Goal: Task Accomplishment & Management: Complete application form

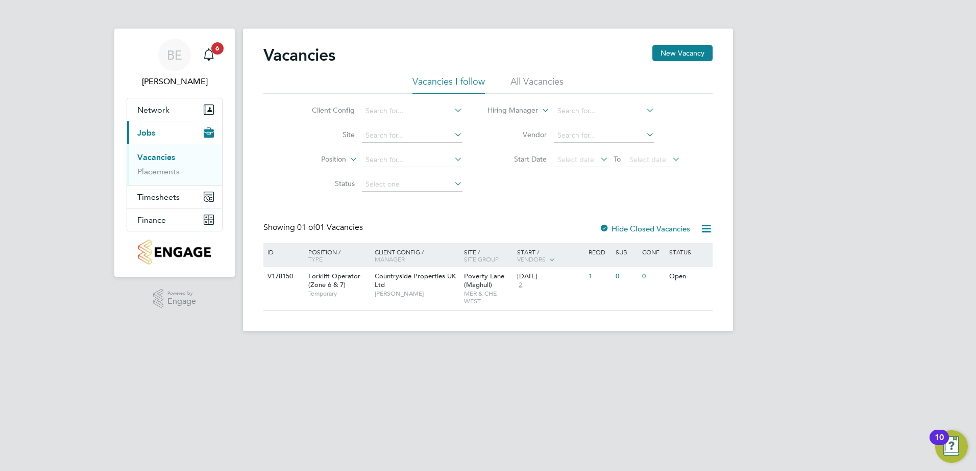
click at [173, 178] on ul "Vacancies Placements" at bounding box center [174, 164] width 95 height 41
click at [504, 208] on div "Vacancies New Vacancy Vacancies I follow All Vacancies Client Config Site Posit…" at bounding box center [487, 178] width 449 height 266
click at [392, 129] on input at bounding box center [412, 136] width 101 height 14
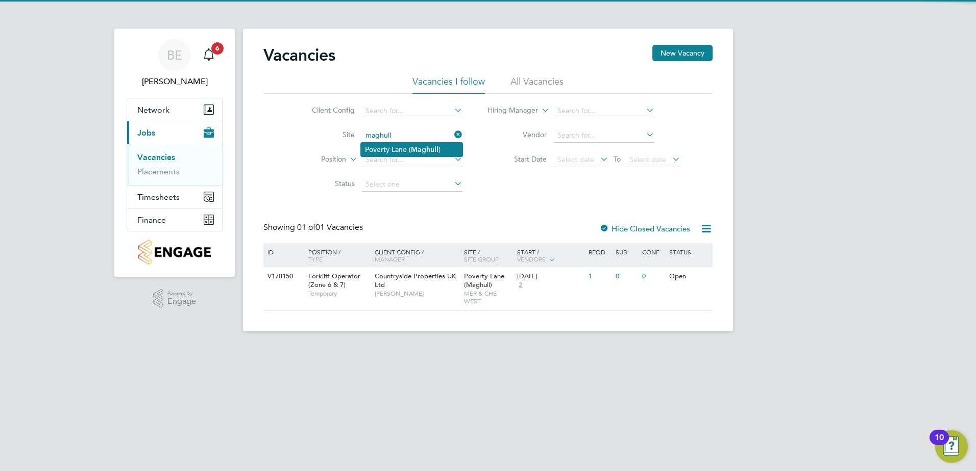
click at [384, 147] on li "Poverty Lane ( Maghull )" at bounding box center [412, 150] width 102 height 14
type input "Poverty Lane (Maghull)"
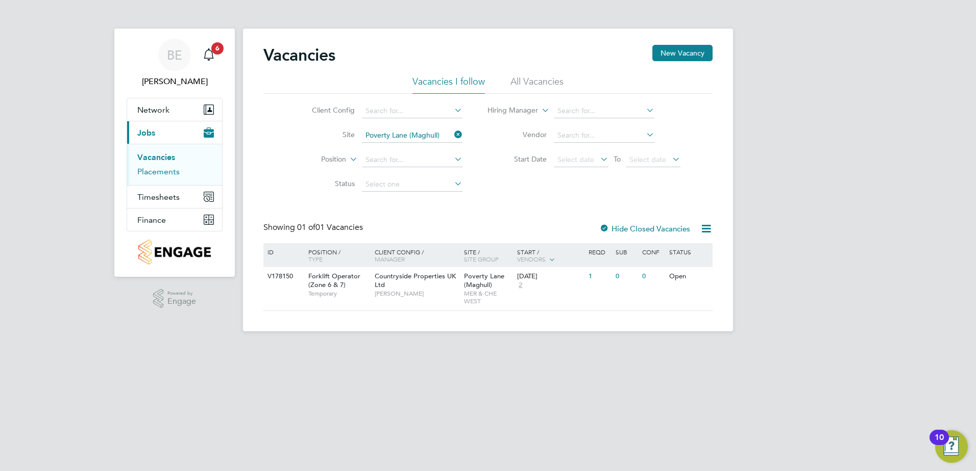
click at [170, 169] on link "Placements" at bounding box center [158, 172] width 42 height 10
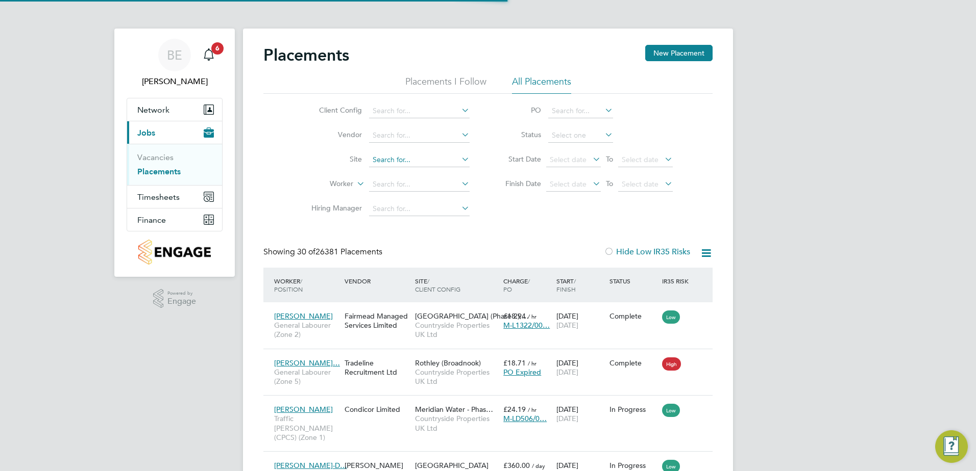
click at [410, 163] on input at bounding box center [419, 160] width 101 height 14
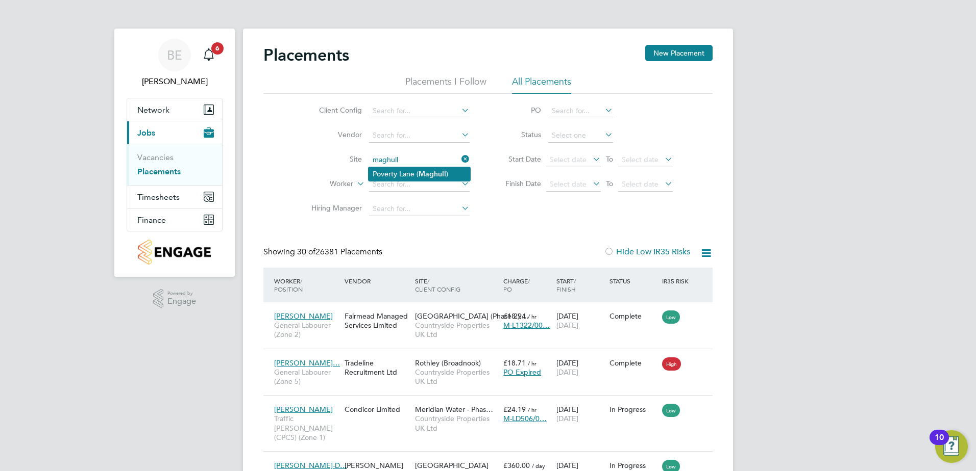
click at [385, 173] on li "Poverty Lane ( Maghull )" at bounding box center [419, 174] width 102 height 14
type input "Poverty Lane (Maghull)"
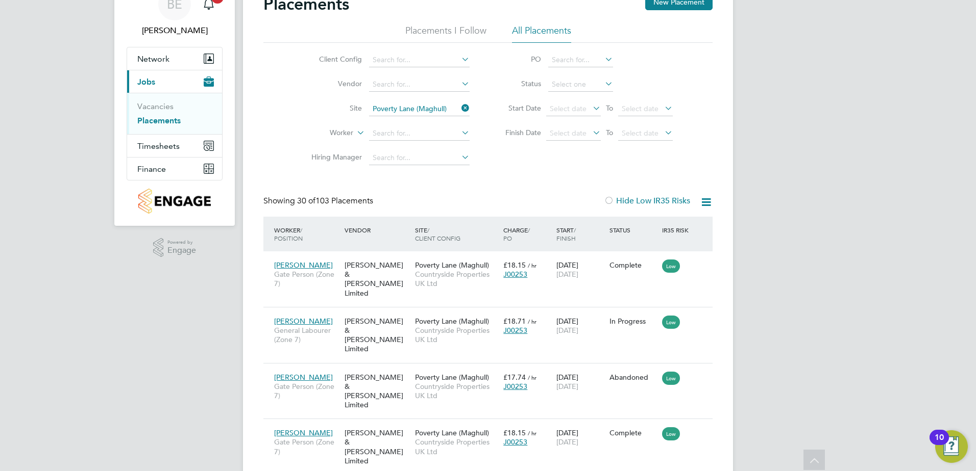
click at [584, 92] on li "Status" at bounding box center [583, 84] width 203 height 24
click at [584, 90] on input at bounding box center [580, 85] width 65 height 14
click at [578, 96] on li "Active" at bounding box center [581, 98] width 66 height 13
type input "Active"
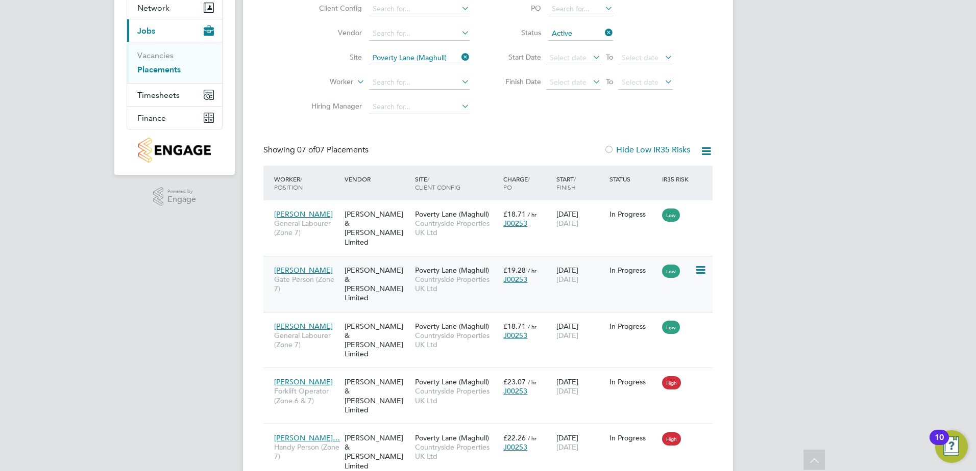
click at [381, 268] on div "Fawkes & Reece Limited" at bounding box center [377, 284] width 70 height 47
click at [171, 50] on ul "Vacancies Placements" at bounding box center [174, 62] width 95 height 41
click at [167, 53] on link "Vacancies" at bounding box center [155, 56] width 36 height 10
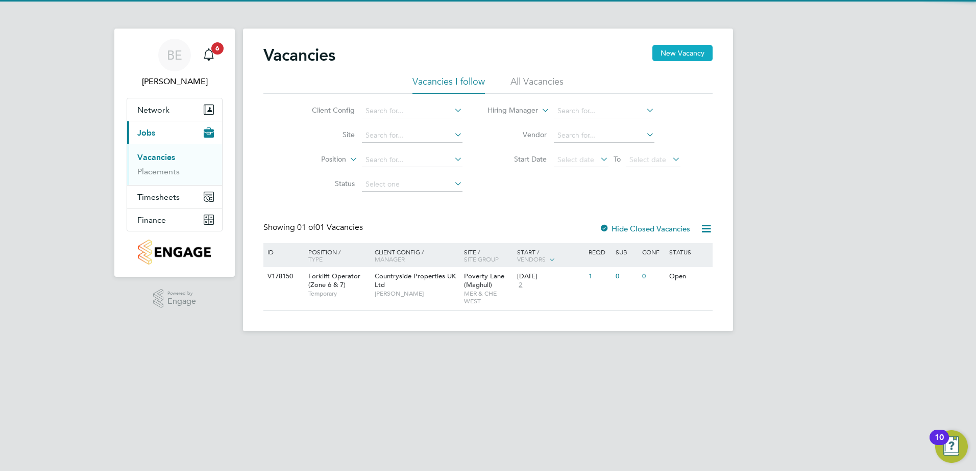
click at [659, 56] on button "New Vacancy" at bounding box center [682, 53] width 60 height 16
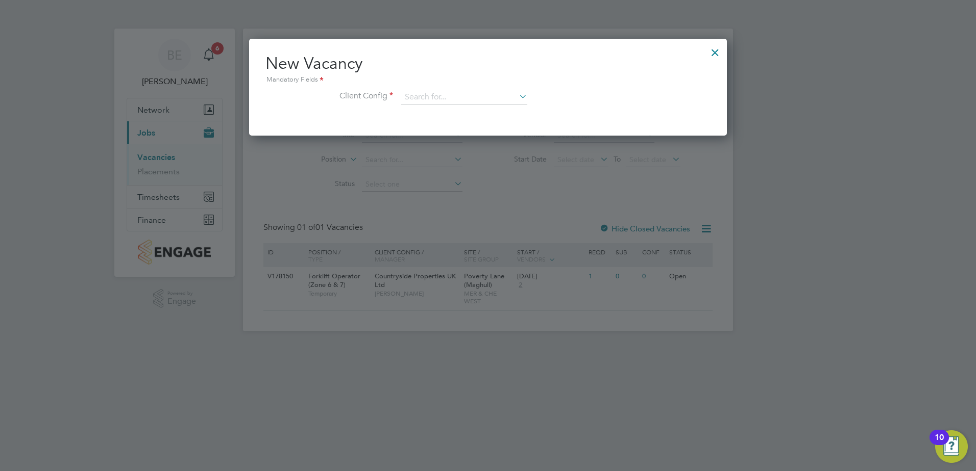
click at [412, 88] on div "New Vacancy Mandatory Fields Client Config" at bounding box center [487, 84] width 445 height 62
click at [421, 96] on input at bounding box center [464, 97] width 126 height 15
click at [437, 216] on li "Countryside Properties UK Ltd" at bounding box center [531, 223] width 261 height 14
type input "Countryside Properties UK Ltd"
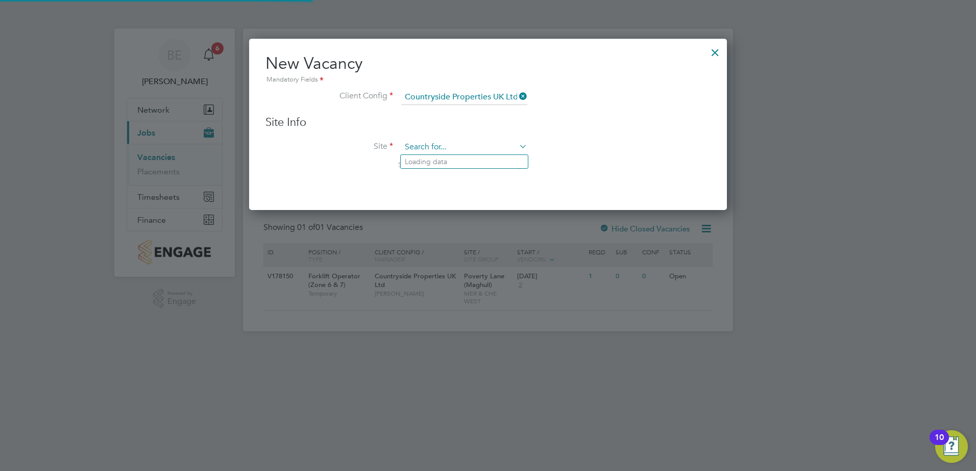
click at [441, 148] on input at bounding box center [464, 147] width 126 height 15
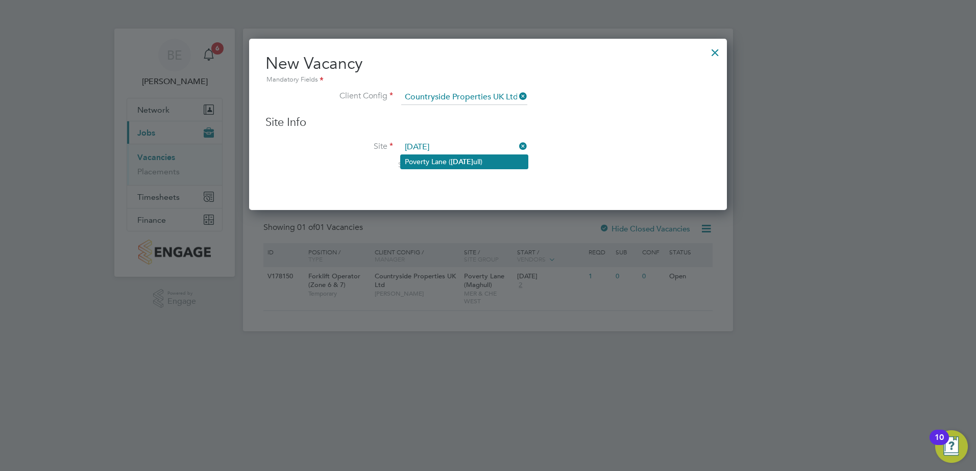
click at [441, 156] on li "Poverty Lane ( Magh ull)" at bounding box center [464, 162] width 127 height 14
type input "Poverty Lane (Maghull)"
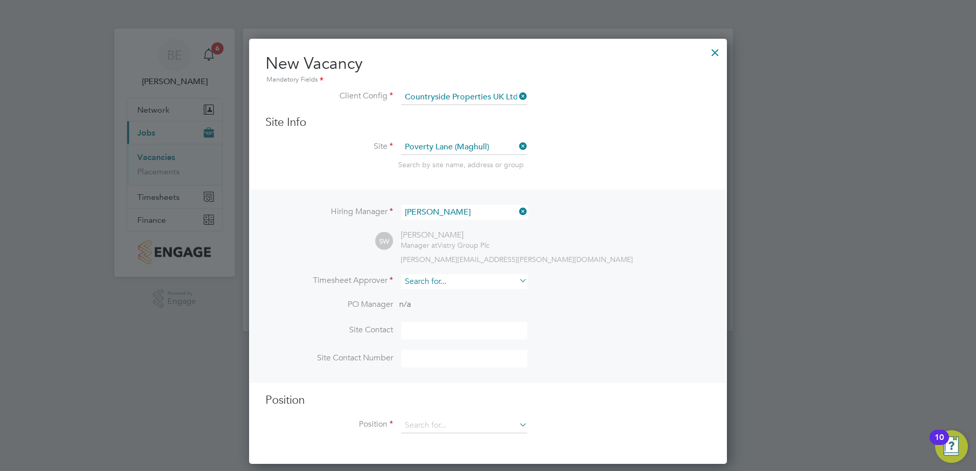
click at [441, 278] on input at bounding box center [464, 282] width 126 height 15
type input "nick dwy"
click at [428, 304] on li "PO Manager n/a" at bounding box center [487, 311] width 445 height 23
click at [438, 295] on li "Timesheet Approver" at bounding box center [487, 287] width 445 height 25
click at [450, 282] on input at bounding box center [464, 282] width 126 height 15
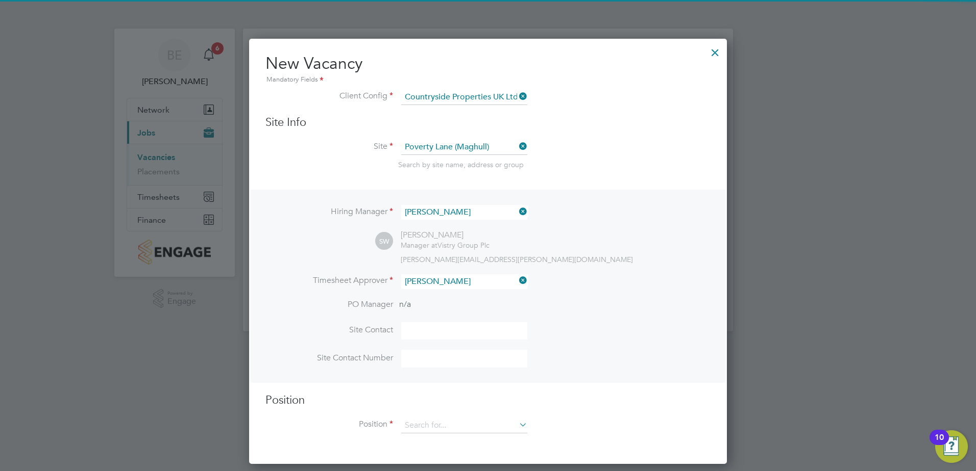
click at [440, 292] on li "Nick Dwy er" at bounding box center [464, 297] width 127 height 14
type input "Nick Dwyer"
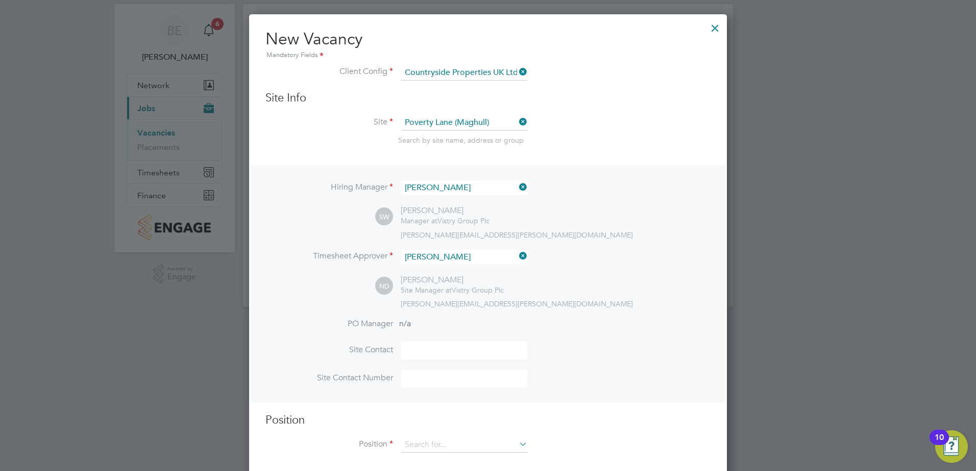
scroll to position [38, 0]
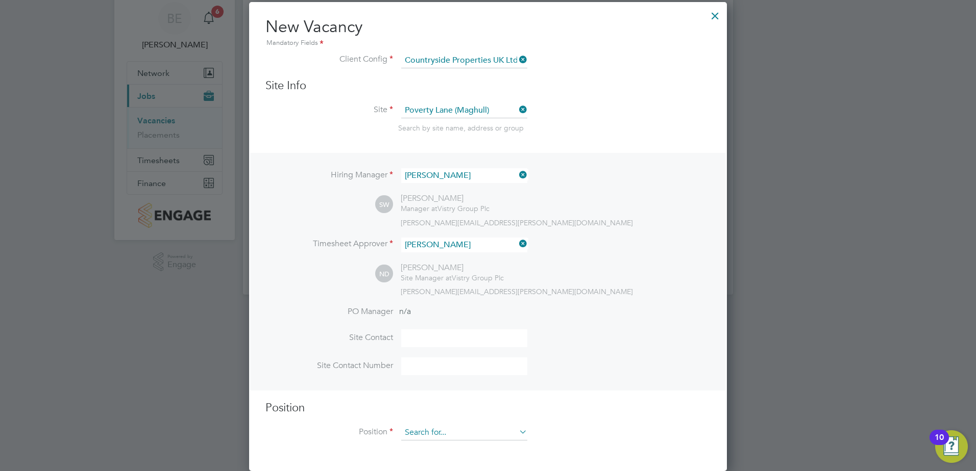
click at [425, 436] on input at bounding box center [464, 433] width 126 height 15
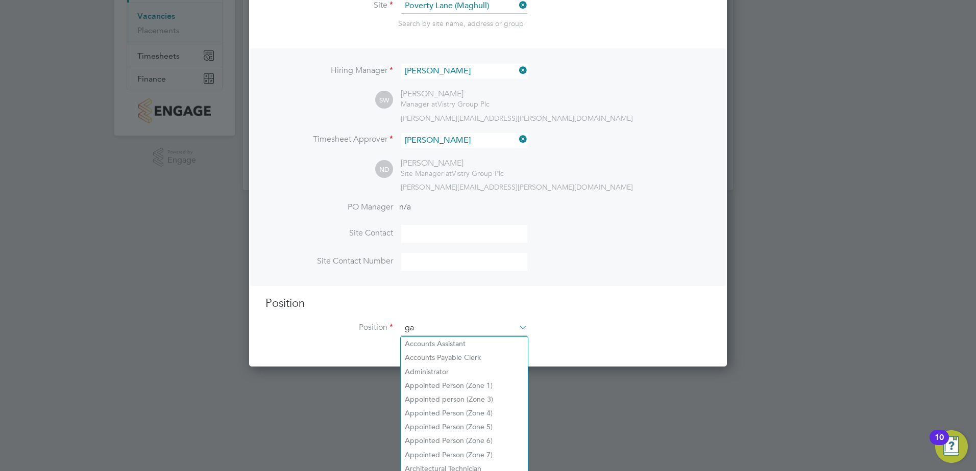
scroll to position [1460, 478]
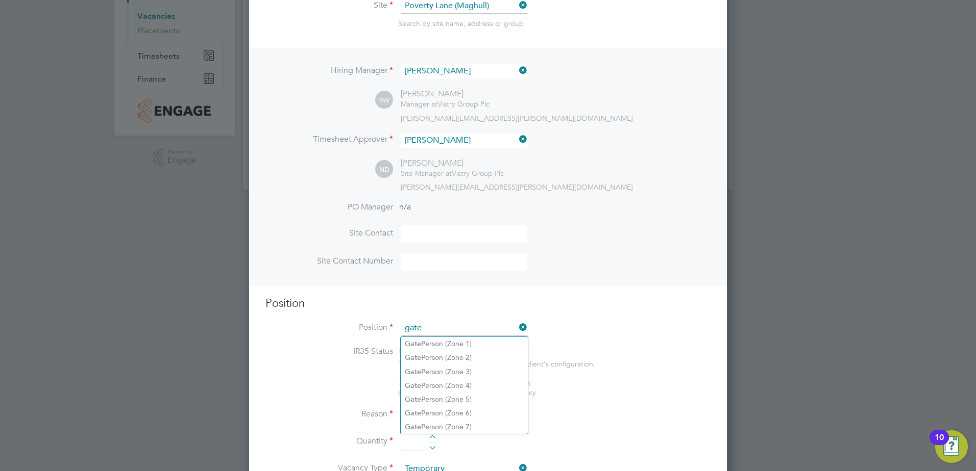
click at [447, 322] on input "gate" at bounding box center [464, 328] width 126 height 15
type input "g"
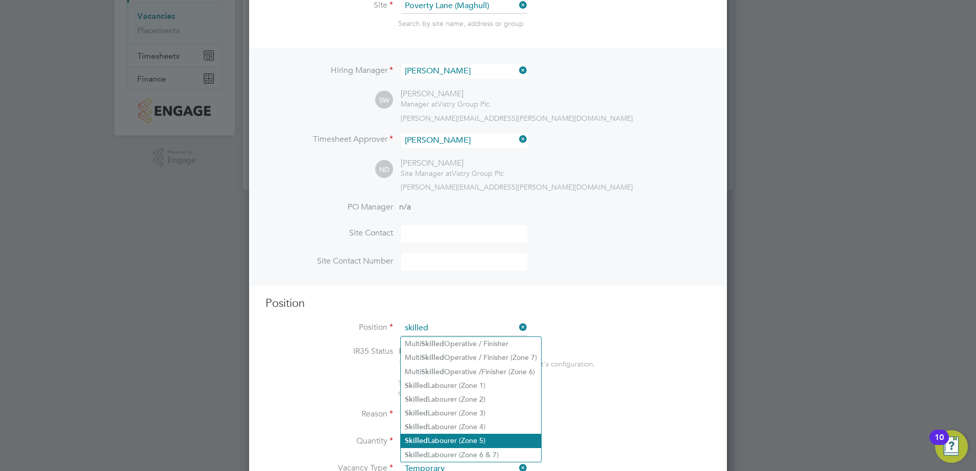
type input "skilled"
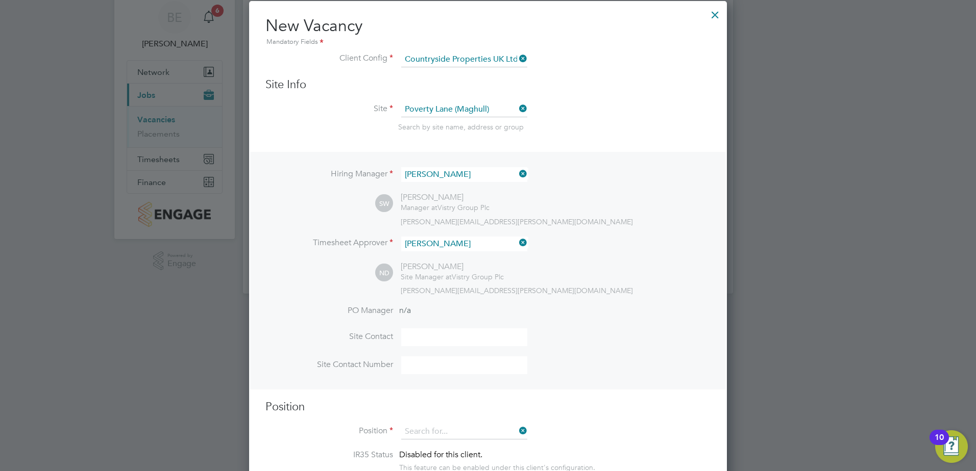
scroll to position [471, 478]
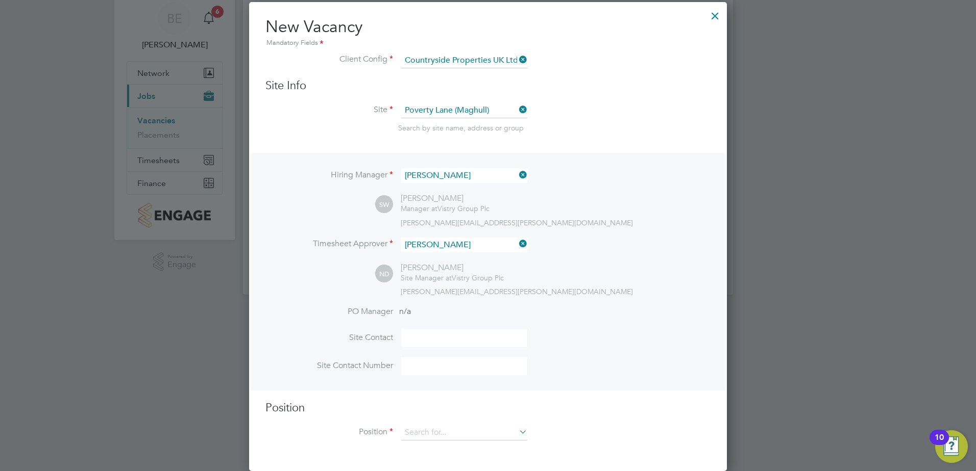
drag, startPoint x: 465, startPoint y: 443, endPoint x: 462, endPoint y: 394, distance: 49.6
click at [461, 295] on div "Vacancies New Vacancy Vacancies I follow All Vacancies Client Config Site Posit…" at bounding box center [488, 143] width 490 height 303
click at [437, 433] on input at bounding box center [464, 433] width 126 height 15
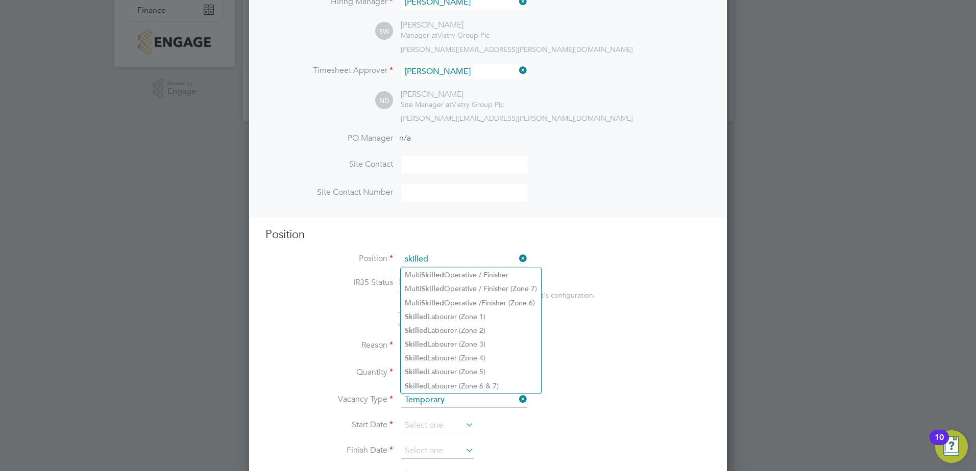
scroll to position [344, 0]
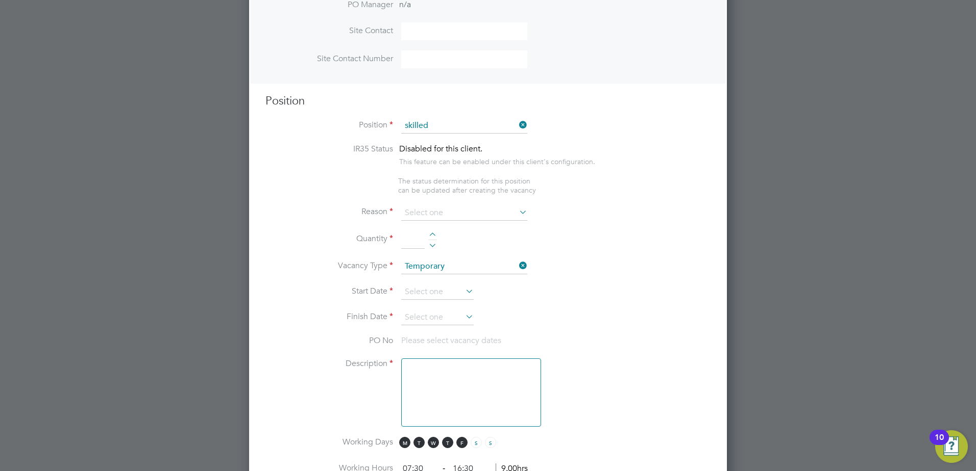
click at [483, 246] on li "Skilled Labourer (Zone 6 & 7)" at bounding box center [471, 253] width 140 height 14
type input "Skilled Labourer (Zone 6 & 7)"
type textarea "• Clearing and preparing a job site • Loading and delivering materials • Workin…"
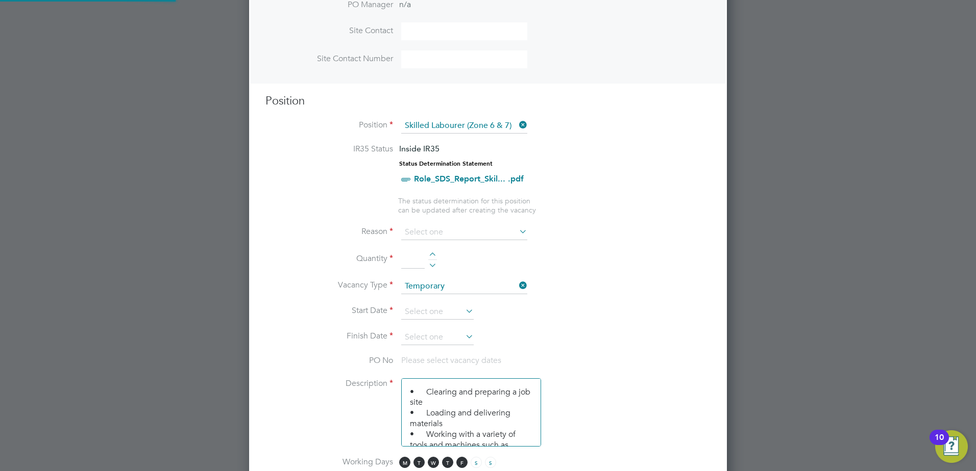
scroll to position [30, 71]
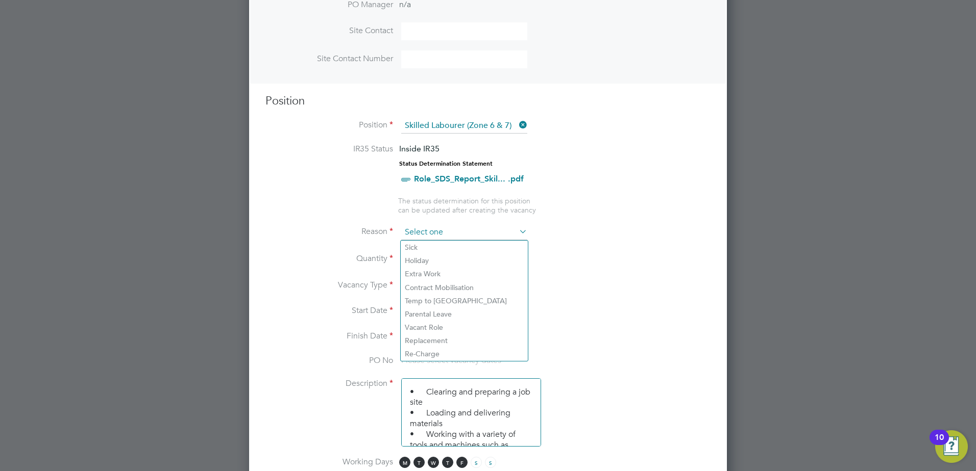
click at [453, 231] on input at bounding box center [464, 232] width 126 height 15
click at [443, 331] on li "Vacant Role" at bounding box center [464, 327] width 127 height 13
type input "Vacant Role"
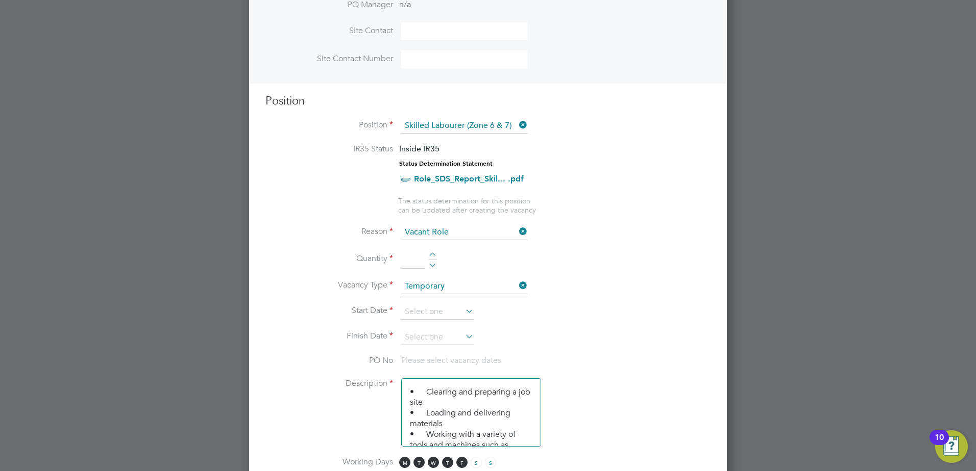
click at [432, 253] on div at bounding box center [432, 256] width 9 height 7
type input "1"
click at [431, 309] on input at bounding box center [437, 312] width 72 height 15
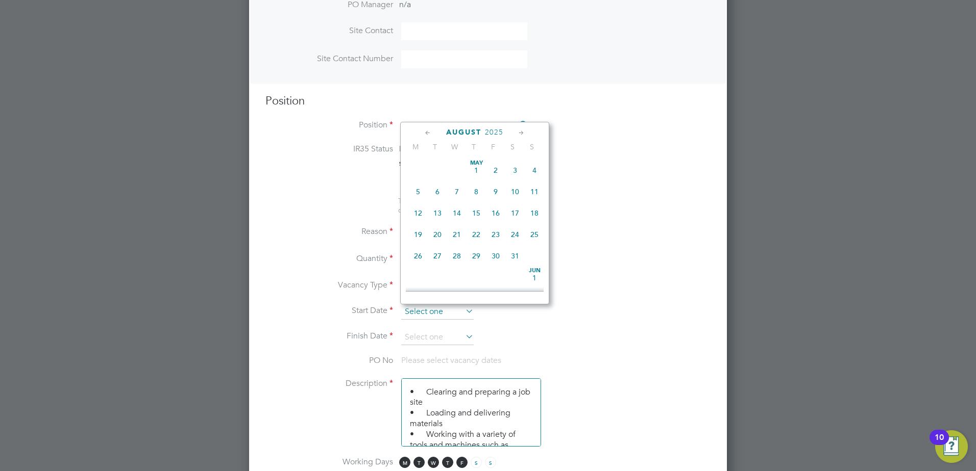
scroll to position [353, 0]
click at [437, 212] on span "12" at bounding box center [437, 204] width 19 height 19
type input "12 Aug 2025"
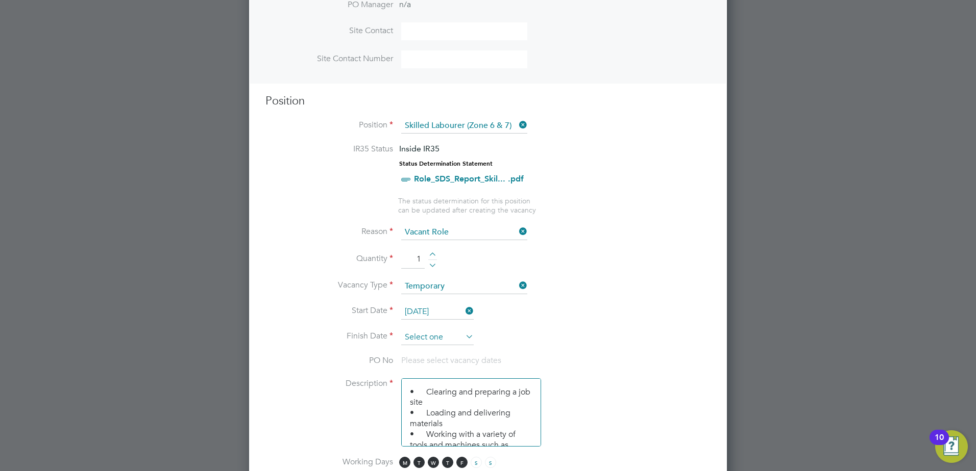
click at [435, 338] on input at bounding box center [437, 337] width 72 height 15
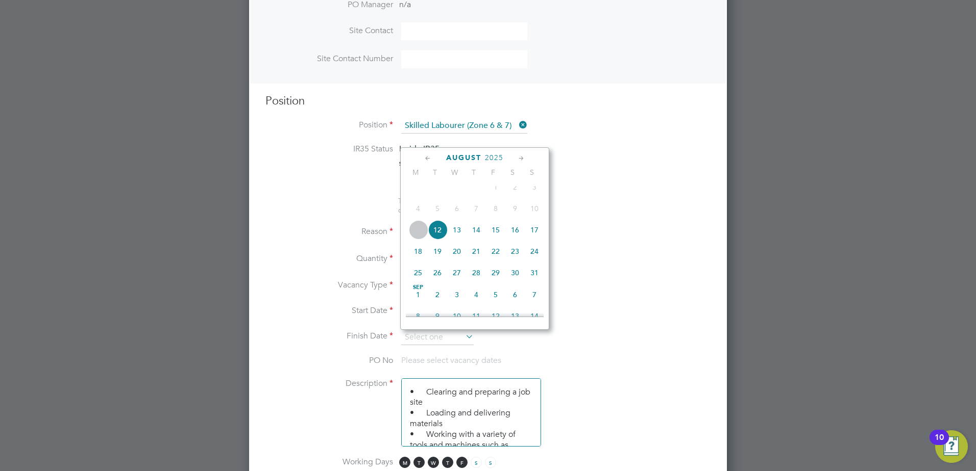
click at [522, 159] on icon at bounding box center [521, 158] width 10 height 11
click at [520, 160] on icon at bounding box center [521, 158] width 10 height 11
click at [499, 278] on span "31" at bounding box center [495, 268] width 19 height 19
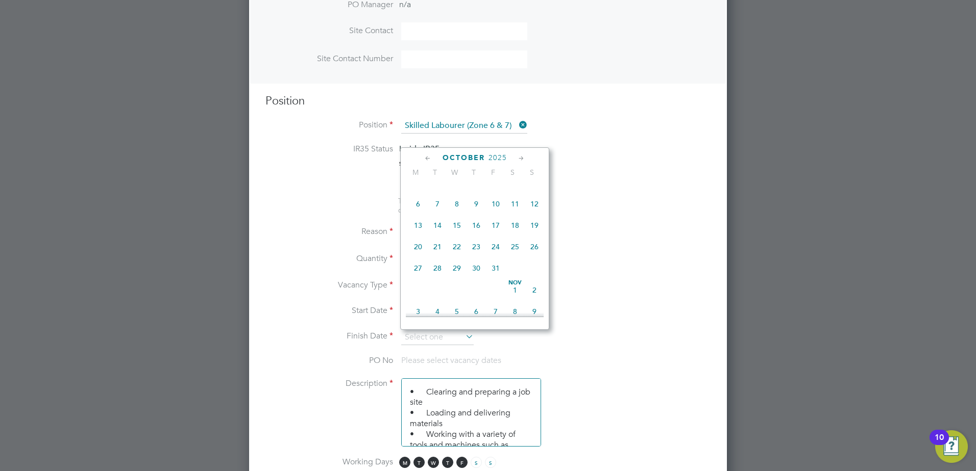
type input "31 Oct 2025"
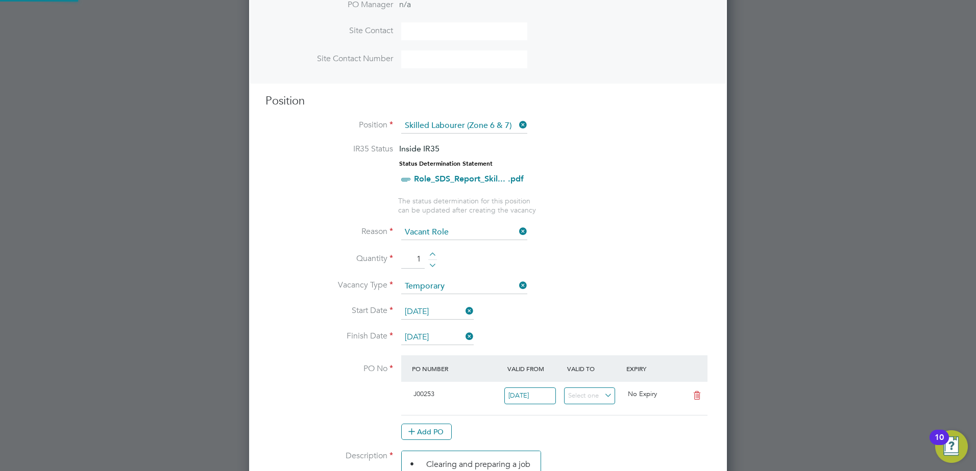
scroll to position [1534, 478]
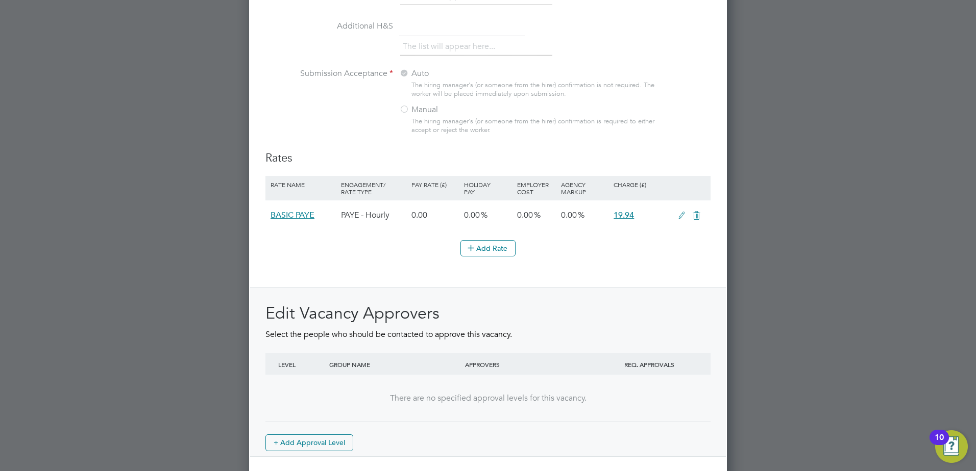
click at [679, 215] on icon at bounding box center [681, 216] width 13 height 8
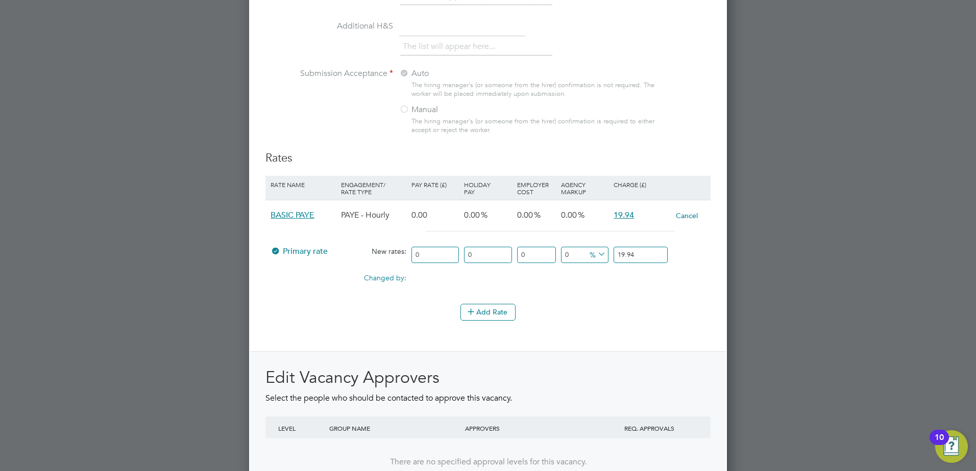
click at [631, 258] on input "19.94" at bounding box center [640, 255] width 54 height 17
click at [421, 258] on input "0" at bounding box center [434, 255] width 47 height 17
drag, startPoint x: 428, startPoint y: 252, endPoint x: 386, endPoint y: 255, distance: 42.0
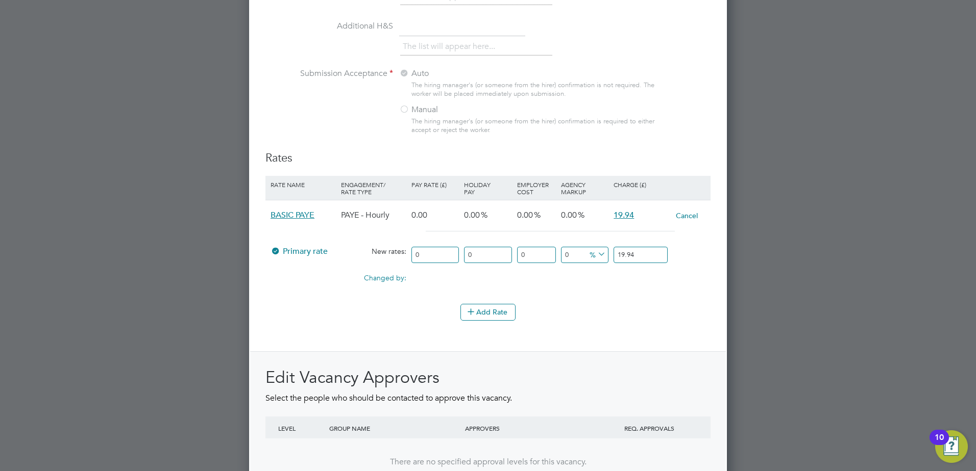
click at [386, 255] on div "Primary rate New rates: 0 0 n/a 0 n/a 0 0 % 19.94" at bounding box center [487, 255] width 445 height 27
paste input "16.45"
type input "16.45"
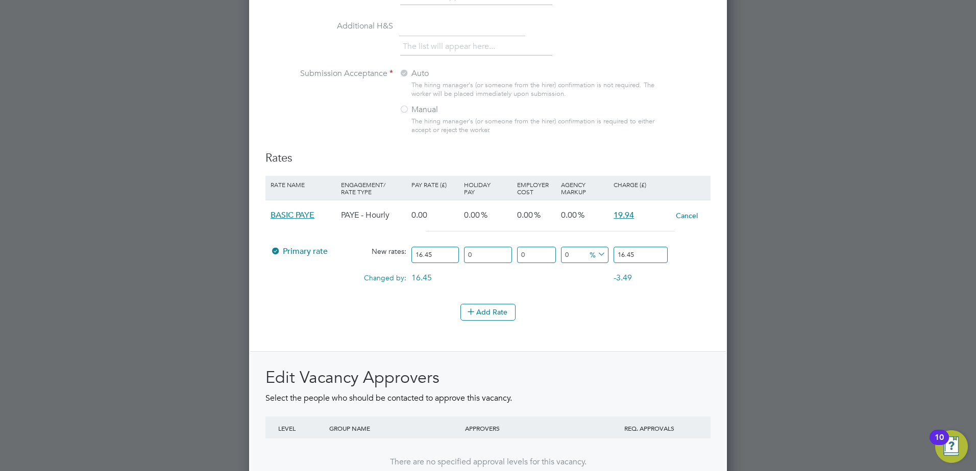
click at [597, 312] on div "Add Rate" at bounding box center [487, 312] width 445 height 16
click at [637, 257] on input "16.45" at bounding box center [640, 255] width 54 height 17
drag, startPoint x: 438, startPoint y: 256, endPoint x: 398, endPoint y: 257, distance: 39.8
click at [398, 257] on div "Primary rate New rates: 16.45 0 n/a 0 n/a 0 0 % 16.45" at bounding box center [487, 255] width 445 height 27
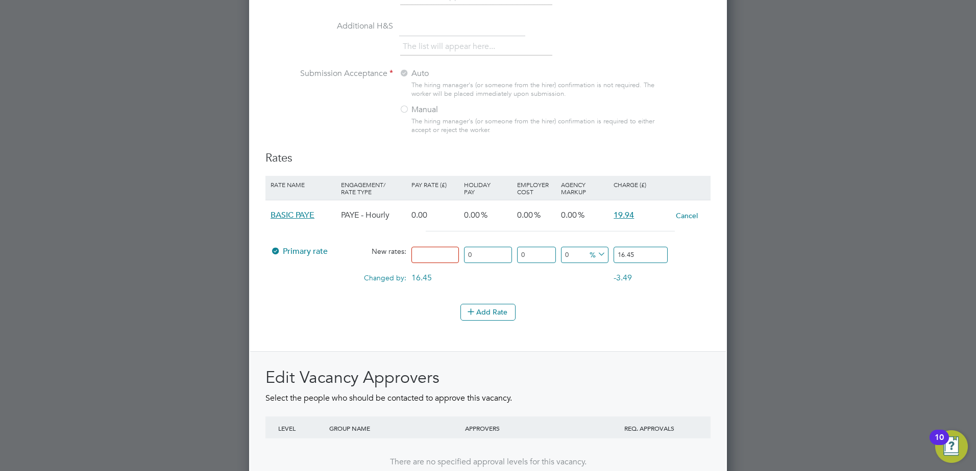
type input "0"
click at [537, 284] on div "Changed by: 16.45 0.00 0.00 0.00 -19.94 -3.49" at bounding box center [487, 281] width 445 height 26
click at [631, 256] on input "16.45" at bounding box center [640, 255] width 54 height 17
type input "19.28"
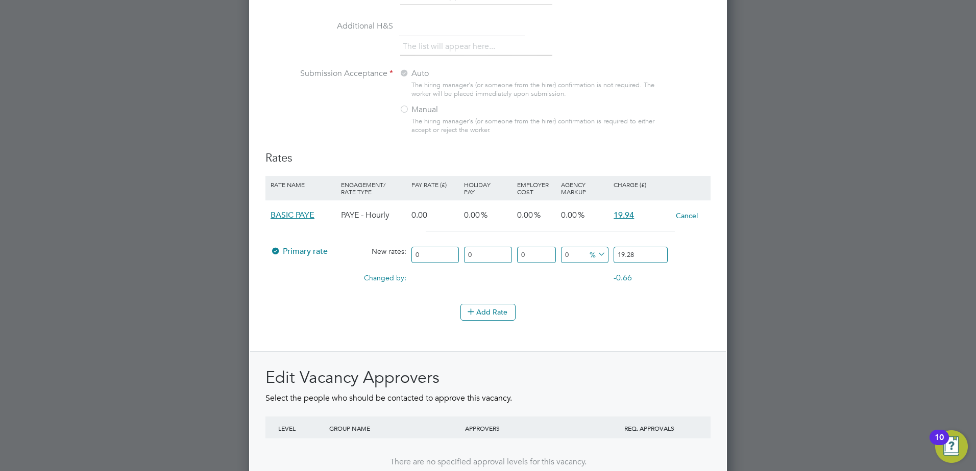
click at [657, 317] on div "Add Rate" at bounding box center [487, 312] width 445 height 16
click at [438, 248] on input "0" at bounding box center [434, 255] width 47 height 17
drag, startPoint x: 427, startPoint y: 259, endPoint x: 418, endPoint y: 262, distance: 9.0
click at [418, 262] on input "0" at bounding box center [434, 255] width 47 height 17
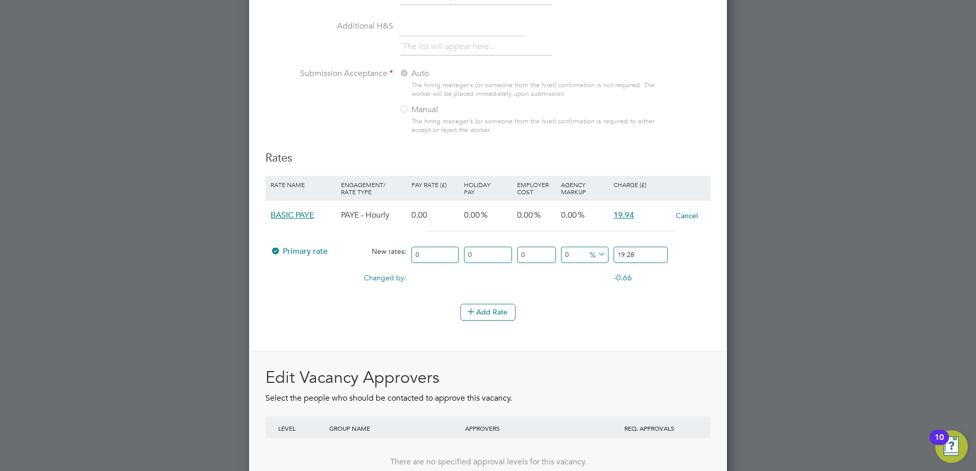
drag, startPoint x: 427, startPoint y: 258, endPoint x: 411, endPoint y: 258, distance: 15.8
click at [411, 258] on input "0" at bounding box center [434, 255] width 47 height 17
type input "1"
type input "16"
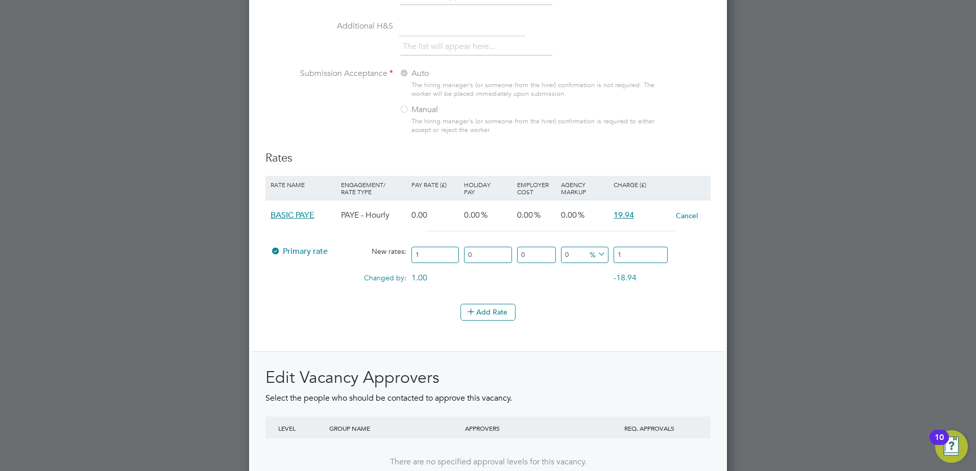
type input "16"
type input "16.4"
type input "16.46"
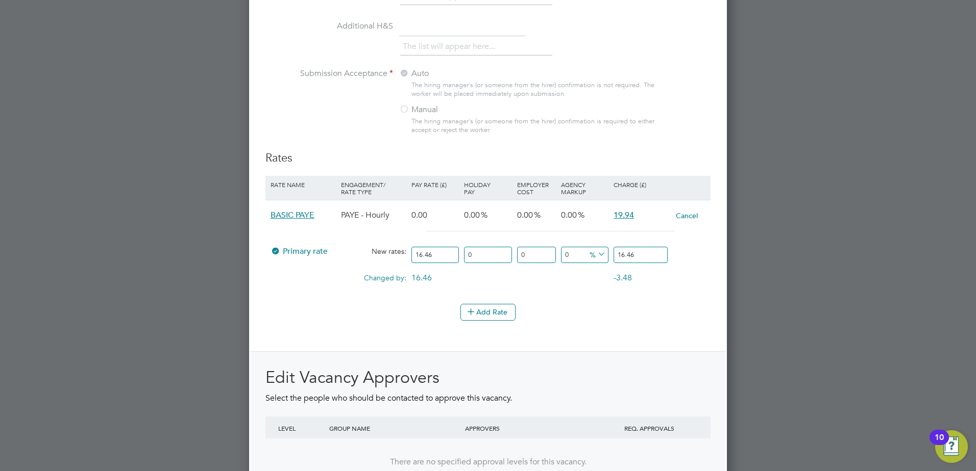
type input "16.4"
type input "16.45"
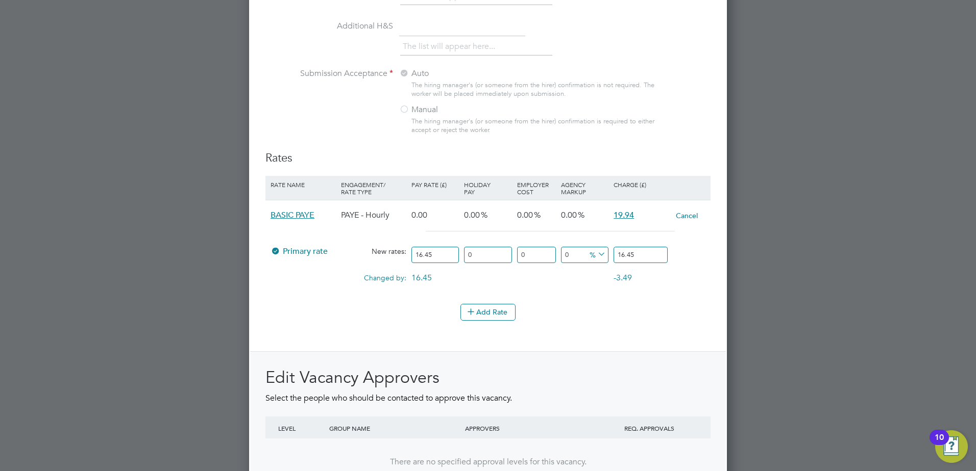
click at [590, 255] on span "%" at bounding box center [596, 254] width 21 height 11
click at [577, 253] on input "0" at bounding box center [584, 255] width 47 height 17
type input "1"
type input "16.6145"
type input "17"
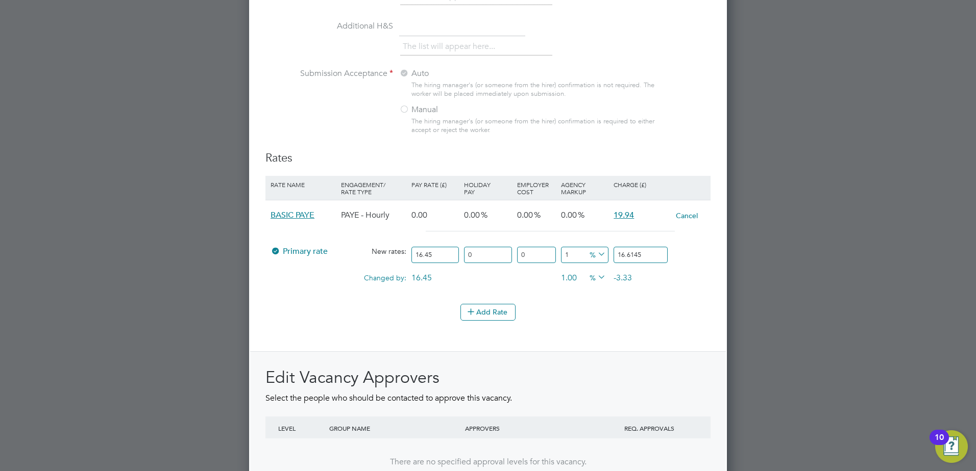
type input "19.2465"
type input "17.2"
type input "19.2794"
type input "17.2"
click at [690, 304] on li "Rate Name Engagement/ Rate Type Pay Rate (£) Holiday Pay Employer Cost Agency M…" at bounding box center [487, 240] width 445 height 129
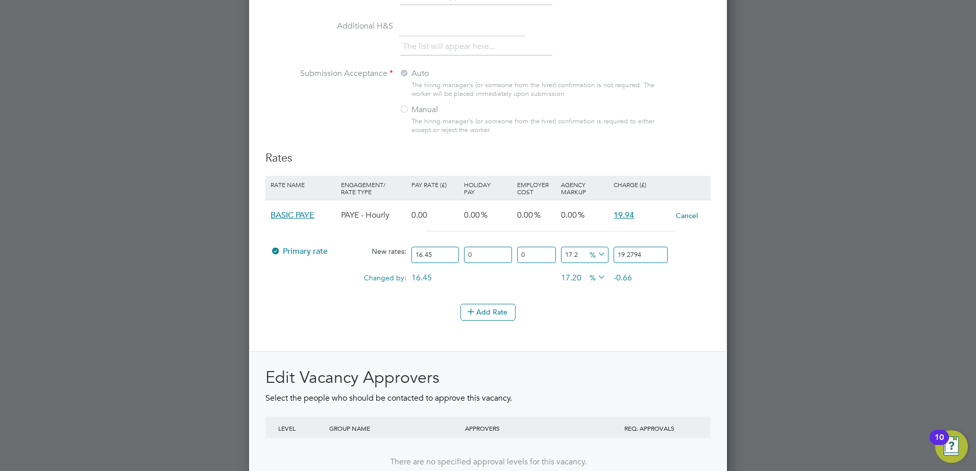
click at [652, 324] on li "Add Rate" at bounding box center [487, 317] width 445 height 27
drag, startPoint x: 564, startPoint y: 331, endPoint x: 560, endPoint y: 312, distance: 19.9
click at [564, 332] on div "Rates Rate Name Engagement/ Rate Type Pay Rate (£) Holiday Pay Employer Cost Ag…" at bounding box center [487, 336] width 445 height 370
click at [492, 257] on input "0" at bounding box center [487, 255] width 47 height 17
click at [603, 352] on div "Edit Vacancy Approvers Select the people who should be contacted to approve thi…" at bounding box center [488, 437] width 476 height 170
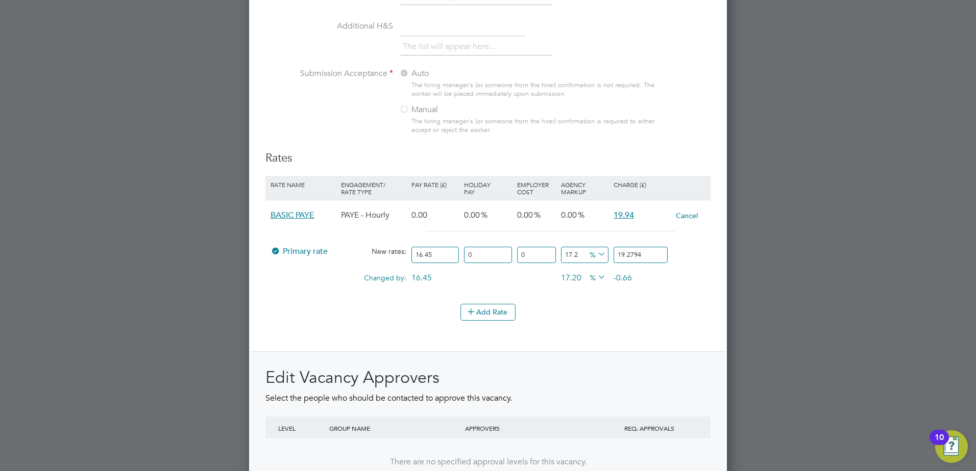
click at [646, 297] on li "Rate Name Engagement/ Rate Type Pay Rate (£) Holiday Pay Employer Cost Agency M…" at bounding box center [487, 240] width 445 height 129
click at [484, 315] on button "Add Rate" at bounding box center [487, 312] width 55 height 16
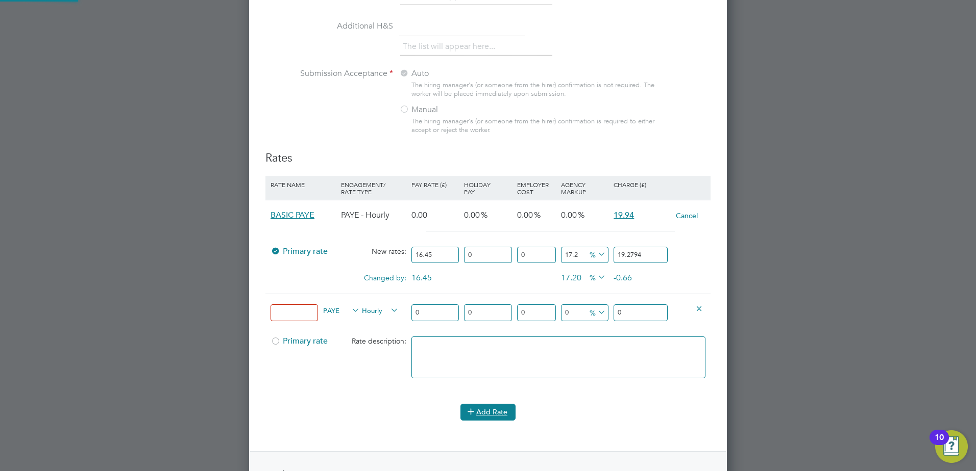
scroll to position [1699, 478]
click at [700, 309] on icon at bounding box center [699, 309] width 8 height 8
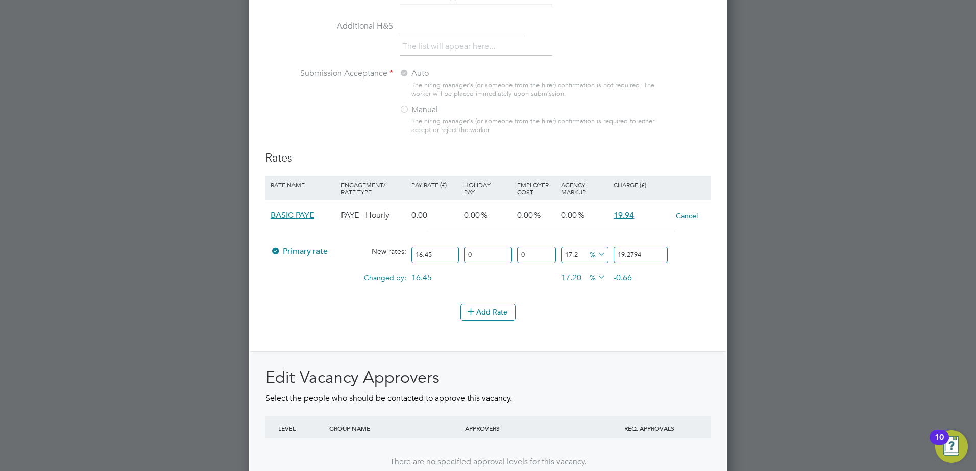
click at [700, 304] on li "Rate Name Engagement/ Rate Type Pay Rate (£) Holiday Pay Employer Cost Agency M…" at bounding box center [487, 240] width 445 height 129
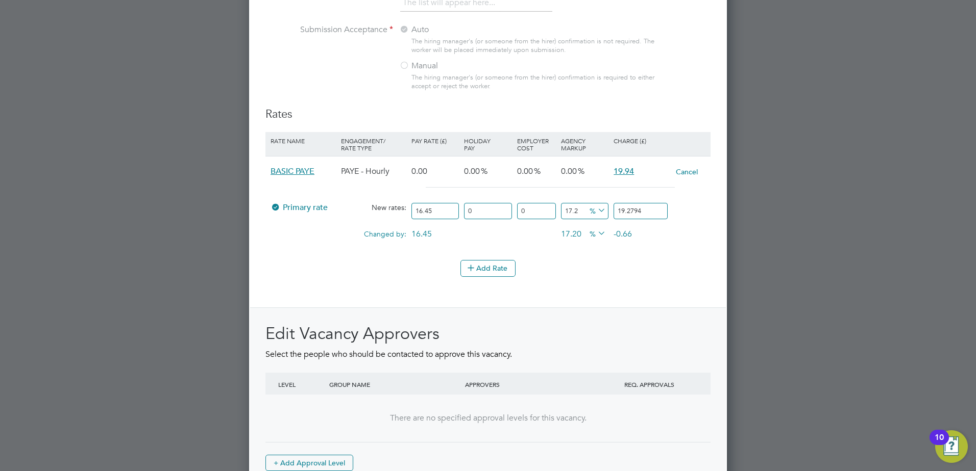
scroll to position [1165, 0]
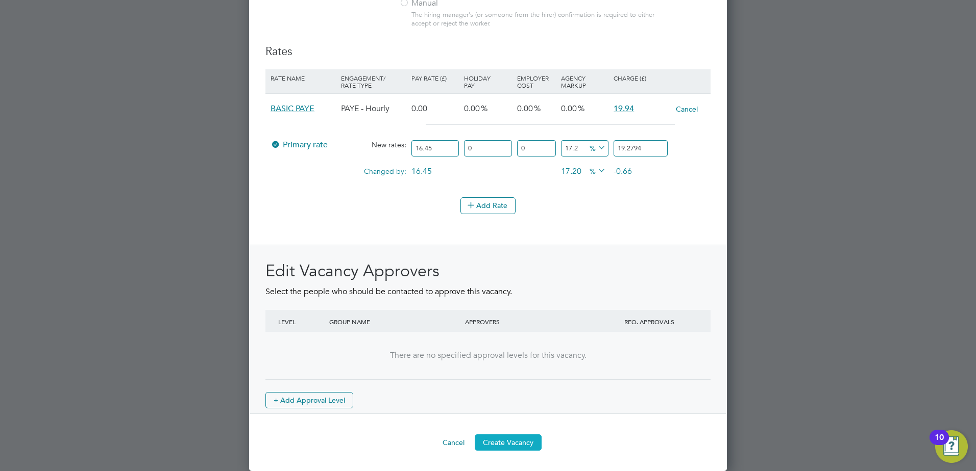
click at [516, 439] on button "Create Vacancy" at bounding box center [508, 443] width 67 height 16
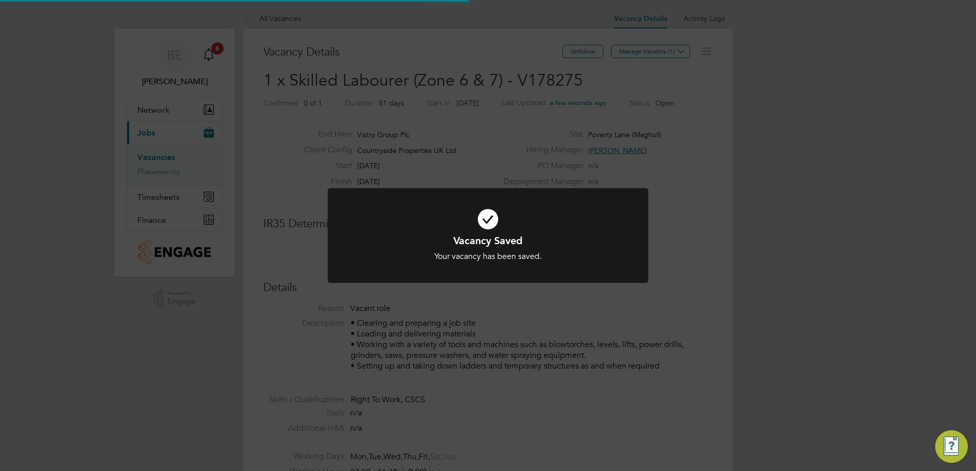
scroll to position [5, 5]
click at [567, 315] on div "Vacancy Saved Your vacancy has been saved. Cancel Okay" at bounding box center [488, 235] width 976 height 471
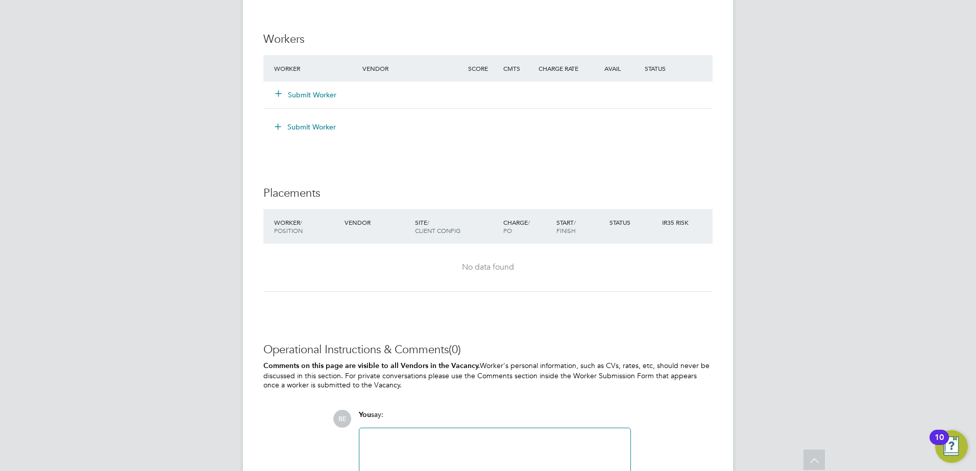
scroll to position [888, 0]
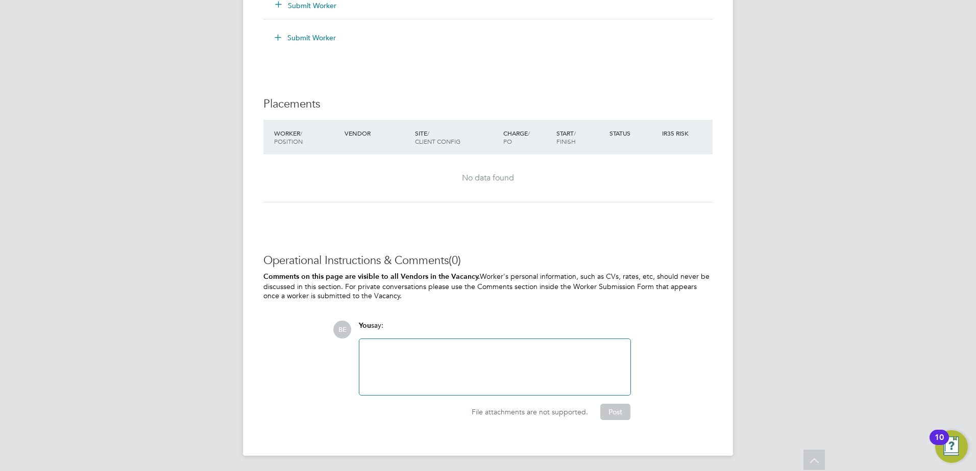
click at [483, 343] on div at bounding box center [494, 367] width 271 height 56
drag, startPoint x: 478, startPoint y: 350, endPoint x: 443, endPoint y: 366, distance: 39.0
click at [475, 351] on div at bounding box center [494, 367] width 259 height 44
click at [613, 408] on button "Post" at bounding box center [615, 412] width 30 height 16
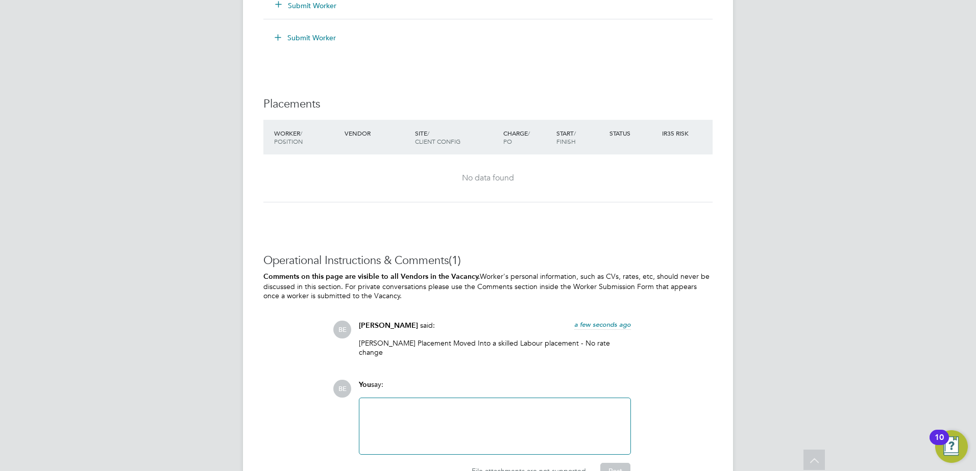
click at [481, 343] on p "Denis Daniels - Gateman Placement Moved Into a skilled Labour placement - No ra…" at bounding box center [495, 348] width 272 height 18
drag, startPoint x: 481, startPoint y: 343, endPoint x: 524, endPoint y: 343, distance: 42.9
click at [524, 343] on p "Denis Daniels - Gateman Placement Moved Into a skilled Labour placement - No ra…" at bounding box center [495, 348] width 272 height 18
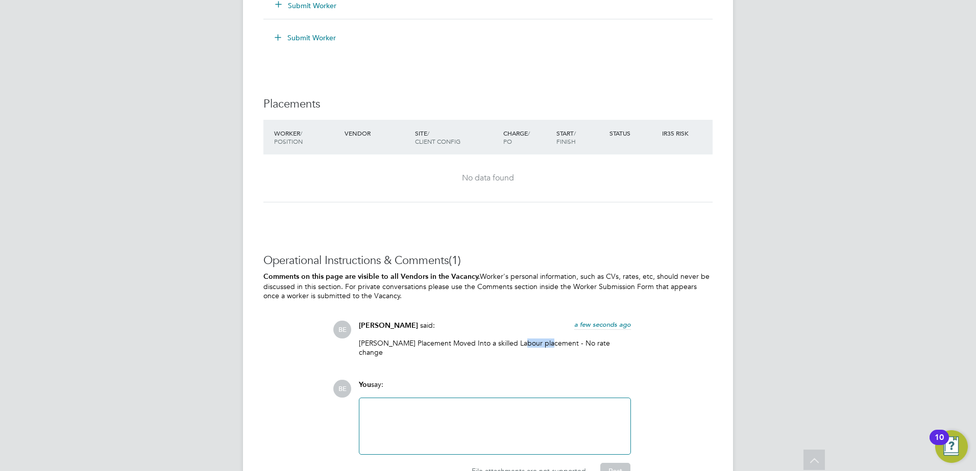
click at [524, 343] on p "Denis Daniels - Gateman Placement Moved Into a skilled Labour placement - No ra…" at bounding box center [495, 348] width 272 height 18
drag, startPoint x: 524, startPoint y: 343, endPoint x: 547, endPoint y: 343, distance: 23.5
click at [547, 343] on p "Denis Daniels - Gateman Placement Moved Into a skilled Labour placement - No ra…" at bounding box center [495, 348] width 272 height 18
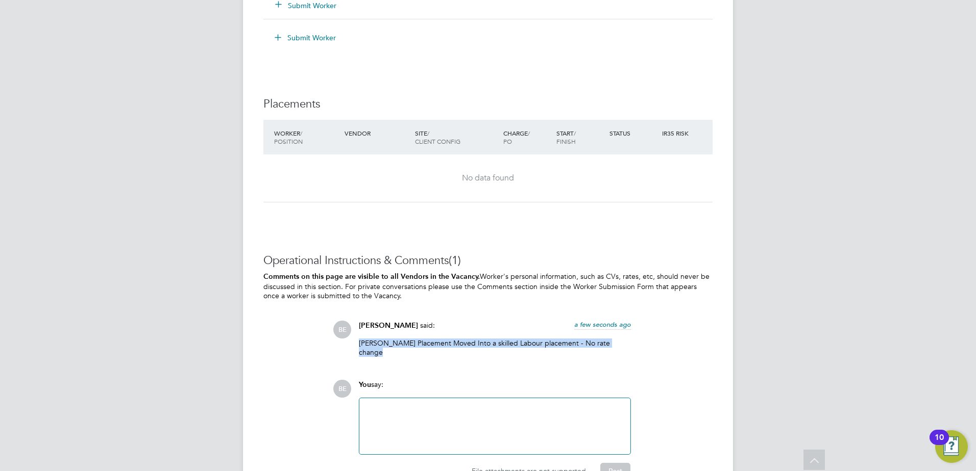
drag, startPoint x: 547, startPoint y: 343, endPoint x: 570, endPoint y: 343, distance: 23.0
click at [570, 343] on p "Denis Daniels - Gateman Placement Moved Into a skilled Labour placement - No ra…" at bounding box center [495, 348] width 272 height 18
drag, startPoint x: 570, startPoint y: 343, endPoint x: 470, endPoint y: 342, distance: 100.0
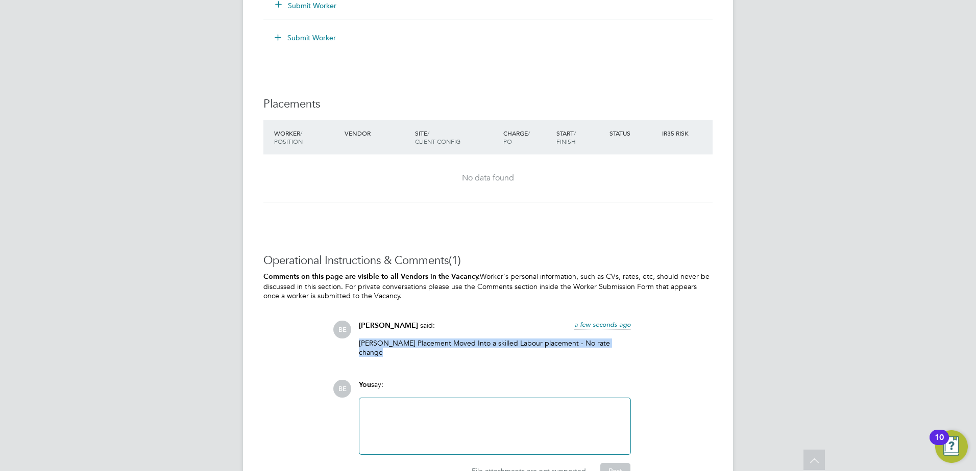
click at [470, 342] on p "Denis Daniels - Gateman Placement Moved Into a skilled Labour placement - No ra…" at bounding box center [495, 348] width 272 height 18
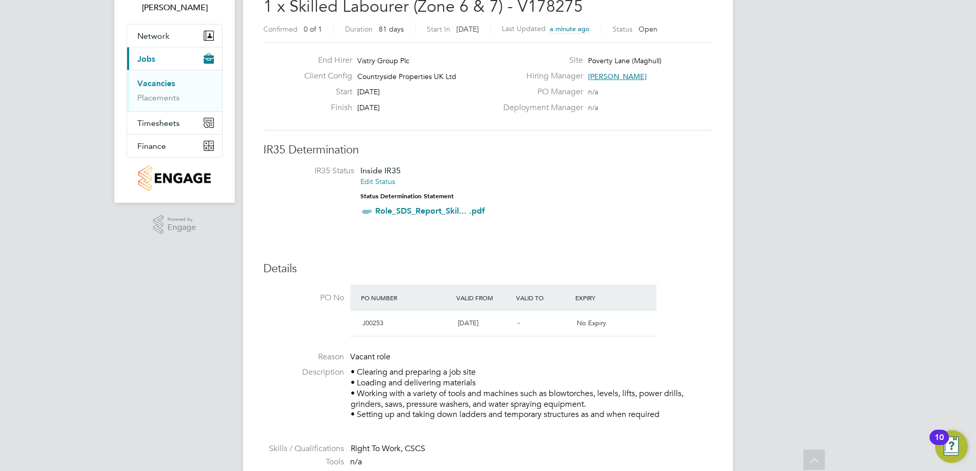
scroll to position [0, 0]
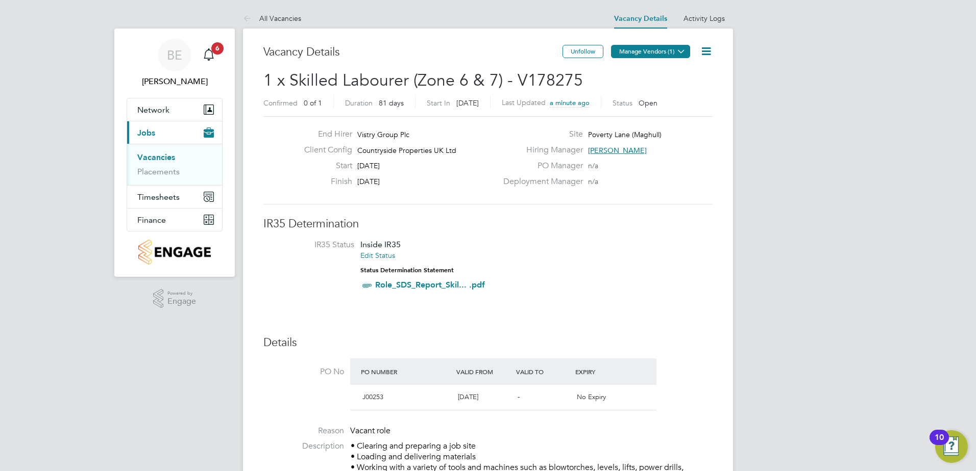
click at [667, 50] on button "Manage Vendors (1)" at bounding box center [650, 51] width 79 height 13
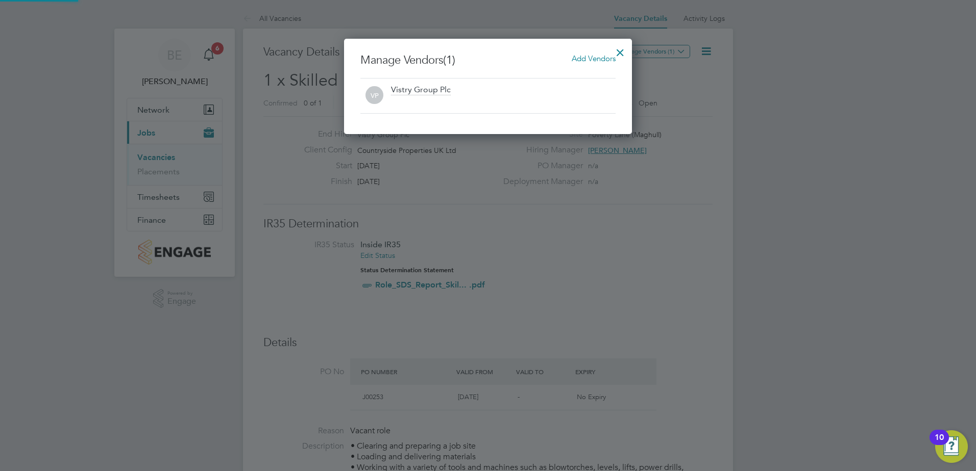
scroll to position [95, 288]
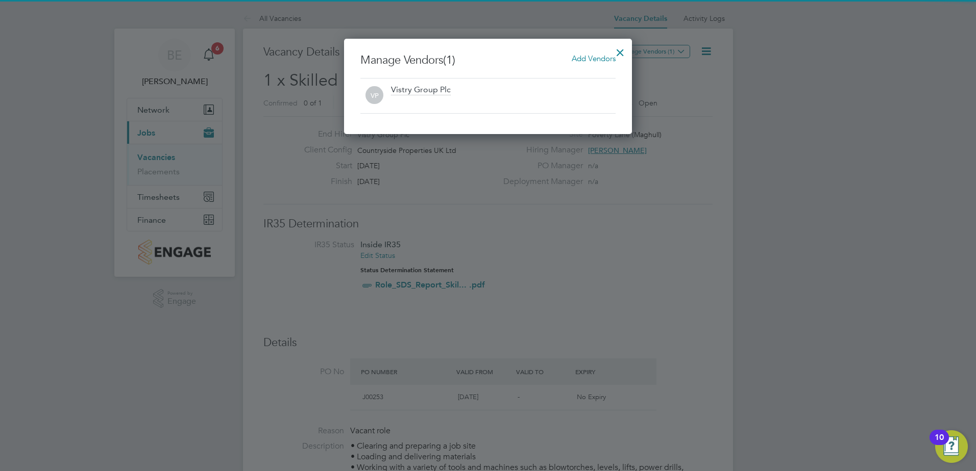
click at [576, 58] on span "Add Vendors" at bounding box center [594, 59] width 44 height 10
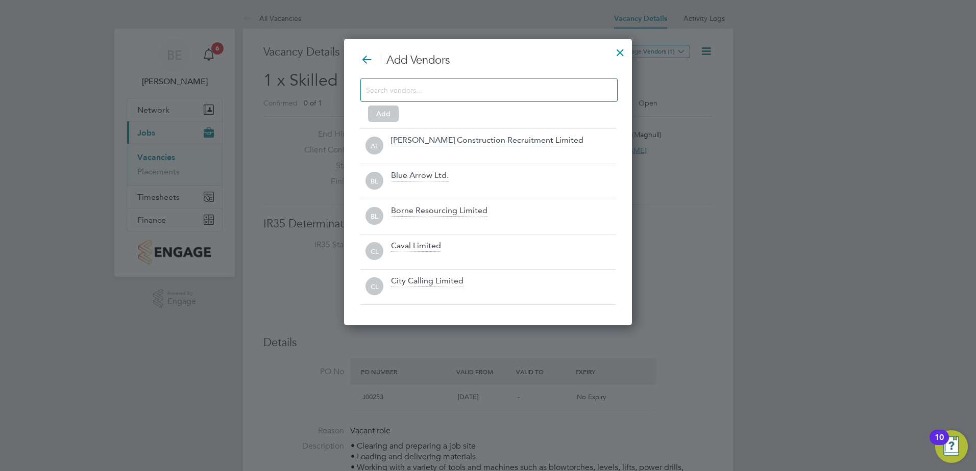
click at [424, 93] on input at bounding box center [481, 89] width 230 height 13
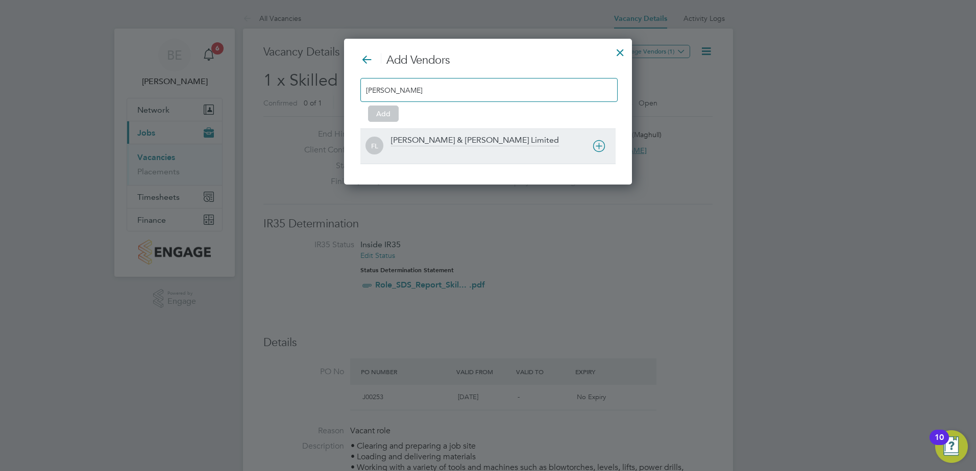
type input "fawkes"
click at [534, 145] on div "Fawkes & Reece Limited" at bounding box center [503, 146] width 225 height 22
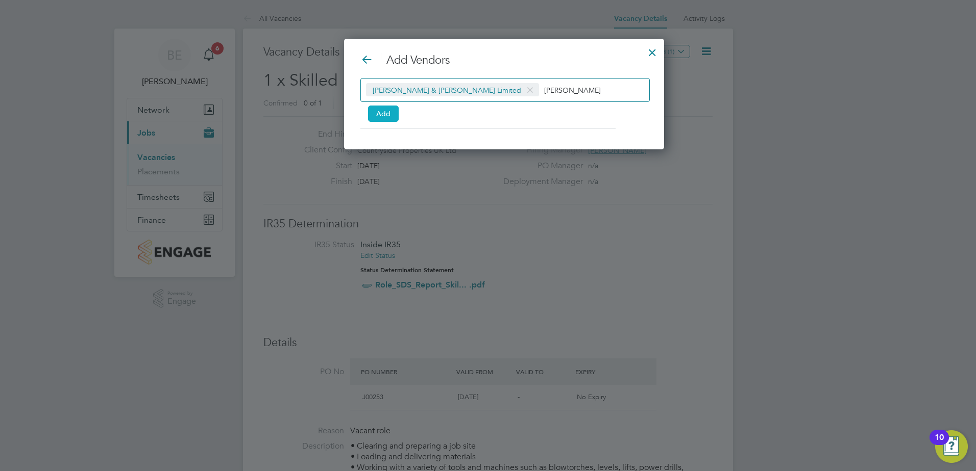
click at [382, 112] on button "Add" at bounding box center [383, 114] width 31 height 16
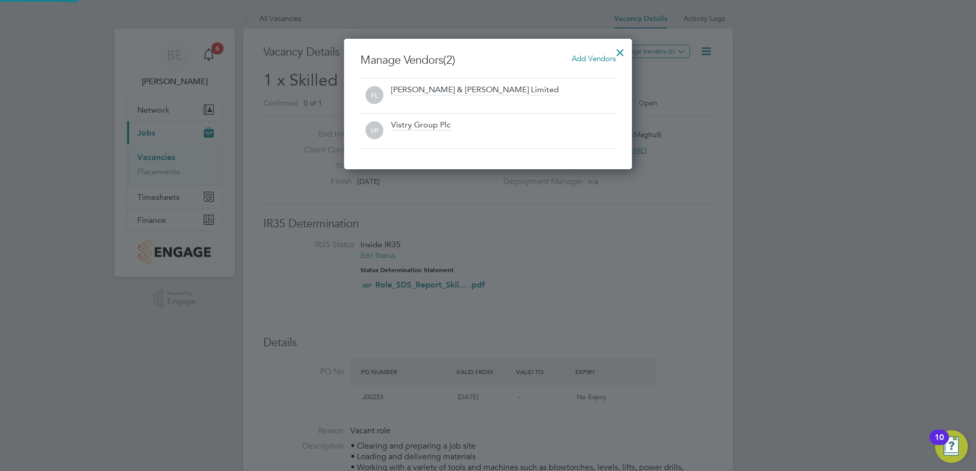
click at [619, 53] on div at bounding box center [620, 50] width 18 height 18
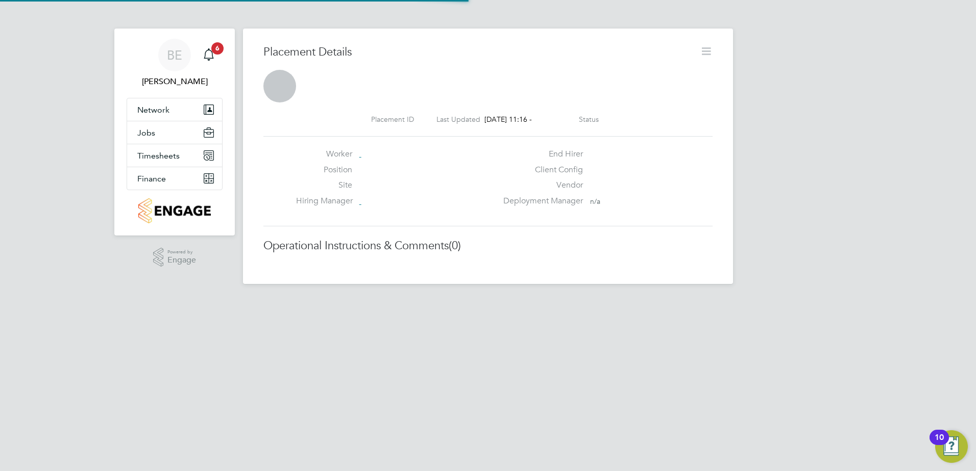
scroll to position [10, 58]
click at [704, 58] on icon at bounding box center [706, 51] width 13 height 13
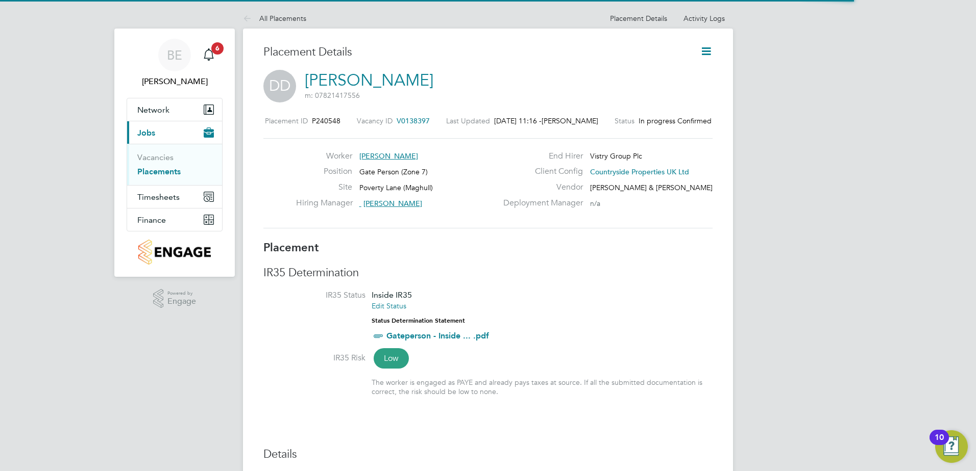
scroll to position [5, 5]
click at [710, 53] on icon at bounding box center [706, 51] width 13 height 13
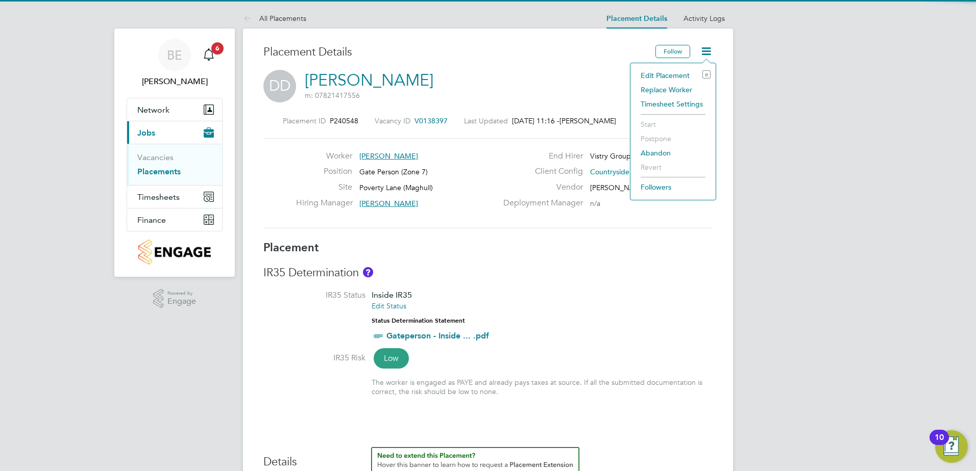
click at [681, 77] on li "Edit Placement e" at bounding box center [672, 75] width 75 height 14
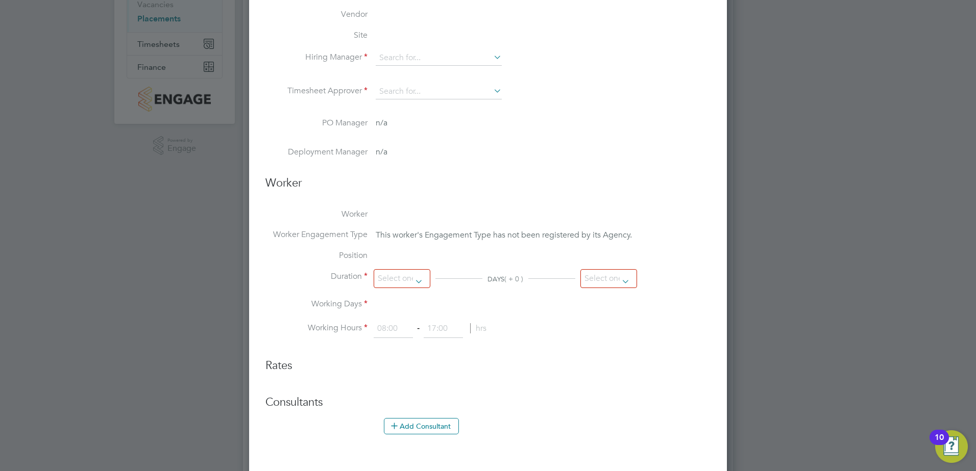
type input "Nick Dwyer"
type input "02 Sep 2024"
type input "29 Aug 2025"
type input "07:30"
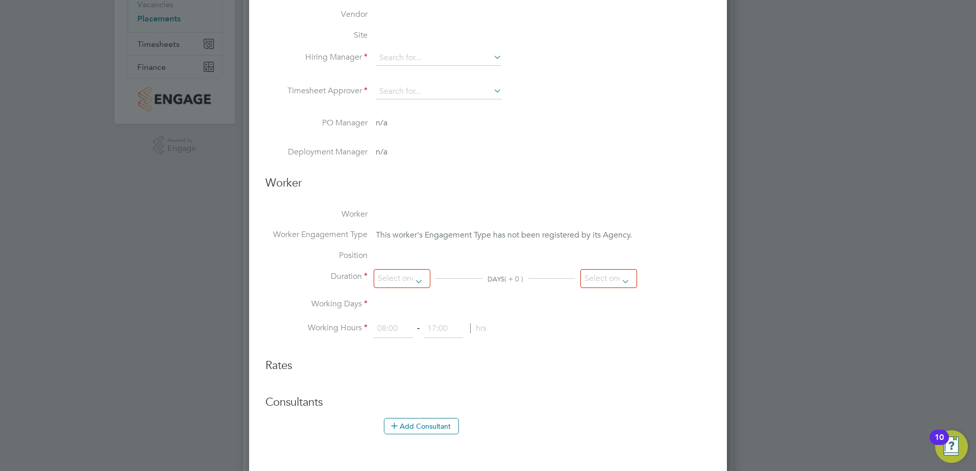
type input "16:30"
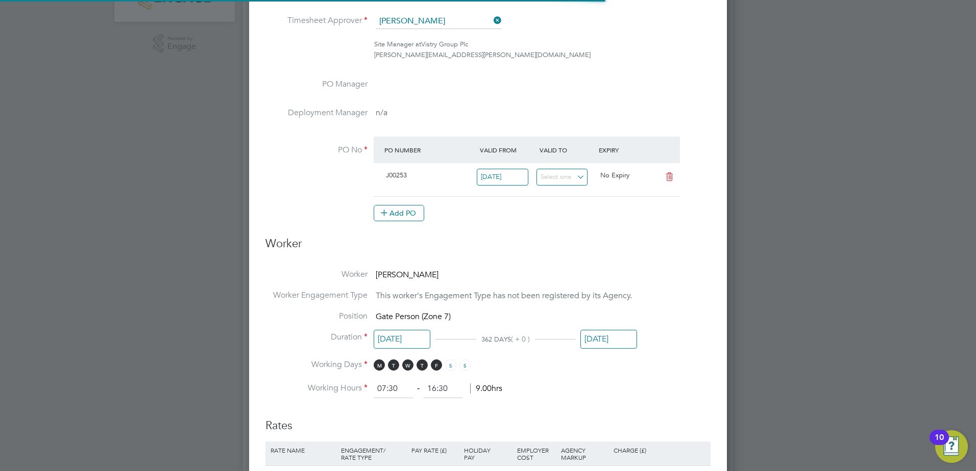
click at [616, 342] on input "29 Aug 2025" at bounding box center [608, 339] width 57 height 19
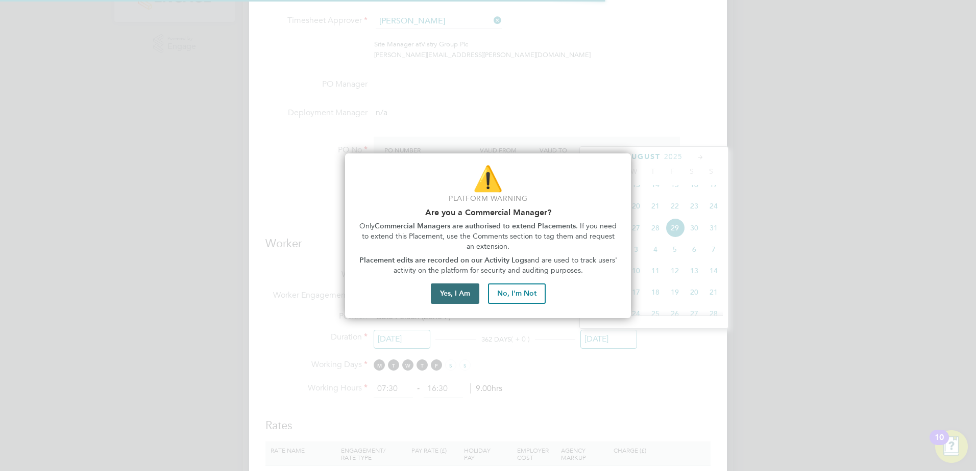
click at [441, 292] on button "Yes, I Am" at bounding box center [455, 294] width 48 height 20
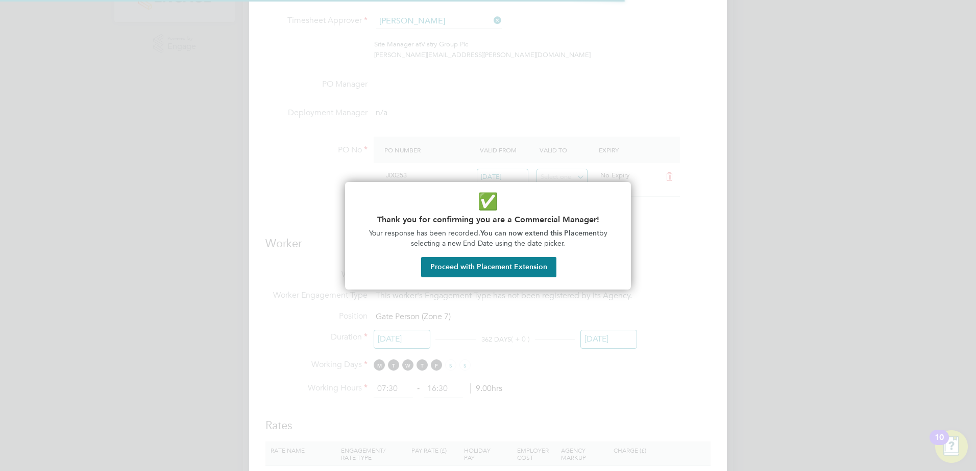
click at [512, 254] on div "✅ Thank you for confirming you are a Commercial Manager! Your response has been…" at bounding box center [488, 236] width 286 height 108
click at [502, 267] on button "Proceed with Placement Extension" at bounding box center [488, 267] width 135 height 20
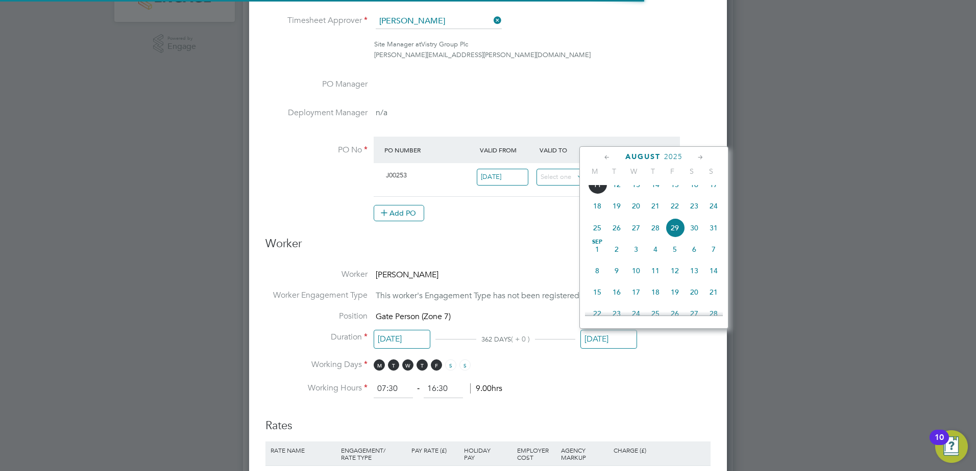
click at [601, 194] on span "11" at bounding box center [596, 184] width 19 height 19
type input "11 Aug 2025"
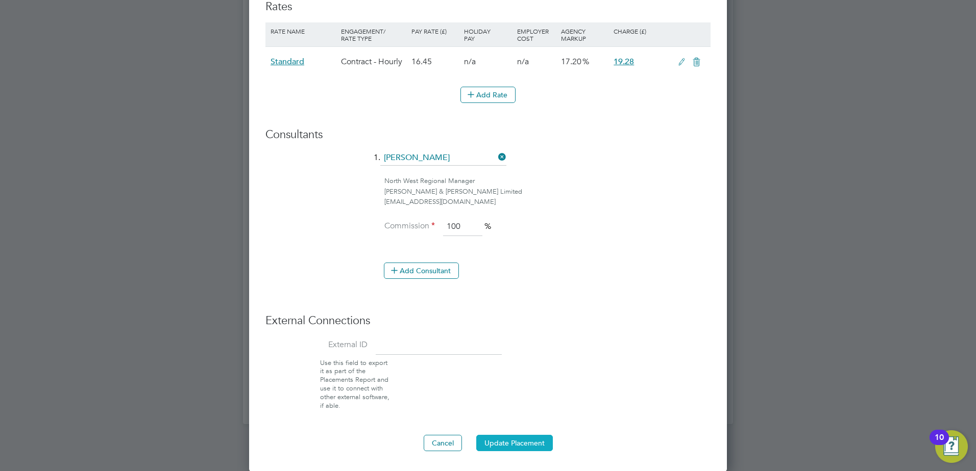
click at [511, 437] on button "Update Placement" at bounding box center [514, 443] width 77 height 16
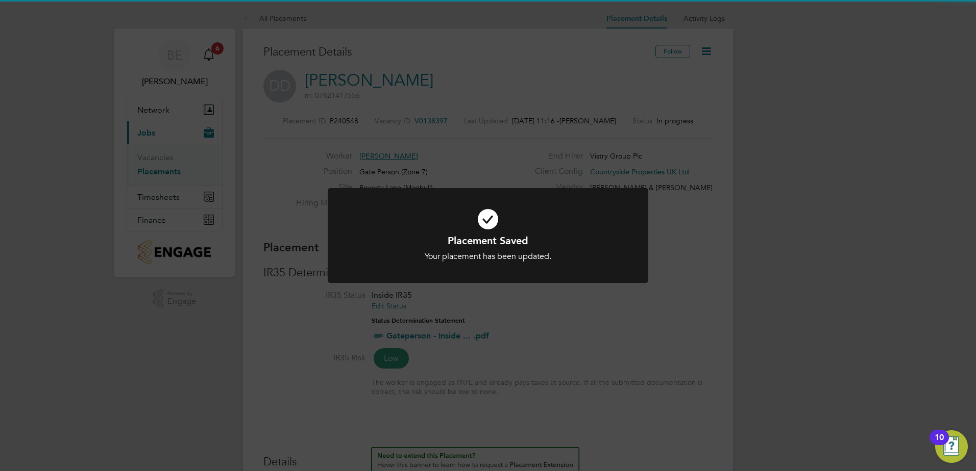
click at [407, 67] on div "Placement Saved Your placement has been updated. Cancel Okay" at bounding box center [488, 235] width 976 height 471
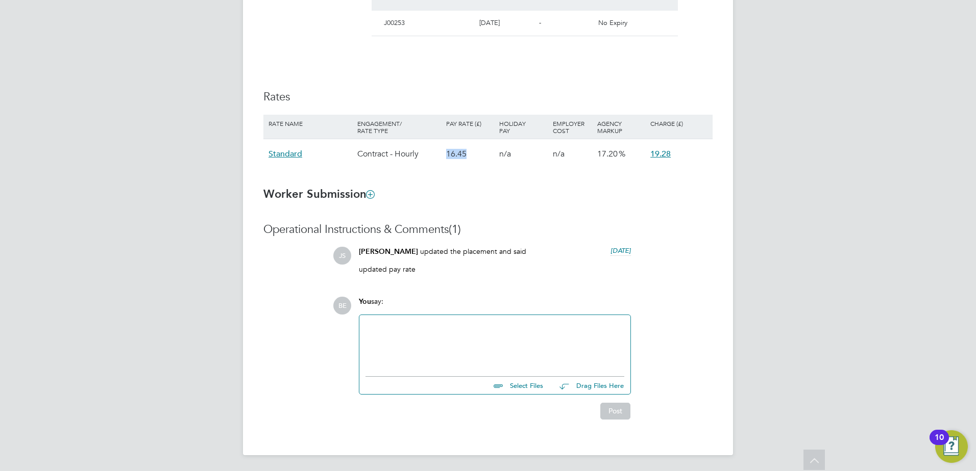
drag, startPoint x: 446, startPoint y: 155, endPoint x: 466, endPoint y: 155, distance: 19.4
click at [466, 155] on div "16.45" at bounding box center [469, 154] width 53 height 30
copy div "16.45"
click at [517, 190] on h3 "Worker Submission" at bounding box center [487, 194] width 449 height 15
click at [566, 199] on h3 "Worker Submission" at bounding box center [487, 194] width 449 height 15
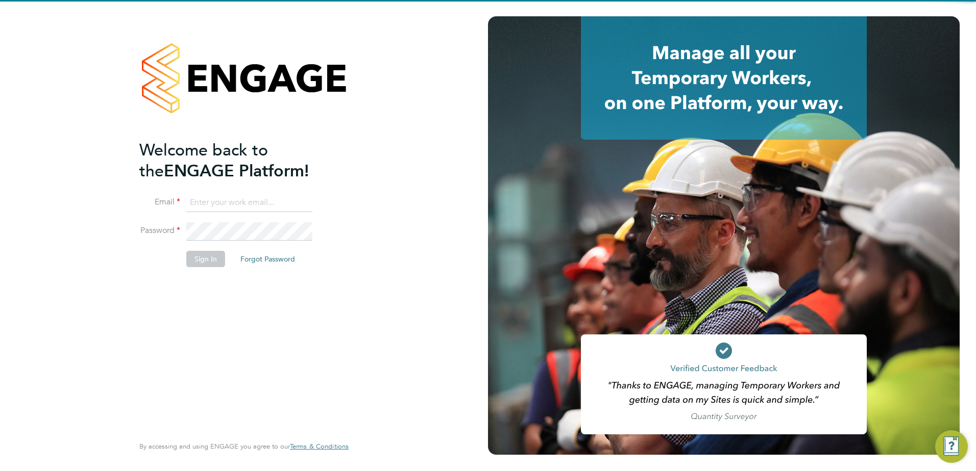
type input "[PERSON_NAME][EMAIL_ADDRESS][PERSON_NAME][DOMAIN_NAME]"
click at [213, 249] on li "Password" at bounding box center [238, 236] width 199 height 29
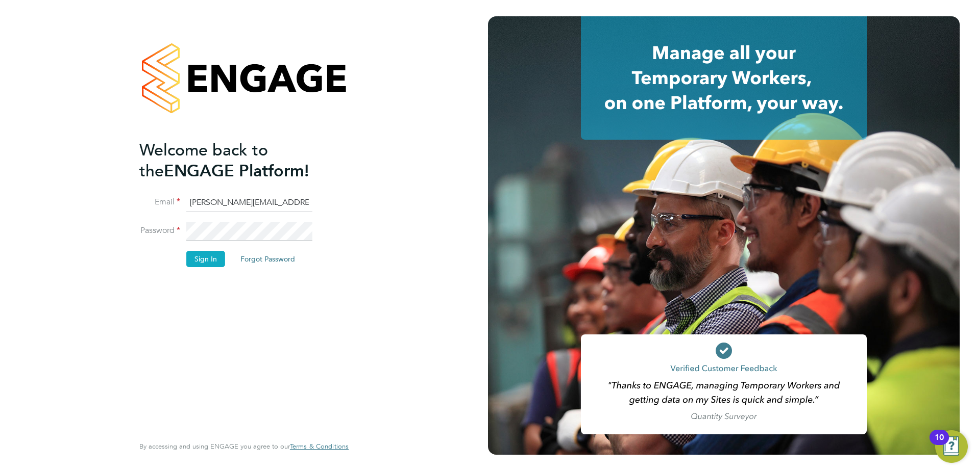
click at [207, 265] on button "Sign In" at bounding box center [205, 259] width 39 height 16
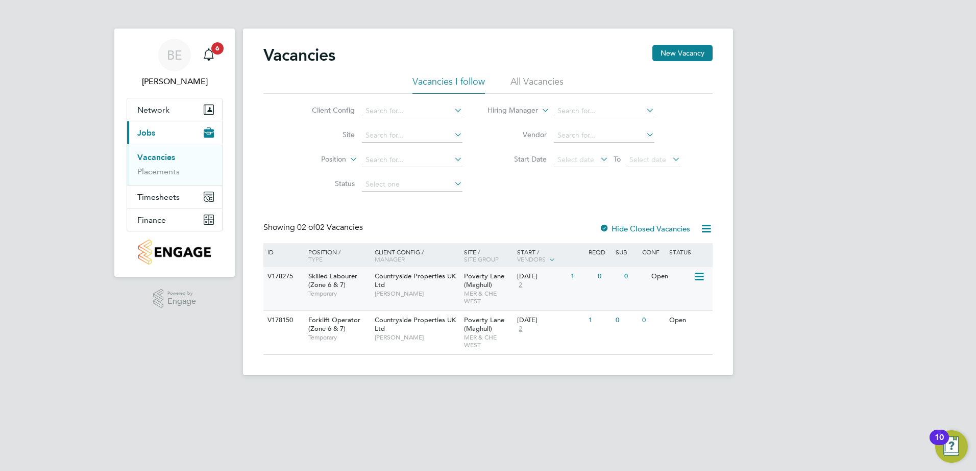
click at [406, 285] on div "Countryside Properties UK Ltd [PERSON_NAME]" at bounding box center [416, 284] width 89 height 35
click at [402, 286] on div "Countryside Properties UK Ltd Stuart Whittaker" at bounding box center [416, 284] width 89 height 35
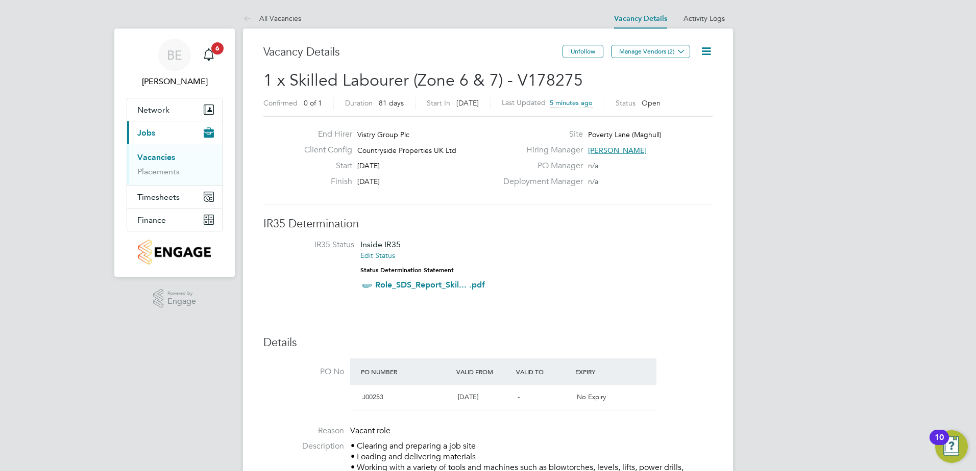
click at [704, 51] on icon at bounding box center [706, 51] width 13 height 13
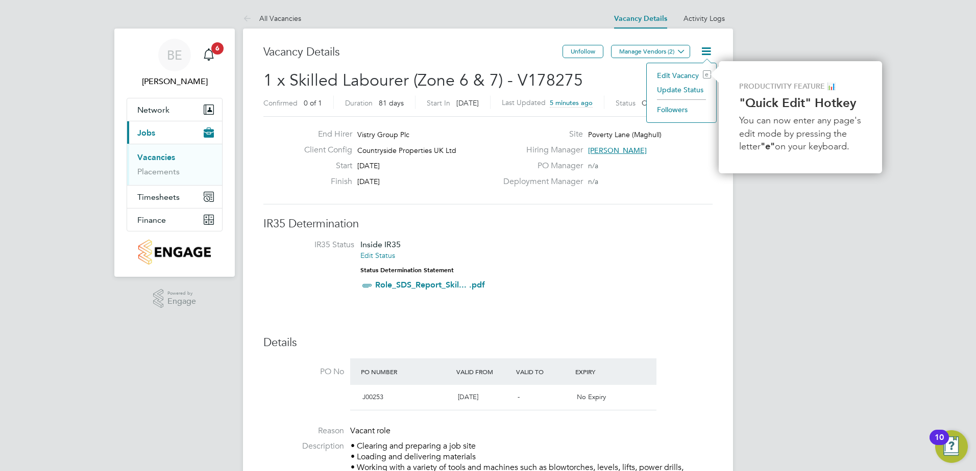
click at [677, 73] on li "Edit Vacancy e" at bounding box center [681, 75] width 59 height 14
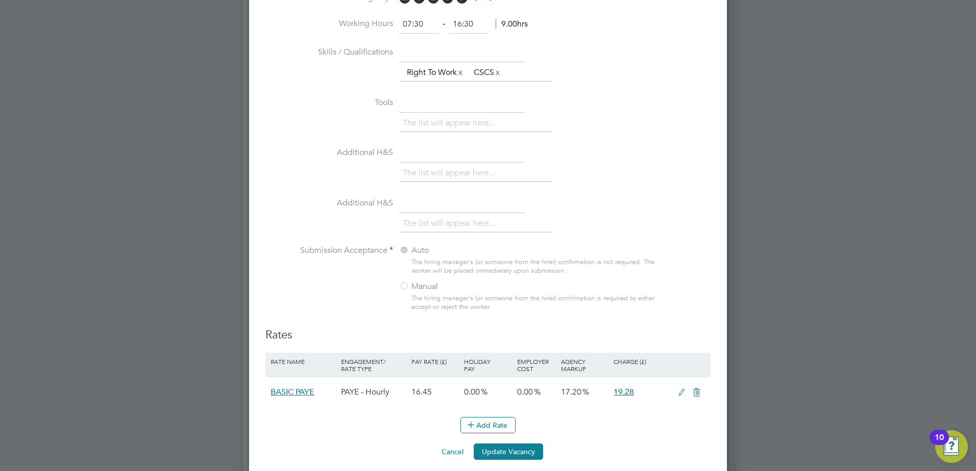
scroll to position [947, 0]
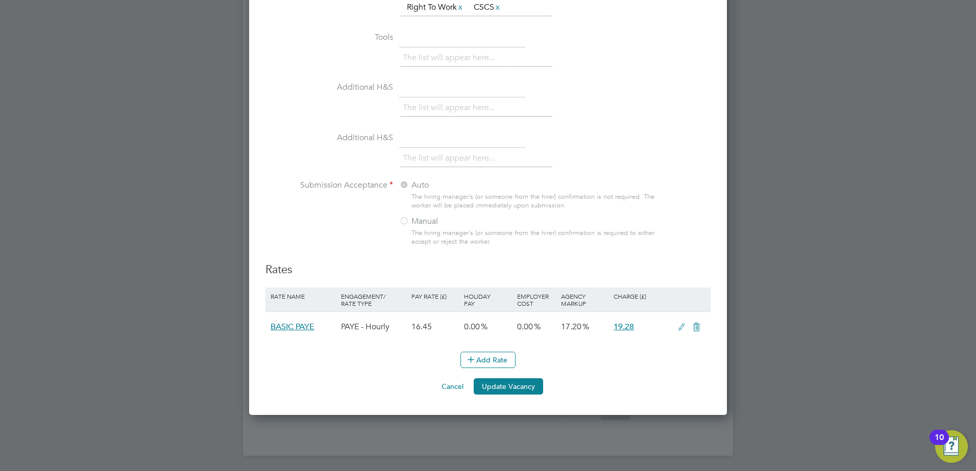
click at [460, 385] on button "Cancel" at bounding box center [452, 387] width 38 height 16
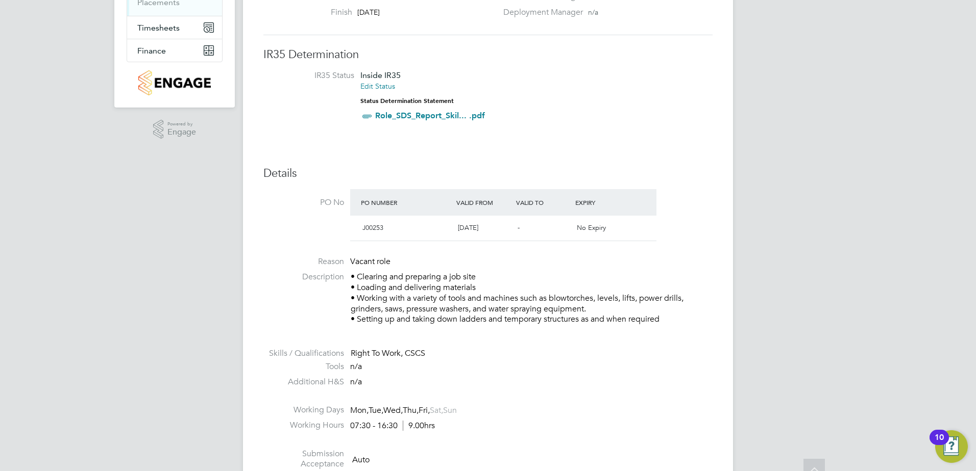
scroll to position [0, 0]
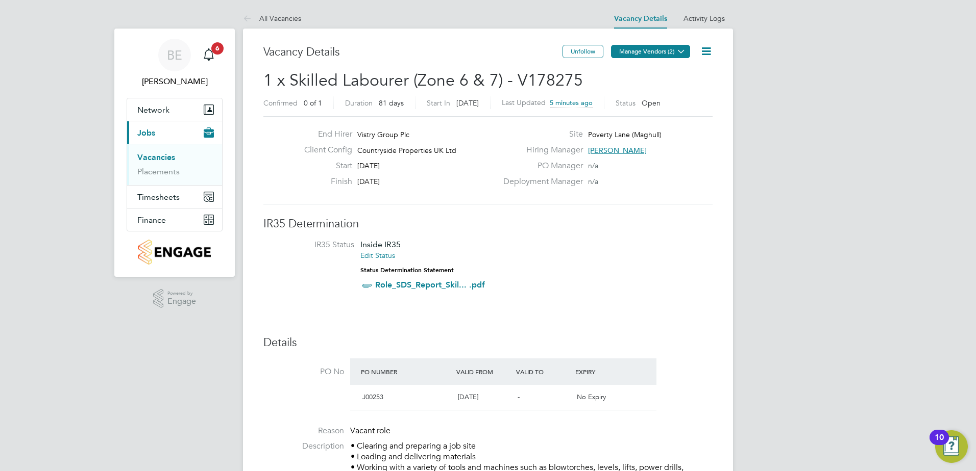
click at [684, 55] on icon at bounding box center [681, 51] width 8 height 8
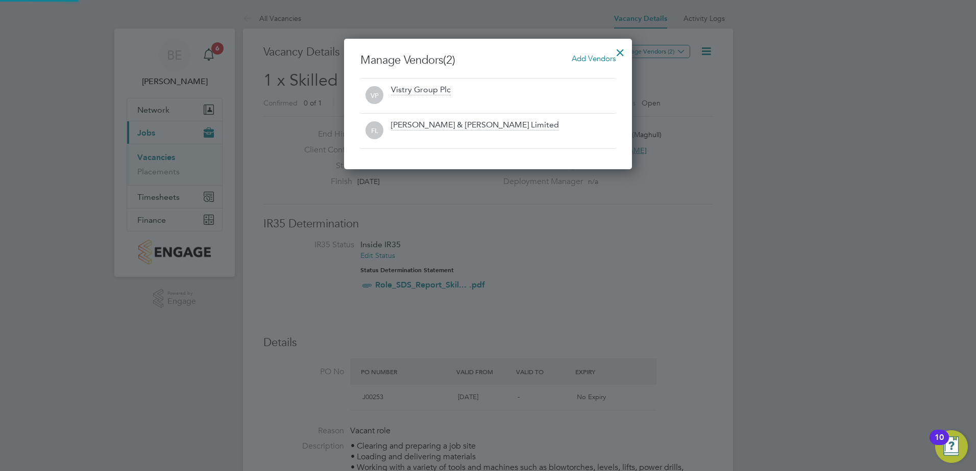
scroll to position [131, 288]
click at [617, 53] on div at bounding box center [620, 50] width 18 height 18
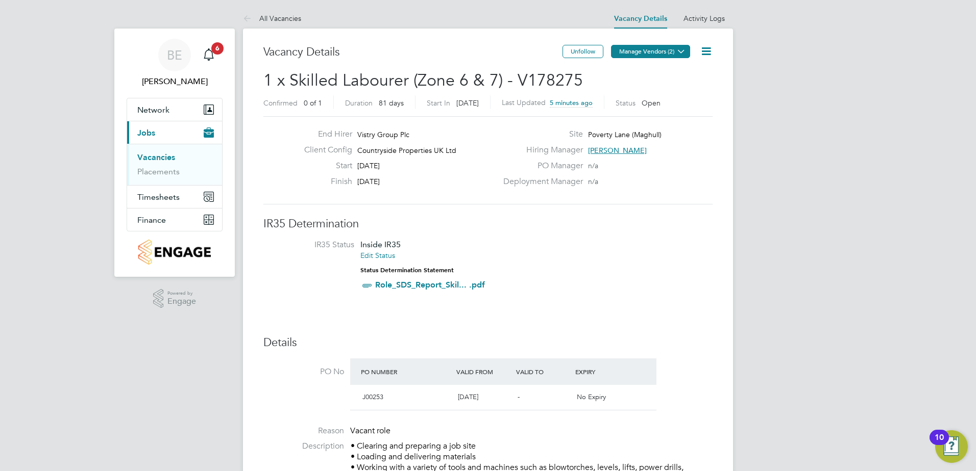
click at [635, 54] on button "Manage Vendors (2)" at bounding box center [650, 51] width 79 height 13
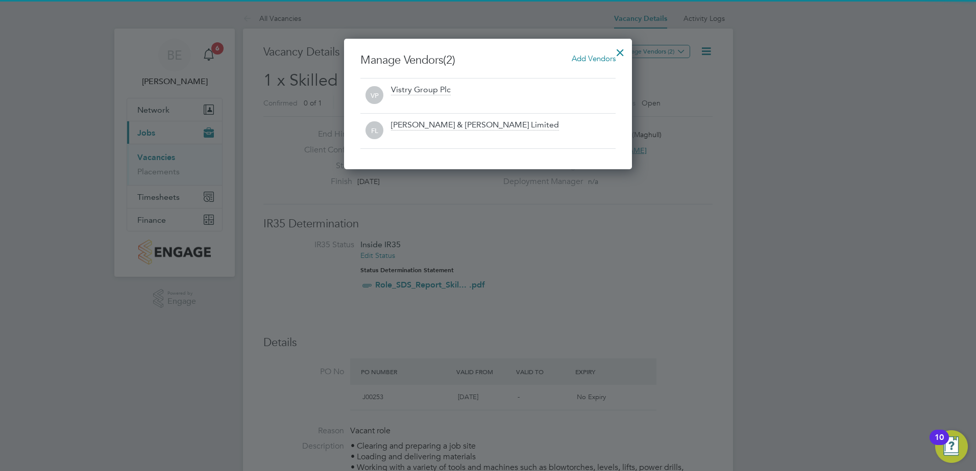
click at [617, 52] on div at bounding box center [620, 50] width 18 height 18
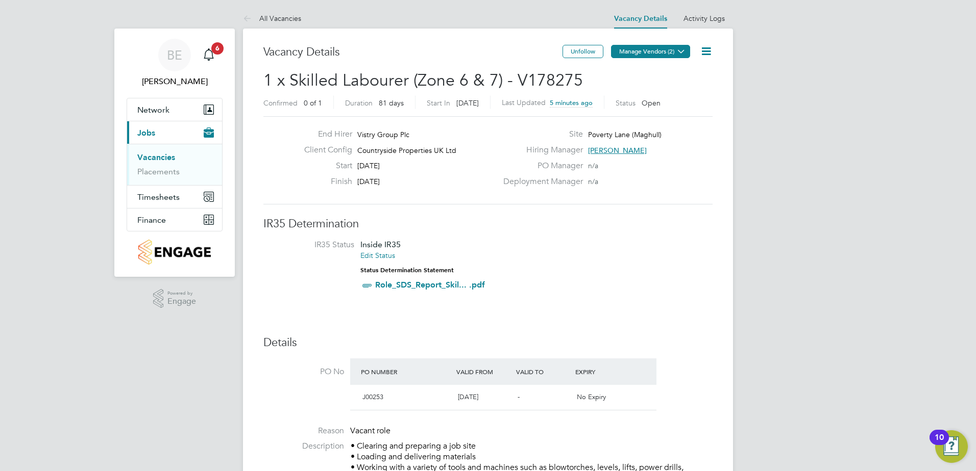
click at [657, 57] on button "Manage Vendors (2)" at bounding box center [650, 51] width 79 height 13
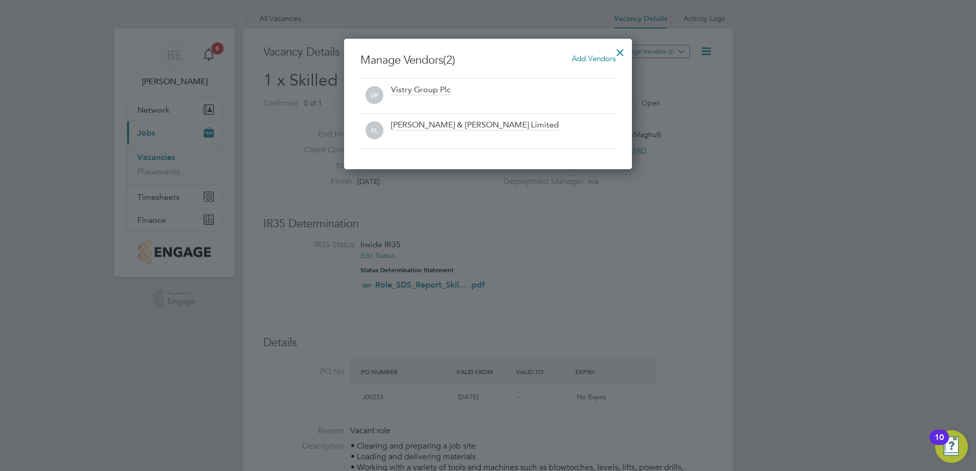
click at [619, 53] on div at bounding box center [620, 50] width 18 height 18
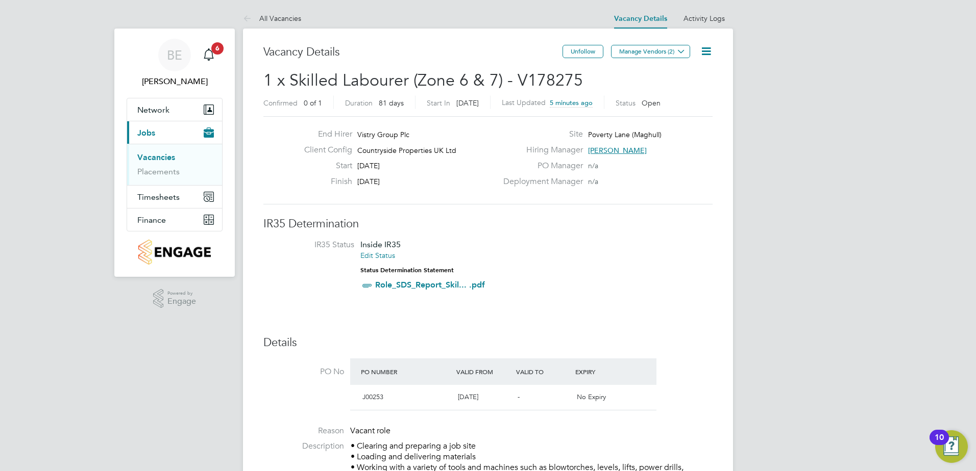
click at [700, 50] on icon at bounding box center [706, 51] width 13 height 13
click at [682, 72] on li "Edit Vacancy e" at bounding box center [681, 75] width 59 height 14
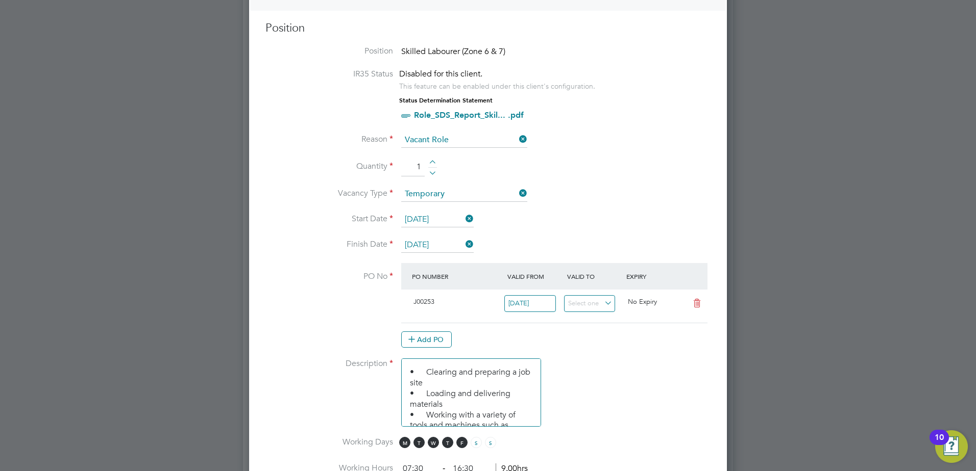
click at [465, 49] on span "Skilled Labourer (Zone 6 & 7)" at bounding box center [453, 51] width 104 height 10
drag, startPoint x: 465, startPoint y: 49, endPoint x: 581, endPoint y: 58, distance: 116.2
click at [581, 58] on li "Position Skilled Labourer (Zone 6 & 7)" at bounding box center [487, 57] width 445 height 23
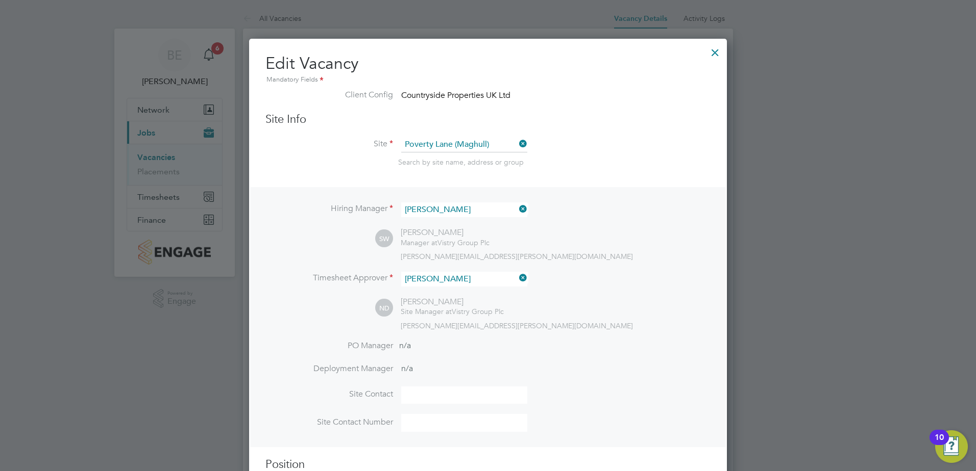
click at [714, 56] on div at bounding box center [715, 50] width 18 height 18
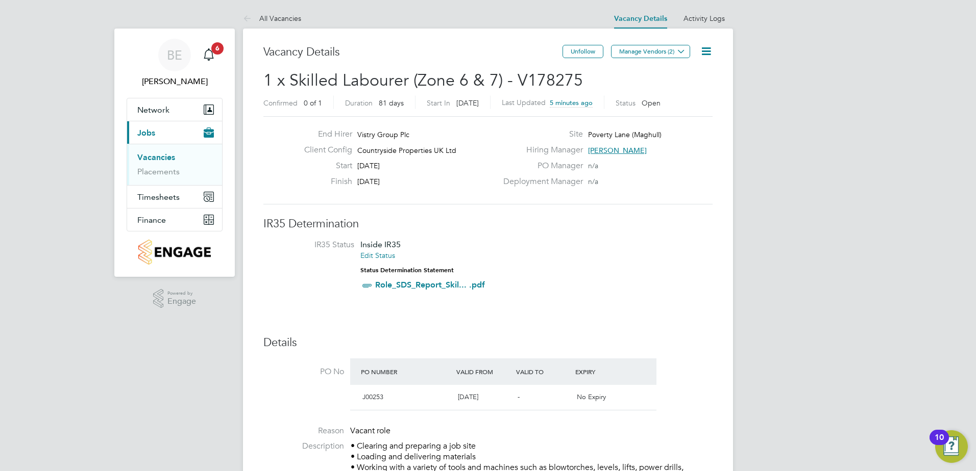
click at [702, 48] on icon at bounding box center [706, 51] width 13 height 13
click at [674, 89] on li "Update Status" at bounding box center [681, 90] width 59 height 14
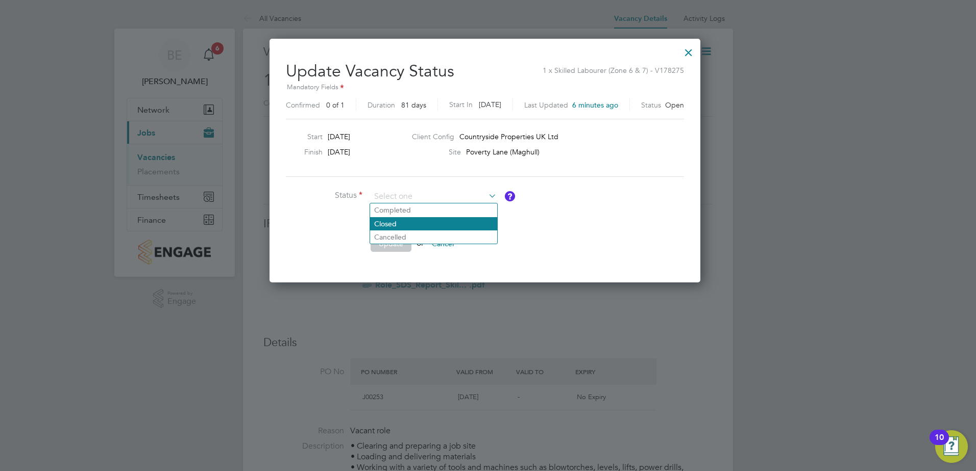
click at [402, 226] on li "Closed" at bounding box center [433, 223] width 127 height 13
type input "Closed"
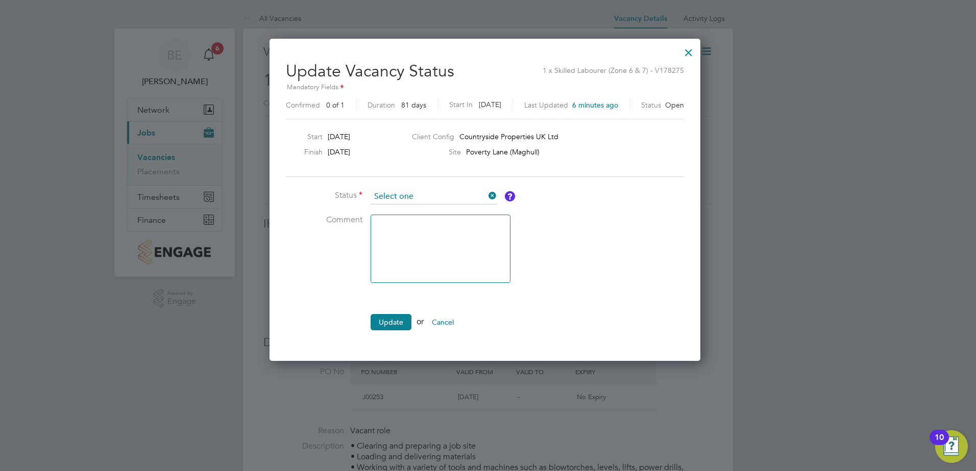
click at [427, 197] on input at bounding box center [433, 196] width 126 height 15
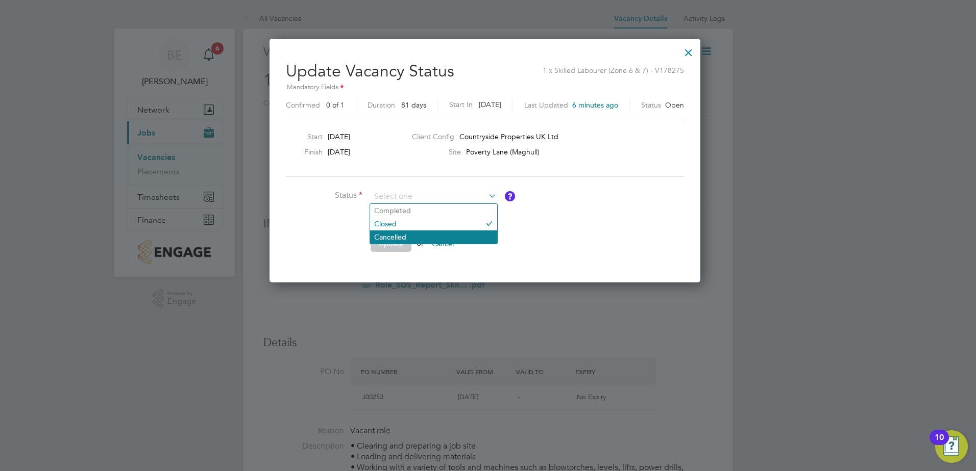
click at [403, 236] on li "Cancelled" at bounding box center [433, 237] width 127 height 13
type input "Cancelled"
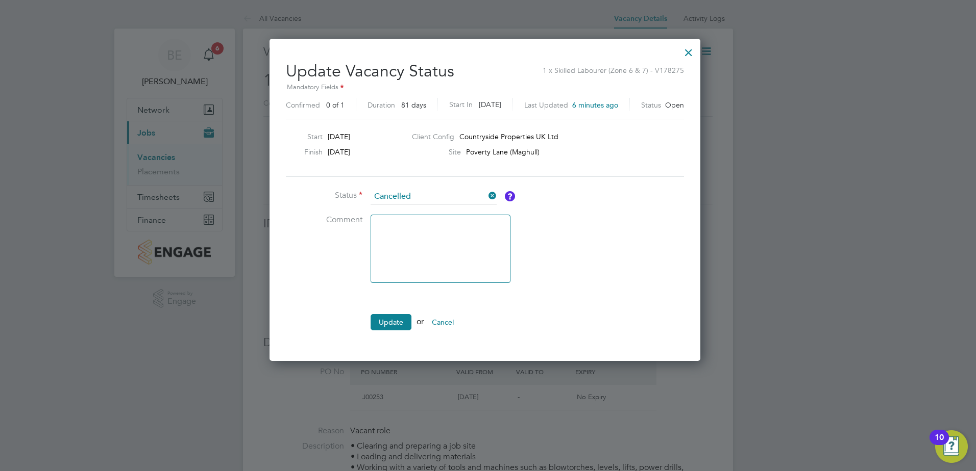
click at [407, 224] on textarea at bounding box center [440, 249] width 140 height 68
click at [389, 327] on button "Update" at bounding box center [390, 322] width 41 height 16
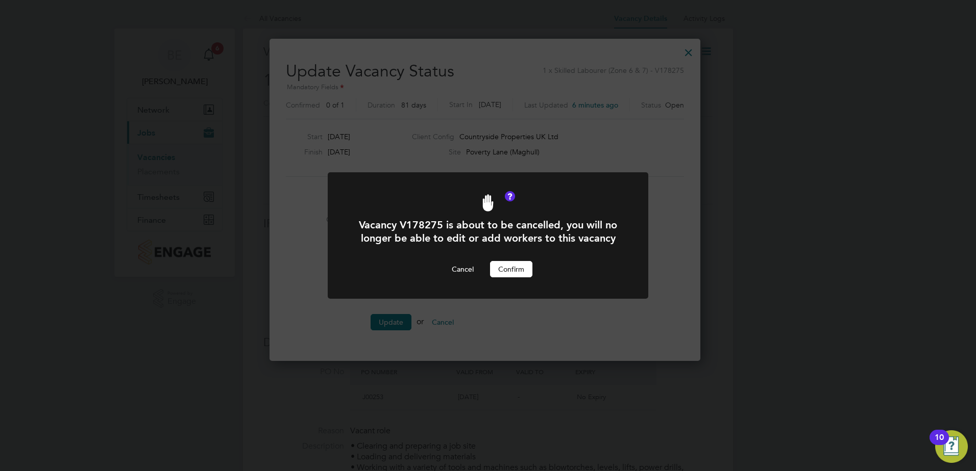
click at [508, 270] on button "Confirm" at bounding box center [511, 269] width 42 height 16
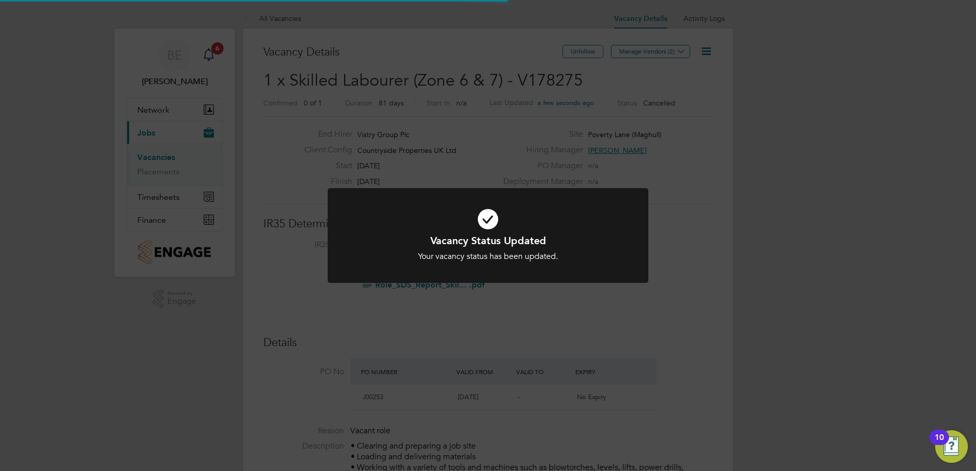
click at [511, 243] on h1 "Vacancy Status Updated" at bounding box center [487, 240] width 265 height 13
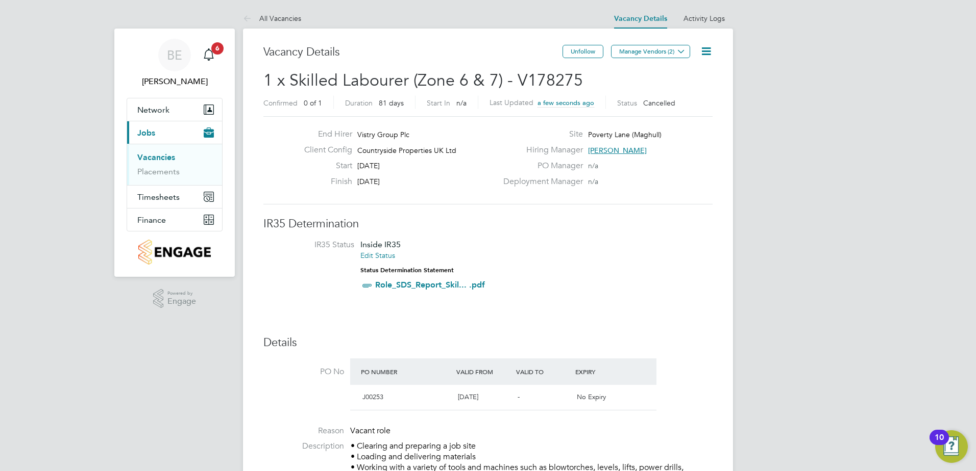
click at [171, 157] on link "Vacancies" at bounding box center [156, 158] width 38 height 10
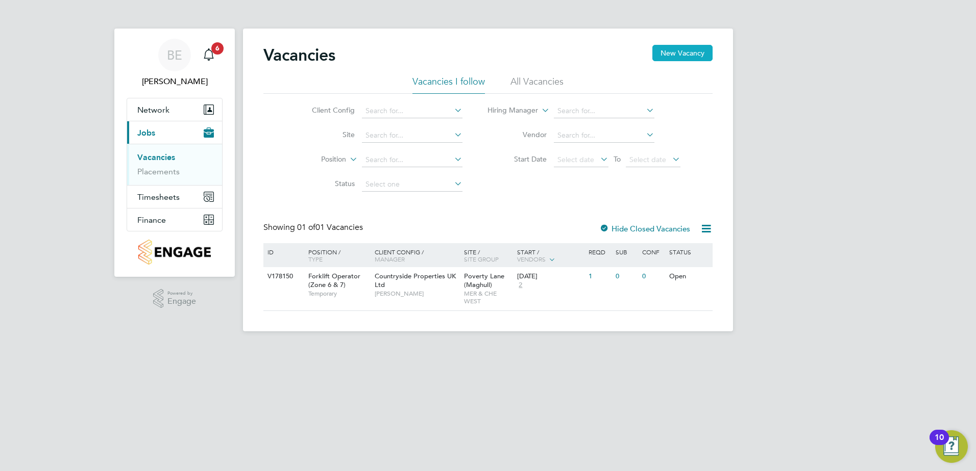
click at [674, 52] on button "New Vacancy" at bounding box center [682, 53] width 60 height 16
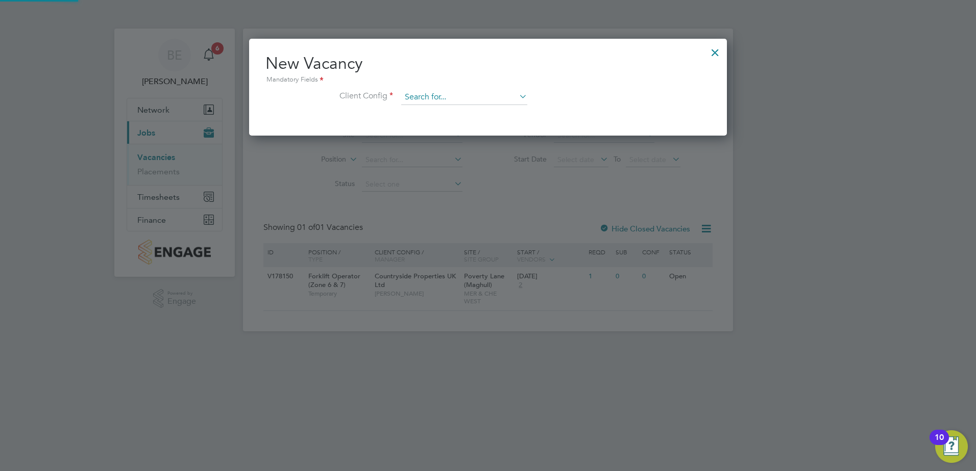
click at [442, 99] on input at bounding box center [464, 97] width 126 height 15
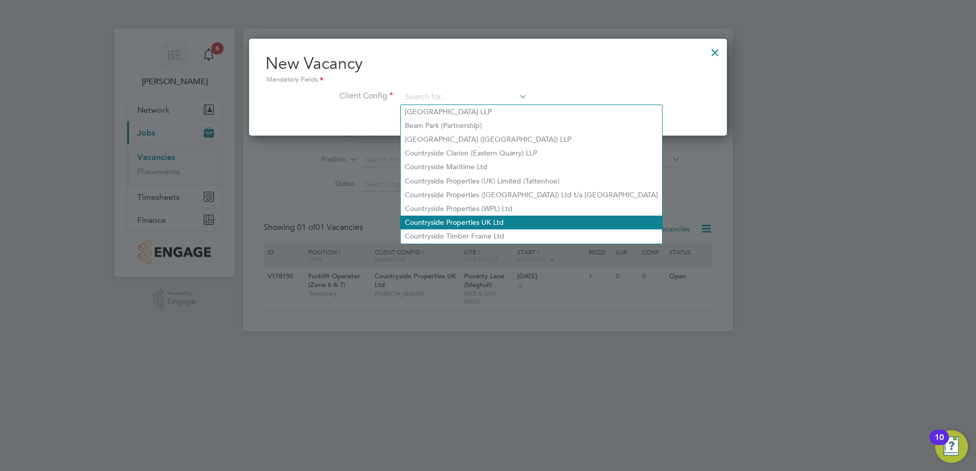
click at [451, 218] on li "Countryside Properties UK Ltd" at bounding box center [531, 223] width 261 height 14
type input "Countryside Properties UK Ltd"
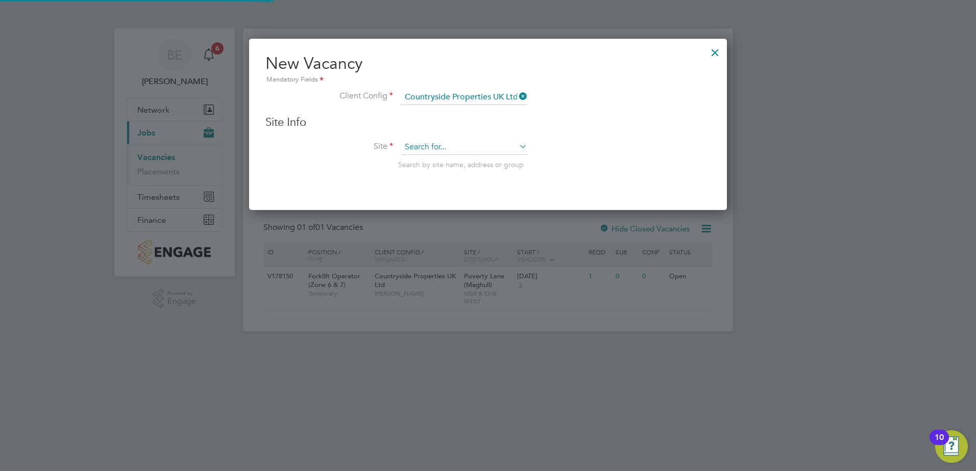
click at [421, 150] on input at bounding box center [464, 147] width 126 height 15
click at [432, 164] on li "Poverty Lane ( Maghu ll)" at bounding box center [464, 162] width 127 height 14
type input "Poverty Lane (Maghull)"
click at [443, 140] on input at bounding box center [464, 147] width 126 height 15
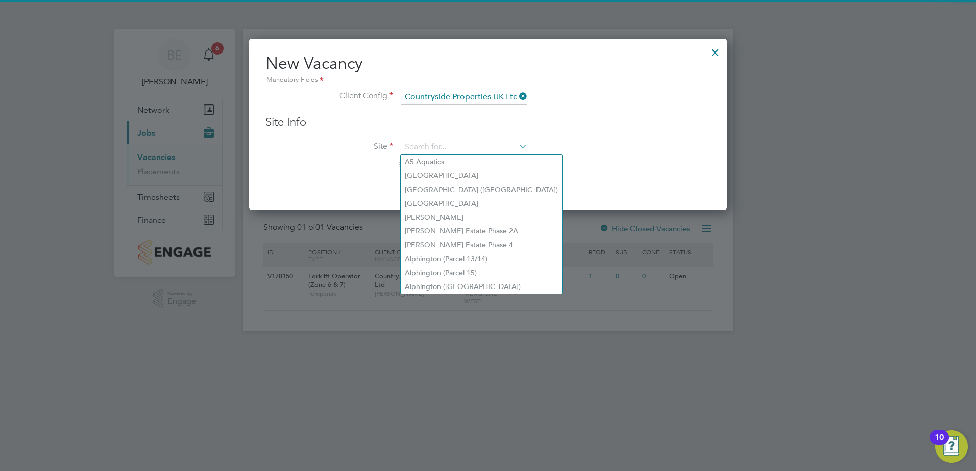
click at [592, 141] on li "Site Search by site name, address or group" at bounding box center [487, 165] width 445 height 50
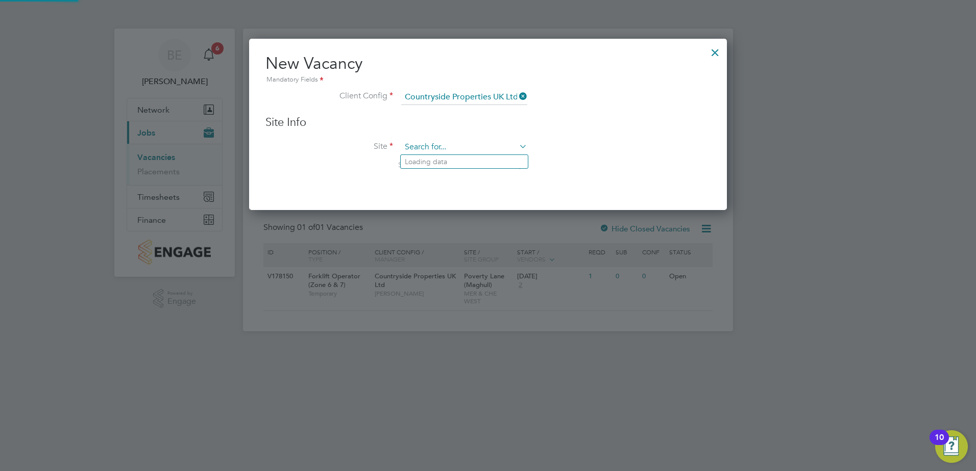
click at [457, 142] on input at bounding box center [464, 147] width 126 height 15
click at [452, 158] on b "Maghull" at bounding box center [465, 162] width 28 height 9
type input "Poverty Lane (Maghull)"
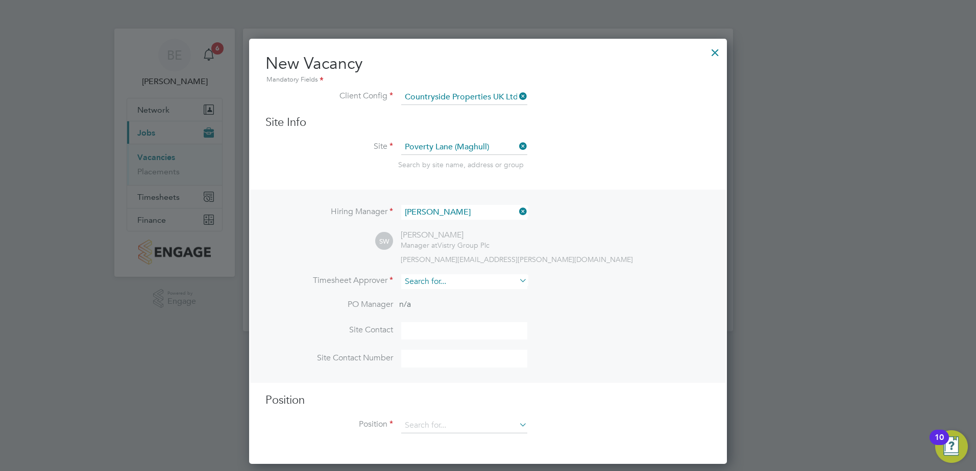
click at [465, 283] on input at bounding box center [464, 282] width 126 height 15
click at [443, 295] on li "Nick Dwy er" at bounding box center [464, 297] width 127 height 14
type input "Nick Dwyer"
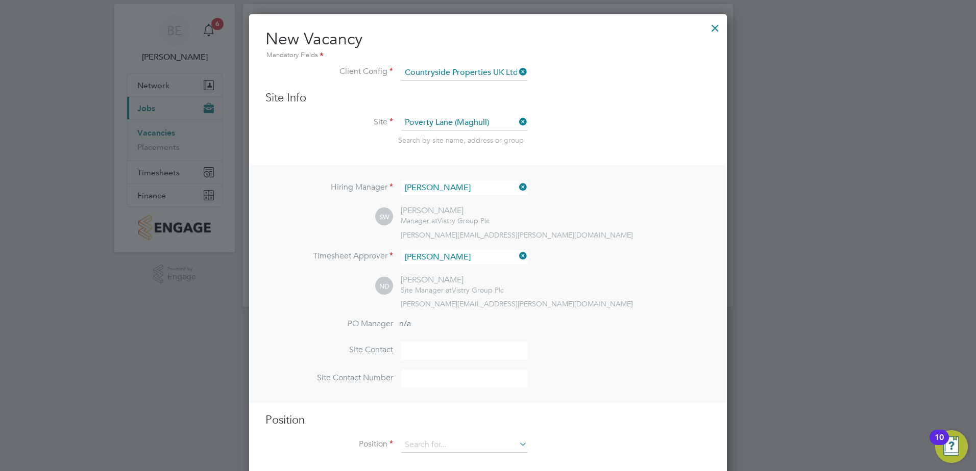
scroll to position [38, 0]
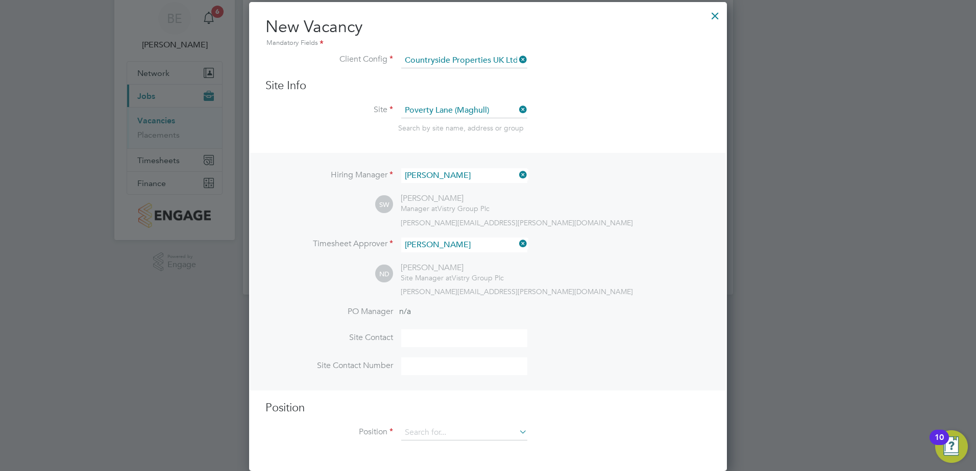
click at [606, 276] on div "ND Nick Dwyer Site Manager at Vistry Group Plc nick.dwyer@countrysidepartnershi…" at bounding box center [542, 280] width 335 height 34
click at [442, 432] on input at bounding box center [464, 433] width 126 height 15
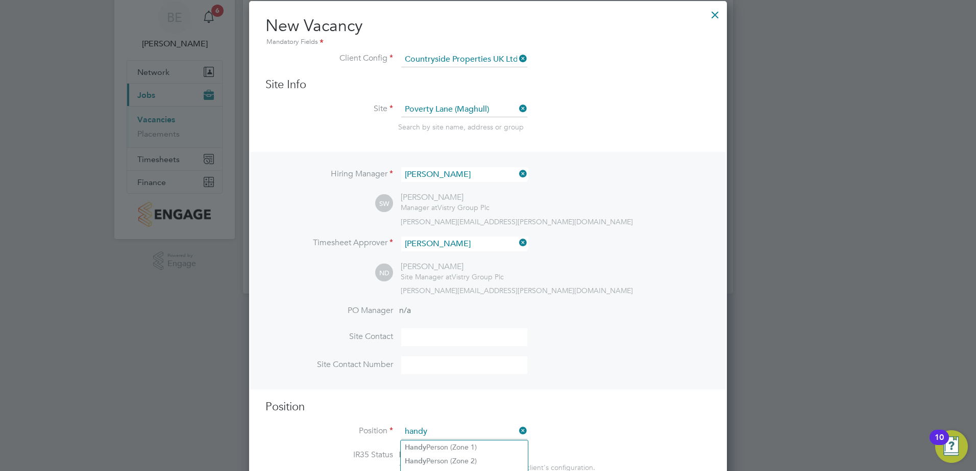
scroll to position [191, 0]
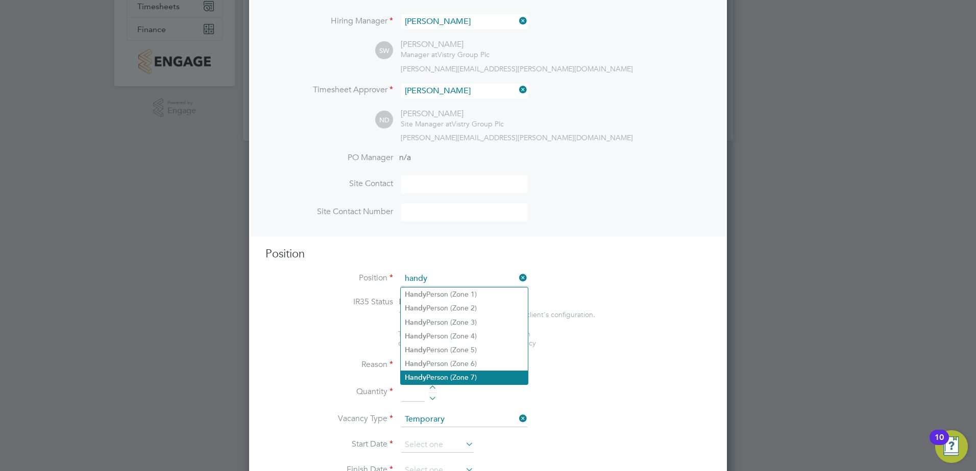
click at [464, 378] on li "Handy Person (Zone 7)" at bounding box center [464, 378] width 127 height 14
type input "Handy Person (Zone 7)"
type textarea "• Perform repair and maintenance tasks on doors, furniture, fixtures and applia…"
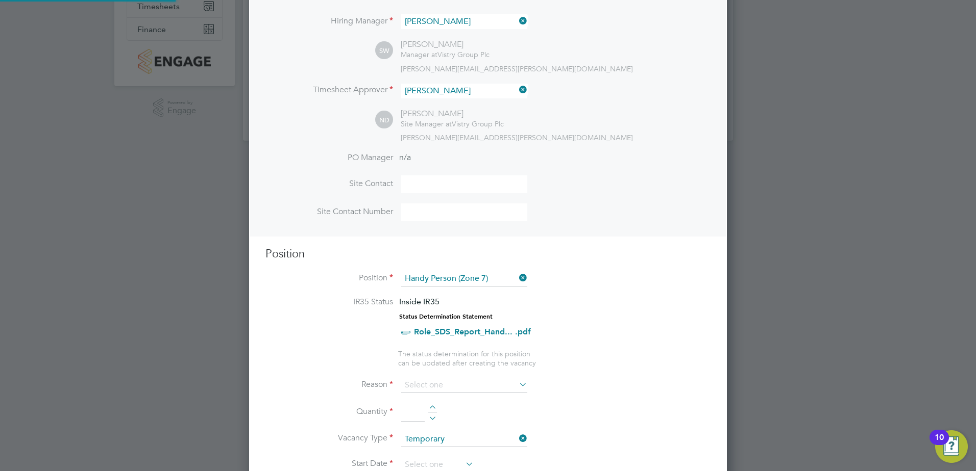
scroll to position [5, 5]
click at [437, 384] on input at bounding box center [464, 385] width 126 height 15
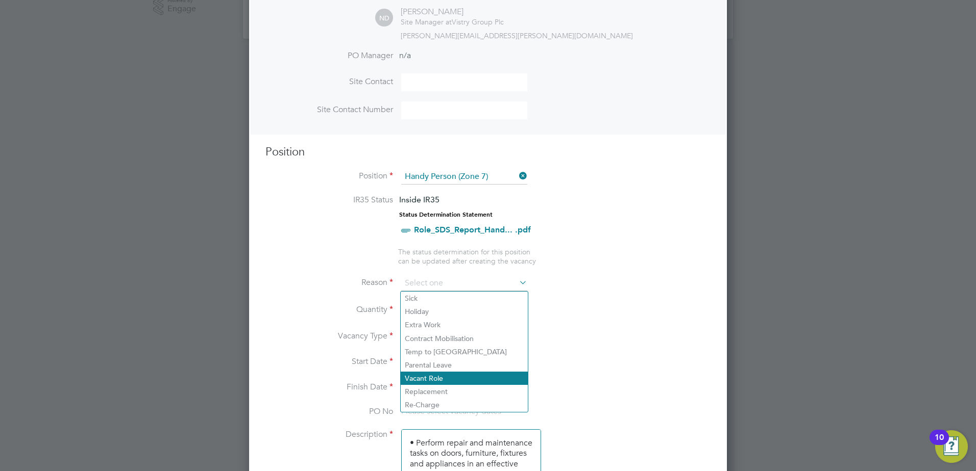
click at [453, 379] on li "Vacant Role" at bounding box center [464, 378] width 127 height 13
type input "Vacant Role"
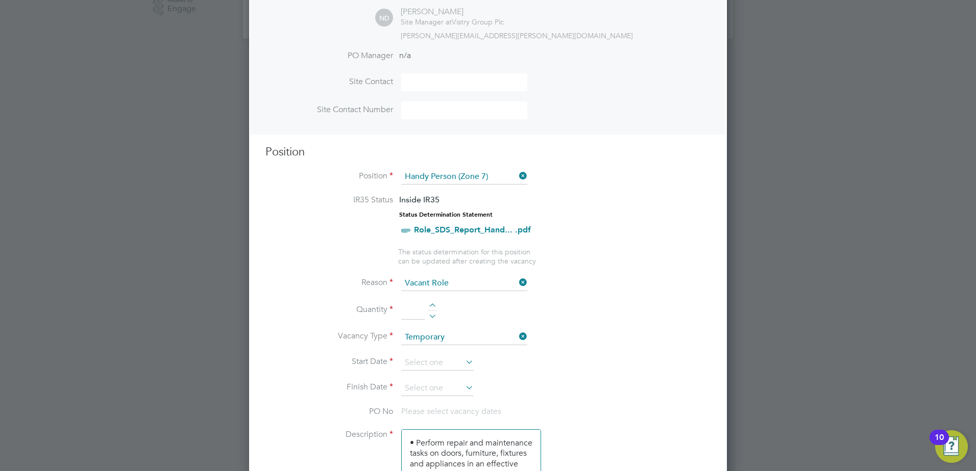
click at [427, 305] on li "Quantity" at bounding box center [487, 316] width 445 height 29
click at [434, 306] on div at bounding box center [432, 307] width 9 height 7
type input "1"
click at [422, 367] on input at bounding box center [437, 363] width 72 height 15
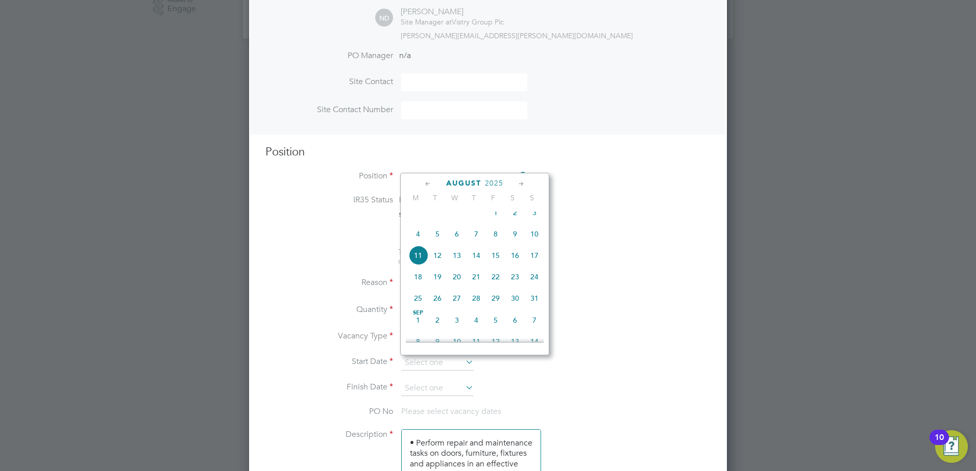
click at [437, 264] on span "12" at bounding box center [437, 255] width 19 height 19
type input "12 Aug 2025"
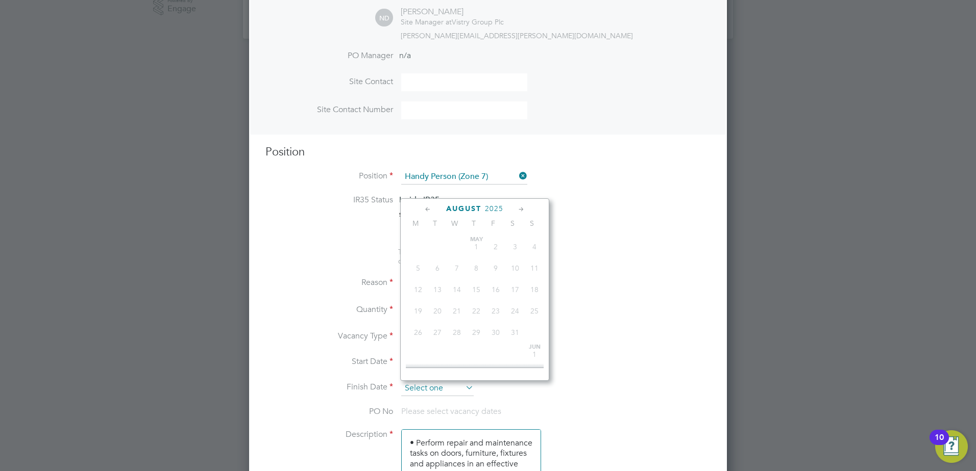
click at [433, 388] on input at bounding box center [437, 388] width 72 height 15
click at [498, 283] on span "31" at bounding box center [495, 272] width 19 height 19
type input "31 Oct 2025"
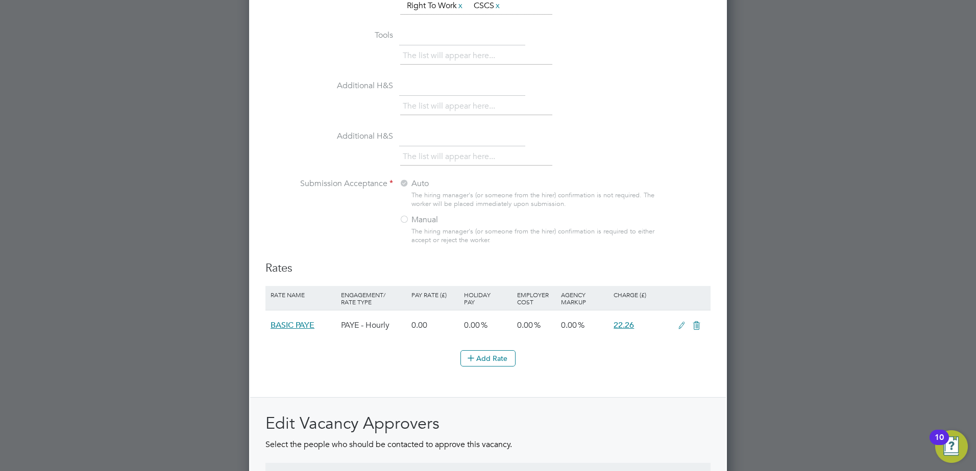
scroll to position [1058, 0]
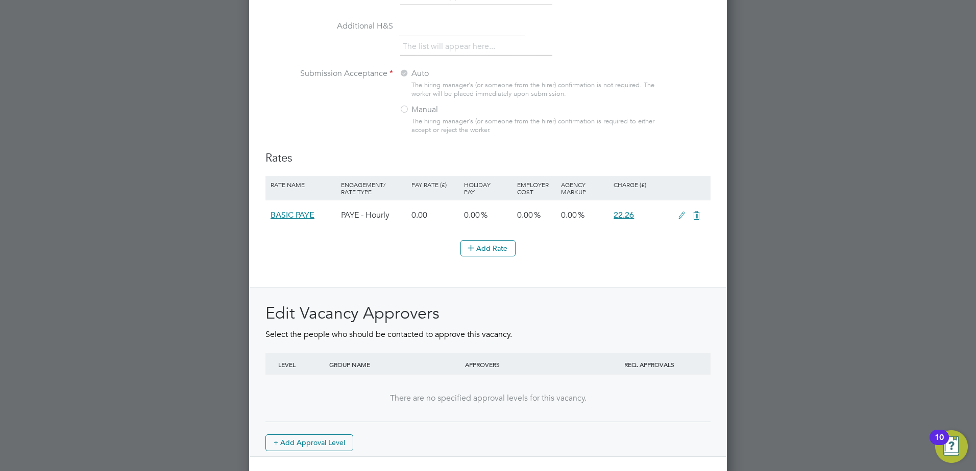
click at [680, 215] on icon at bounding box center [681, 216] width 13 height 8
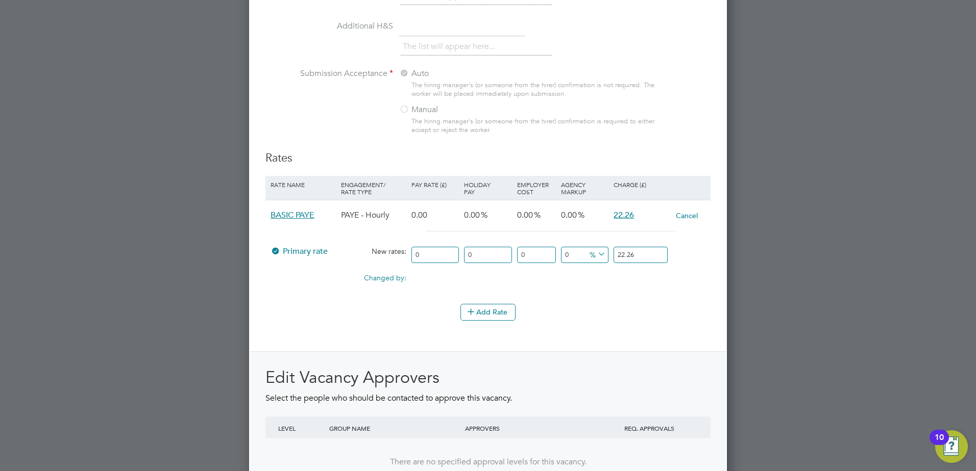
click at [434, 250] on input "0" at bounding box center [434, 255] width 47 height 17
paste input "16.45"
type input "016.45"
type input "16.45"
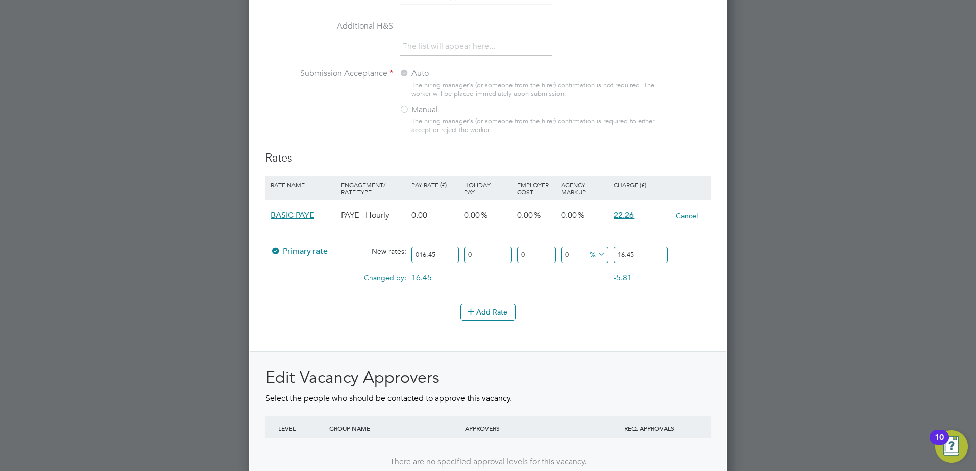
click at [433, 254] on input "016.45" at bounding box center [434, 255] width 47 height 17
paste input "number"
type input "16.45"
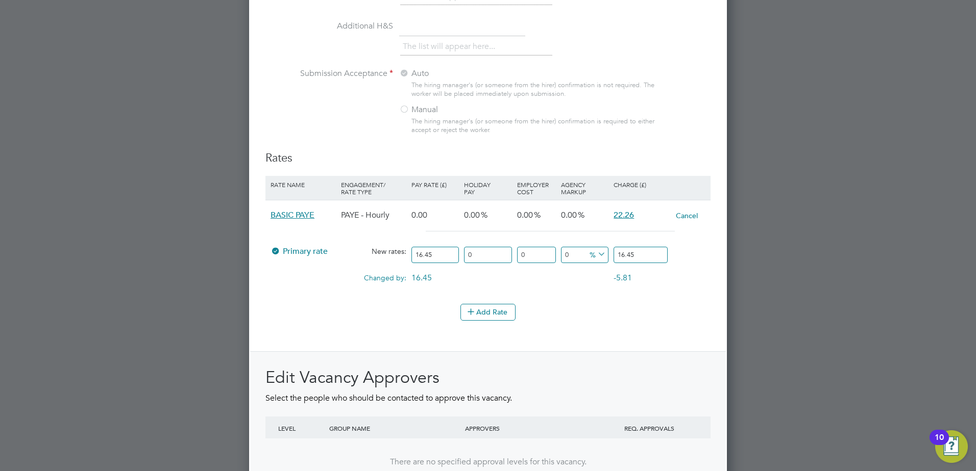
click at [579, 252] on input "0" at bounding box center [584, 255] width 47 height 17
type input "01"
type input "16.6145"
type input "017"
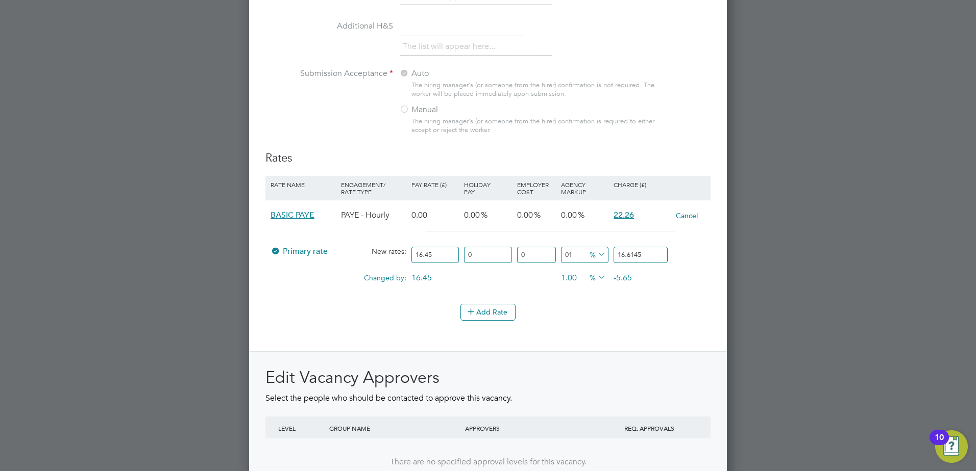
type input "19.2465"
type input "017.2"
type input "19.2794"
type input "017.2"
click at [578, 319] on div "Add Rate" at bounding box center [487, 312] width 445 height 16
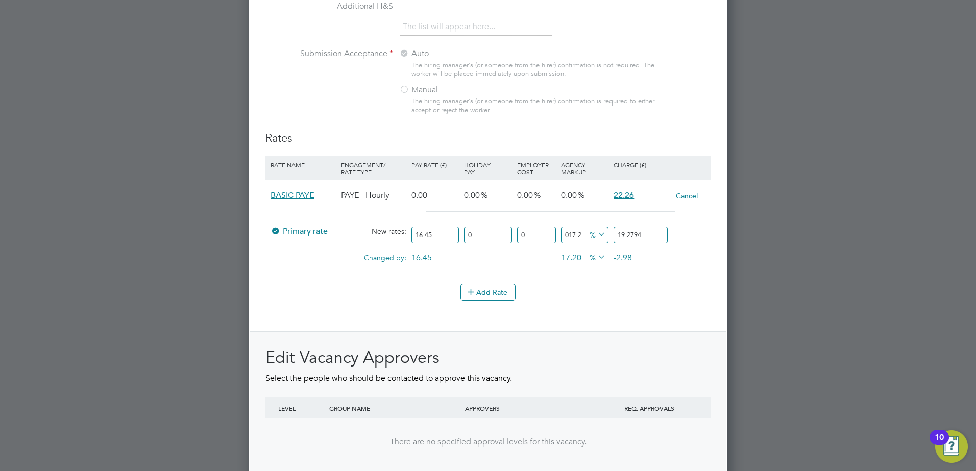
scroll to position [1165, 0]
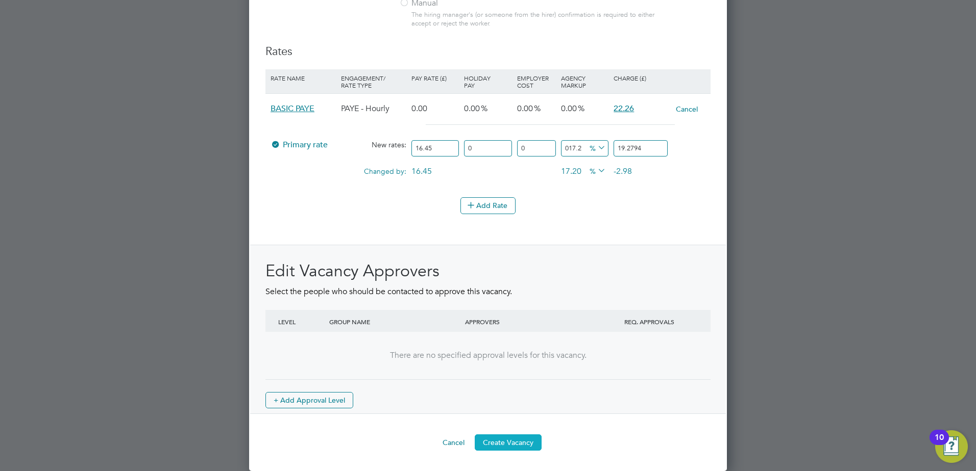
click at [519, 438] on button "Create Vacancy" at bounding box center [508, 443] width 67 height 16
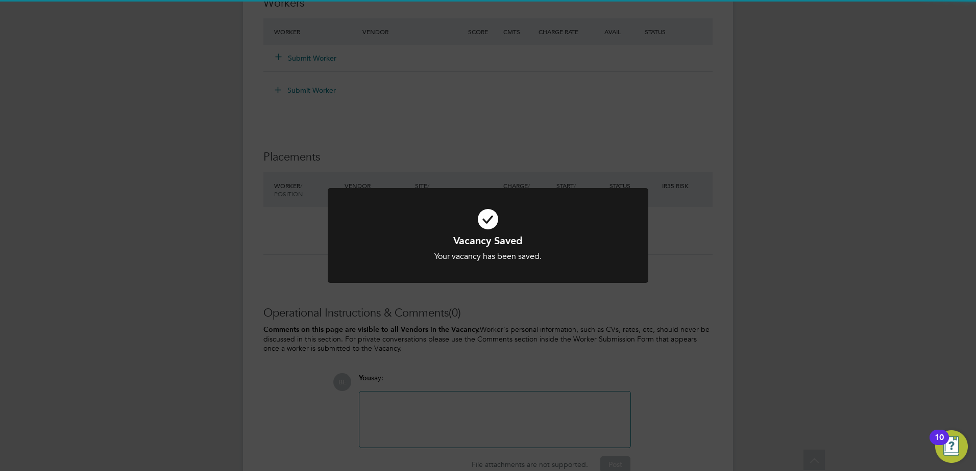
scroll to position [930, 0]
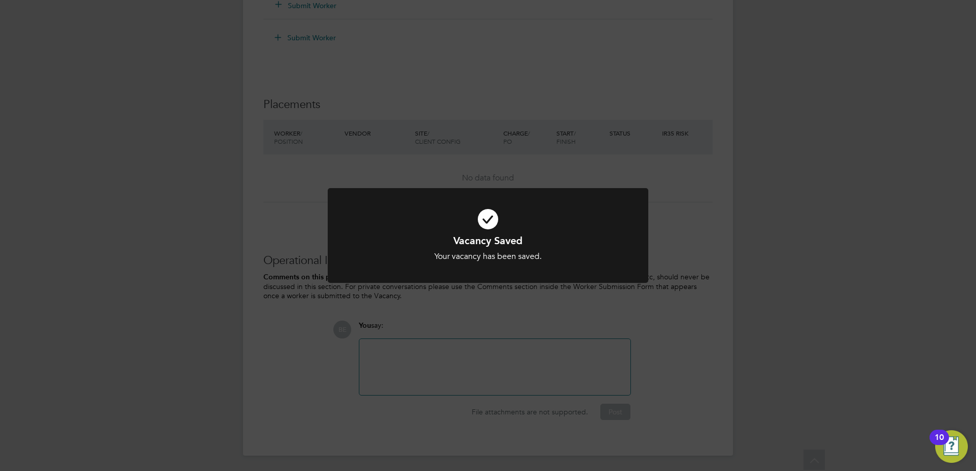
click at [415, 362] on div "Vacancy Saved Your vacancy has been saved. Cancel Okay" at bounding box center [488, 235] width 976 height 471
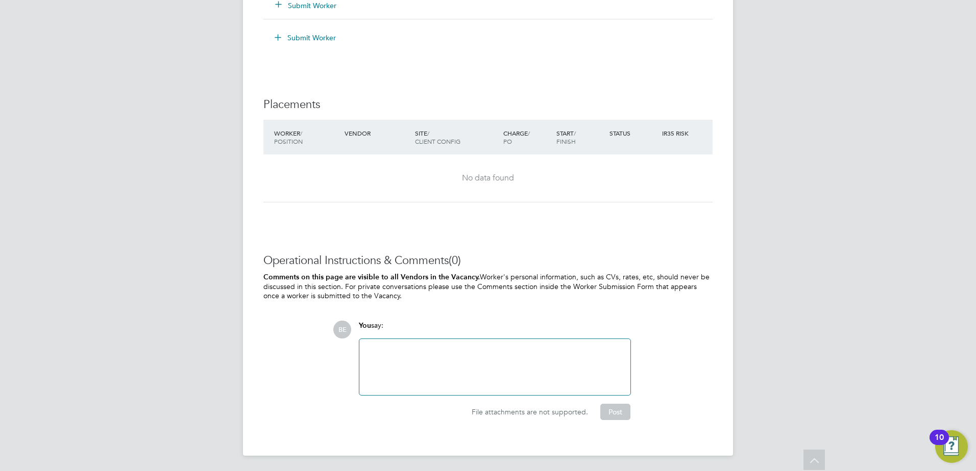
click at [402, 359] on div at bounding box center [494, 367] width 259 height 44
paste div
click at [532, 349] on div "Denis Daniels - Gateman Placement Moved Into a skilled Labour placement - No ra…" at bounding box center [494, 367] width 259 height 44
click at [606, 407] on button "Post" at bounding box center [615, 412] width 30 height 16
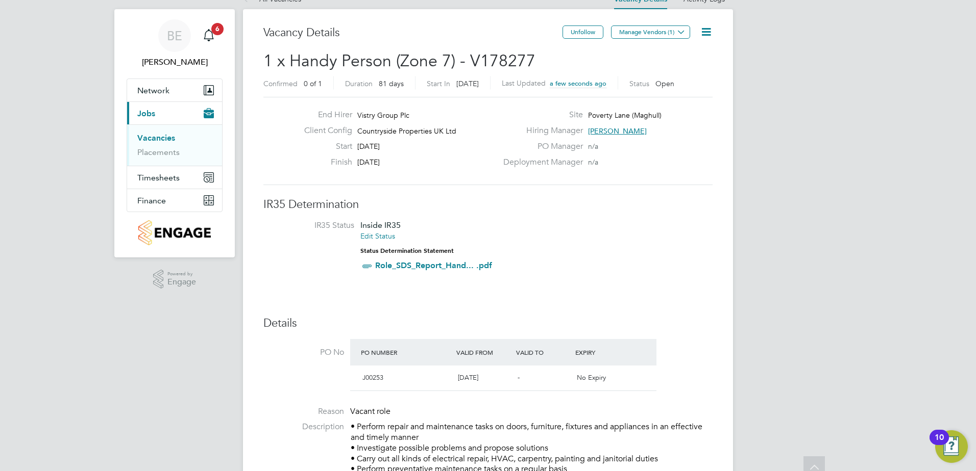
scroll to position [0, 0]
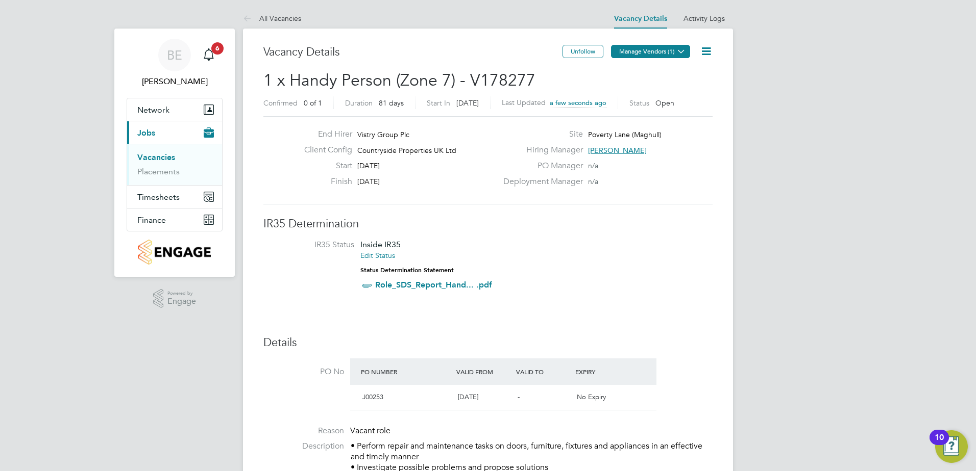
click at [642, 48] on button "Manage Vendors (1)" at bounding box center [650, 51] width 79 height 13
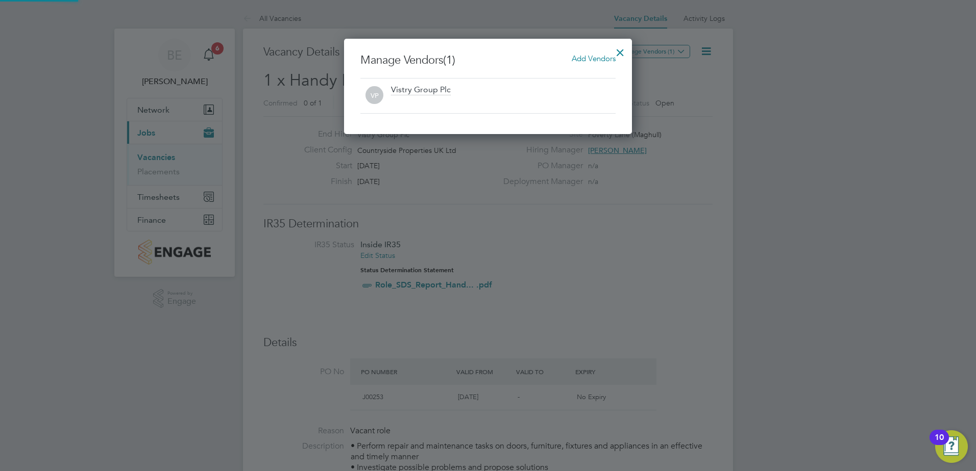
scroll to position [95, 288]
click at [578, 59] on span "Add Vendors" at bounding box center [594, 59] width 44 height 10
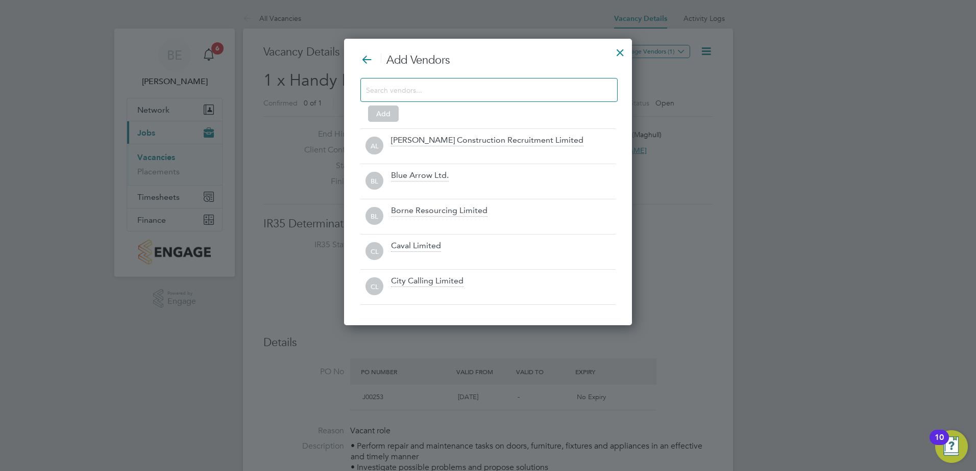
scroll to position [287, 288]
click at [472, 108] on div "Add" at bounding box center [487, 98] width 255 height 40
click at [486, 92] on input at bounding box center [481, 89] width 230 height 13
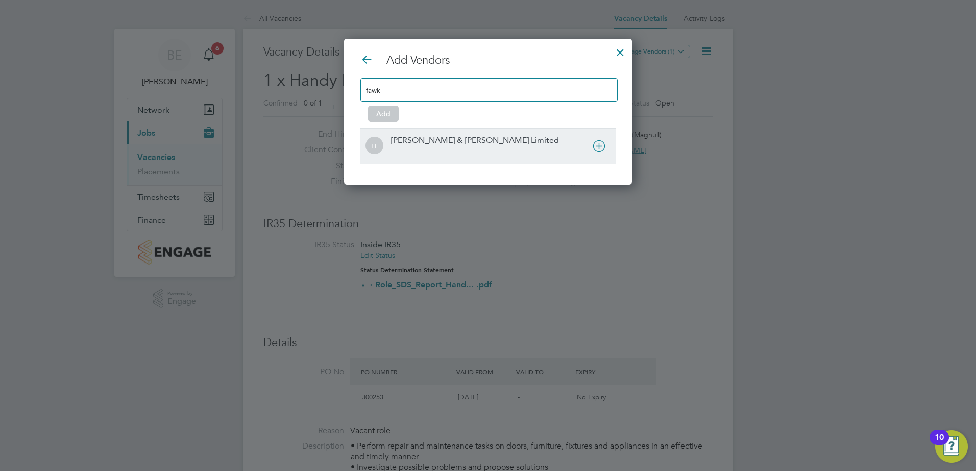
type input "fawk"
click at [502, 139] on div "Fawkes & Reece Limited" at bounding box center [503, 146] width 225 height 22
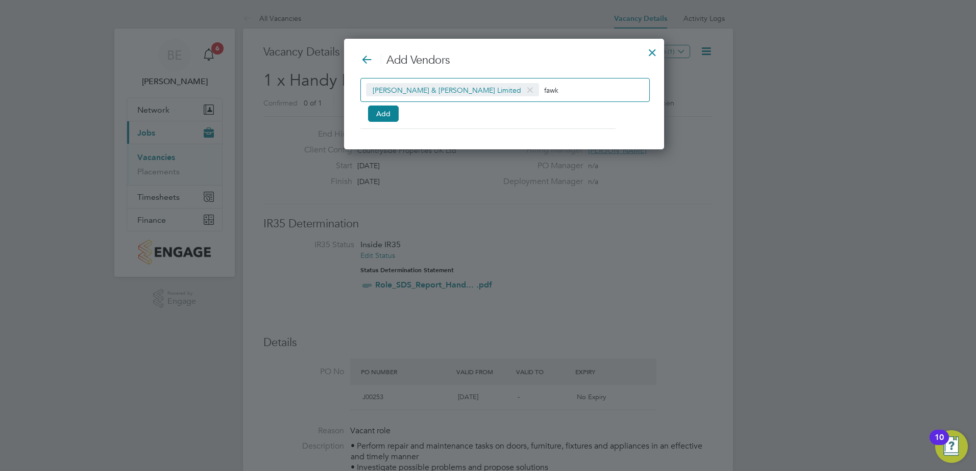
scroll to position [111, 288]
click at [395, 107] on button "Add" at bounding box center [383, 114] width 31 height 16
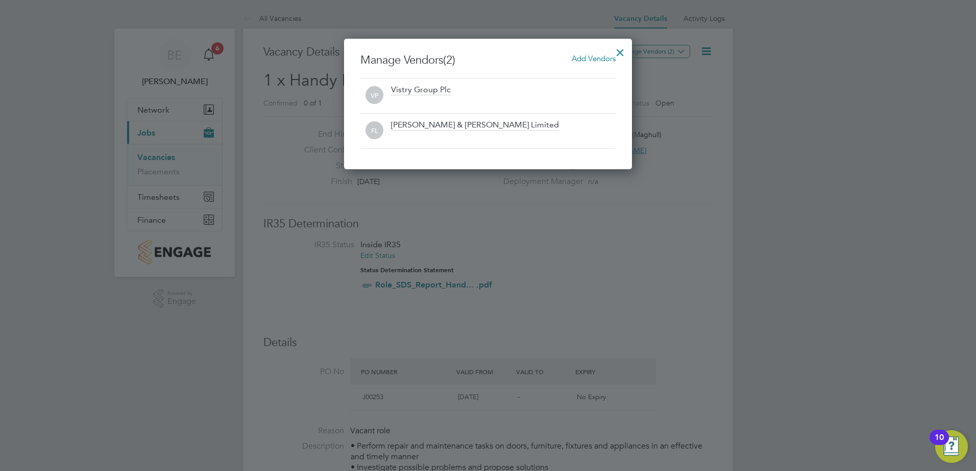
click at [628, 46] on div at bounding box center [620, 50] width 18 height 18
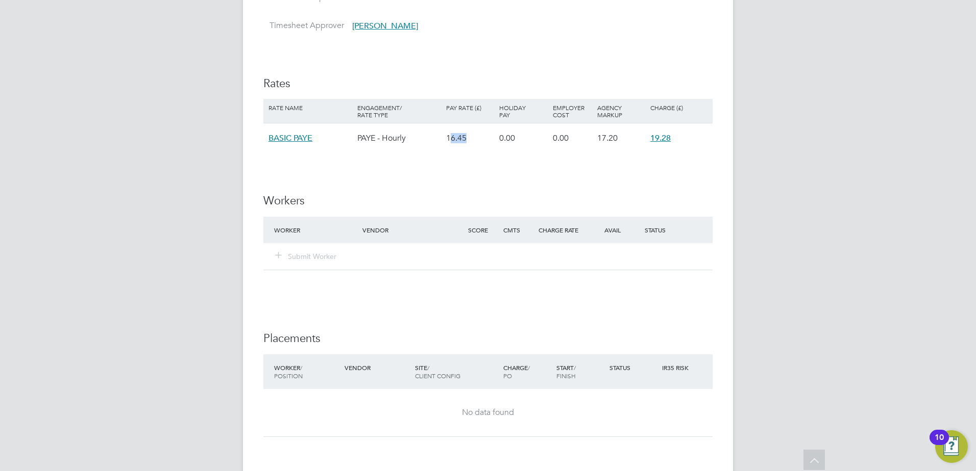
drag, startPoint x: 449, startPoint y: 138, endPoint x: 469, endPoint y: 138, distance: 19.9
click at [469, 138] on div "16.45" at bounding box center [469, 138] width 53 height 30
drag, startPoint x: 469, startPoint y: 138, endPoint x: 447, endPoint y: 144, distance: 22.6
click at [450, 144] on div "16.45" at bounding box center [469, 138] width 53 height 30
drag, startPoint x: 440, startPoint y: 139, endPoint x: 475, endPoint y: 140, distance: 34.7
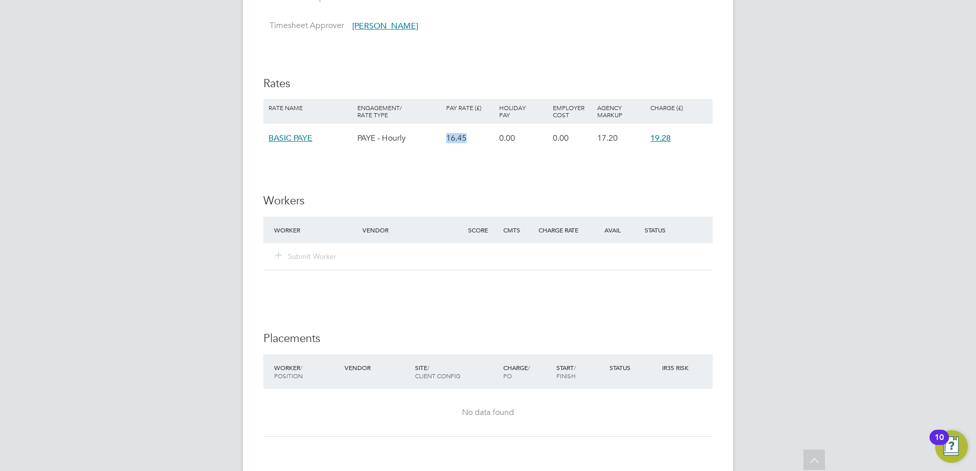
click at [475, 140] on div "BASIC PAYE PAYE - Hourly 16.45 0.00 0.00 17.20 19.28" at bounding box center [487, 138] width 449 height 30
copy div "16.45"
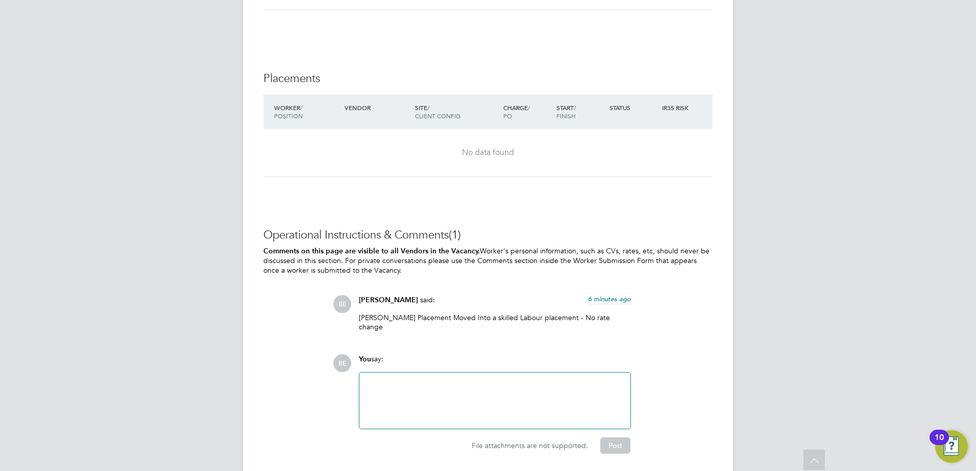
scroll to position [931, 0]
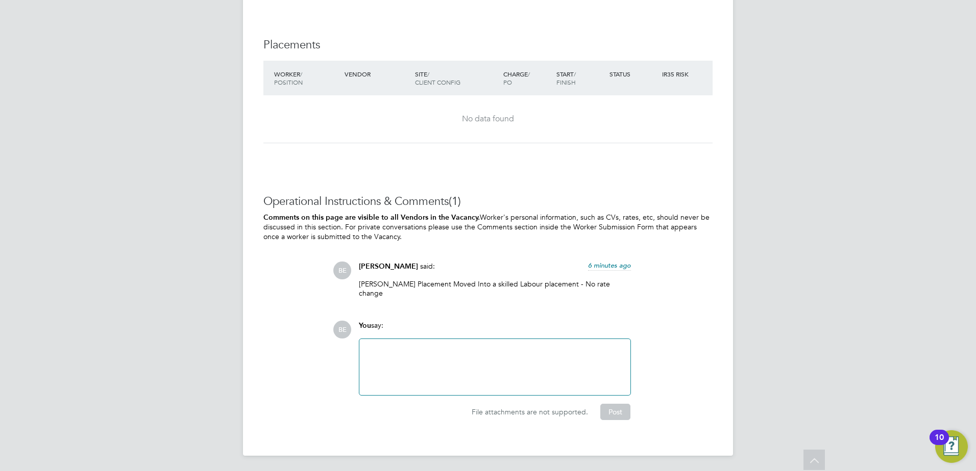
drag, startPoint x: 398, startPoint y: 295, endPoint x: 348, endPoint y: 281, distance: 52.0
click at [348, 281] on div "BE [PERSON_NAME] said: 6 minutes ago [PERSON_NAME] Placement Moved Into a skill…" at bounding box center [523, 284] width 380 height 44
copy p "[PERSON_NAME] Placement Moved Into a skilled Labour placement - No rate change"
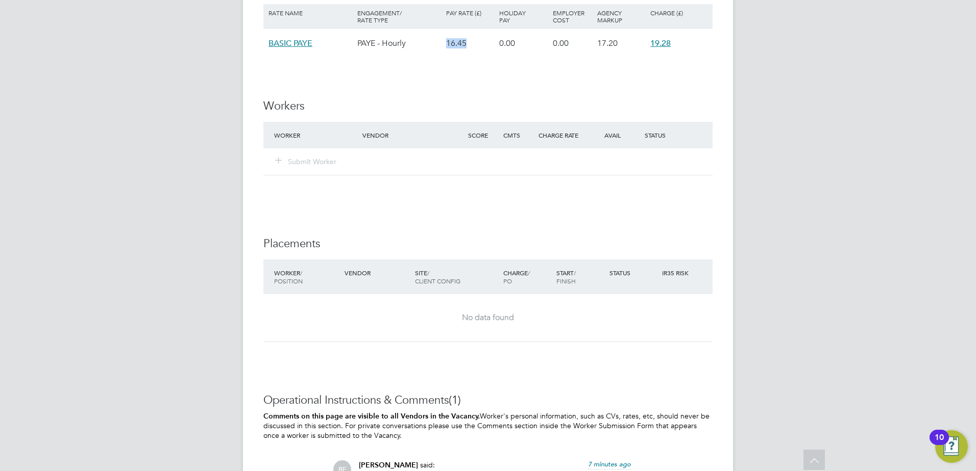
scroll to position [727, 0]
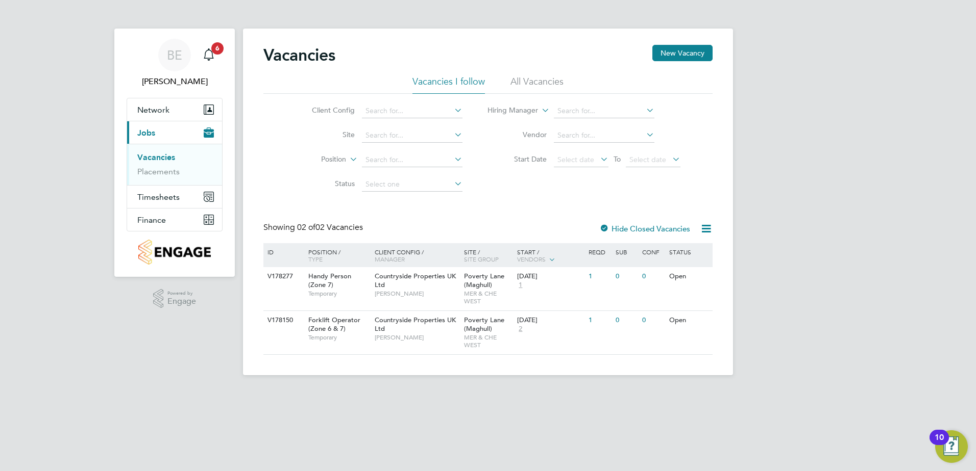
click at [555, 177] on div "Client Config Site Position Status Hiring Manager Vendor Start Date Select date…" at bounding box center [487, 145] width 449 height 103
click at [424, 290] on span "[PERSON_NAME]" at bounding box center [417, 294] width 84 height 8
drag, startPoint x: 508, startPoint y: 206, endPoint x: 421, endPoint y: 21, distance: 204.1
click at [508, 206] on div "Vacancies New Vacancy Vacancies I follow All Vacancies Client Config Site Posit…" at bounding box center [487, 200] width 449 height 310
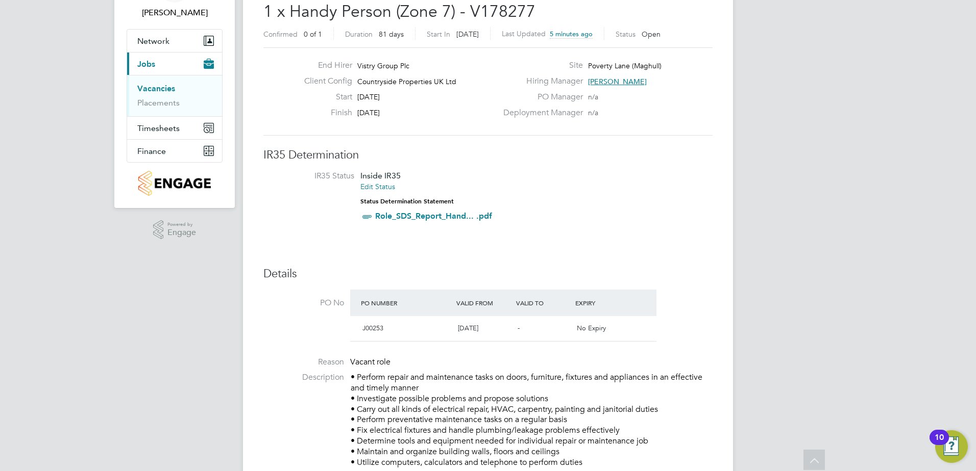
scroll to position [51, 0]
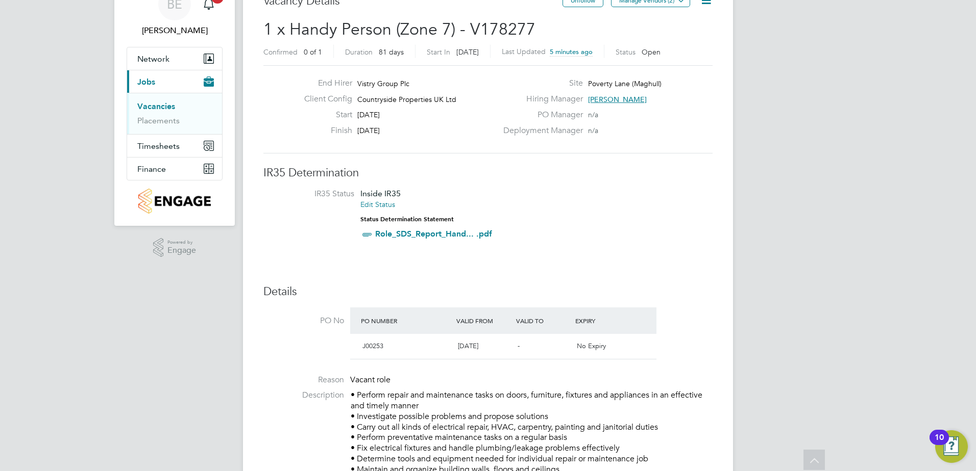
click at [700, 7] on icon at bounding box center [706, 0] width 13 height 13
click at [687, 23] on li "Edit Vacancy e" at bounding box center [681, 24] width 59 height 14
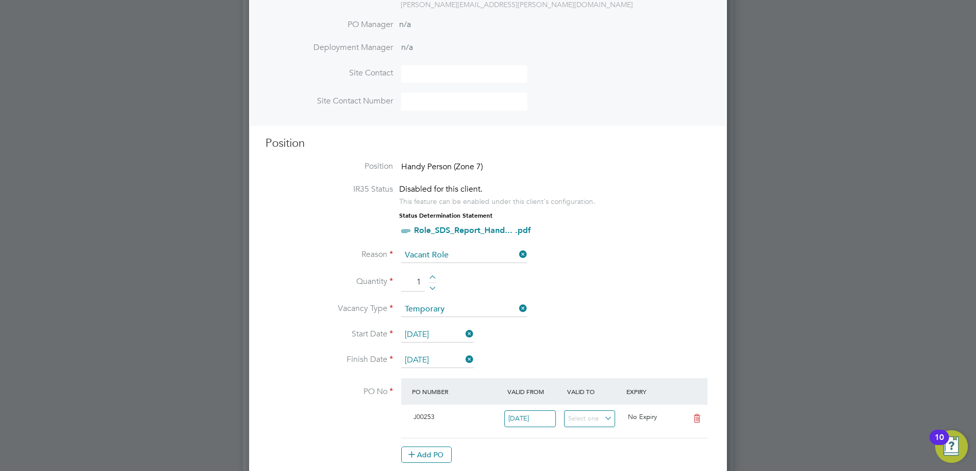
scroll to position [459, 0]
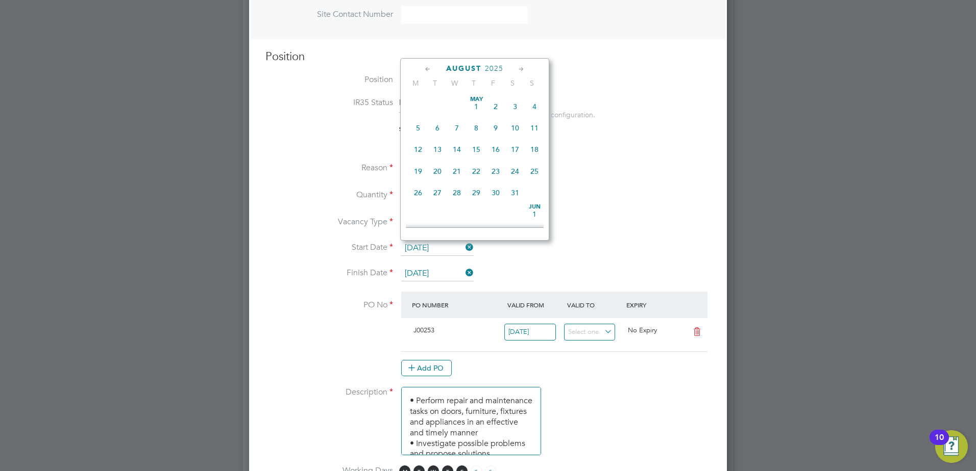
click at [440, 250] on input "[DATE]" at bounding box center [437, 248] width 72 height 15
click at [418, 151] on span "11" at bounding box center [417, 140] width 19 height 19
type input "[DATE]"
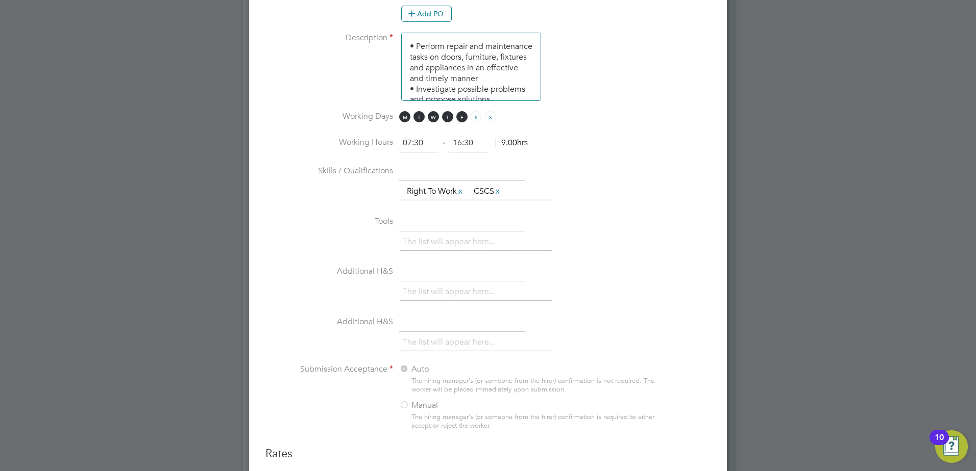
scroll to position [970, 0]
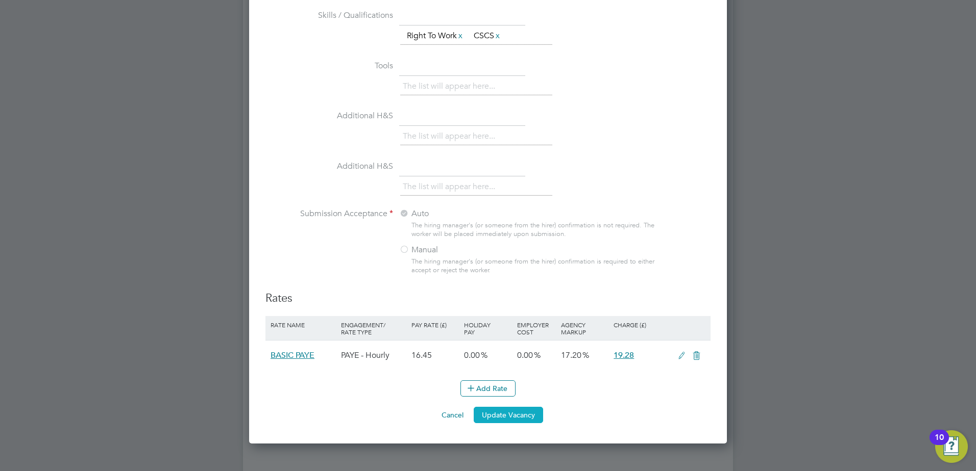
click at [496, 409] on button "Update Vacancy" at bounding box center [508, 415] width 69 height 16
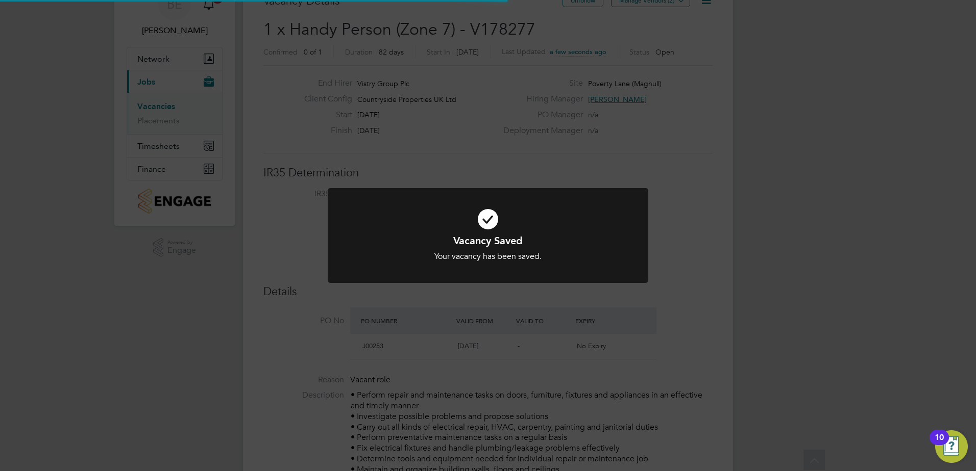
scroll to position [30, 89]
click at [624, 108] on div "Vacancy Saved Your vacancy has been saved. Cancel Okay" at bounding box center [488, 235] width 976 height 471
